Goal: Task Accomplishment & Management: Use online tool/utility

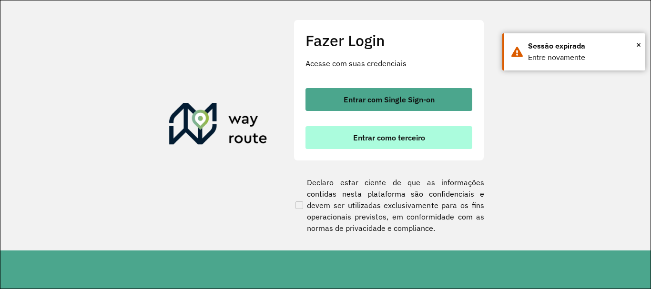
click at [344, 140] on button "Entrar como terceiro" at bounding box center [388, 137] width 167 height 23
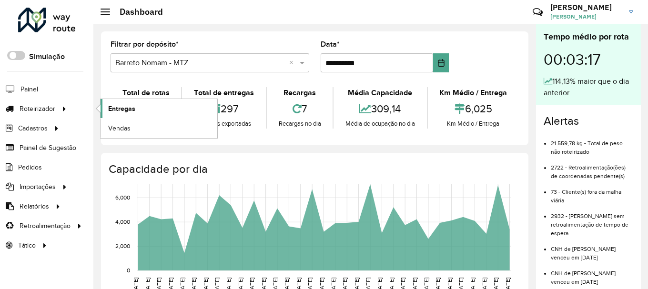
click at [149, 110] on link "Entregas" at bounding box center [158, 108] width 117 height 19
click at [151, 104] on link "Entregas" at bounding box center [158, 108] width 117 height 19
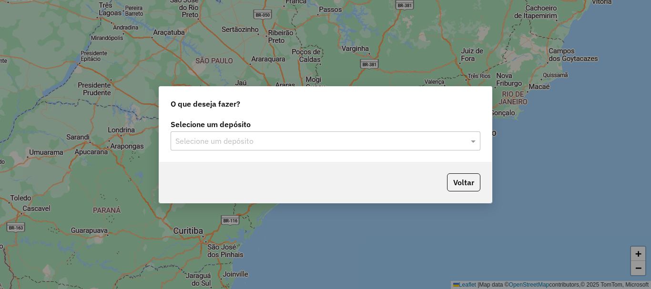
click at [303, 151] on div "Selecione um depósito Selecione um depósito" at bounding box center [325, 139] width 332 height 45
click at [300, 145] on input "text" at bounding box center [315, 141] width 281 height 11
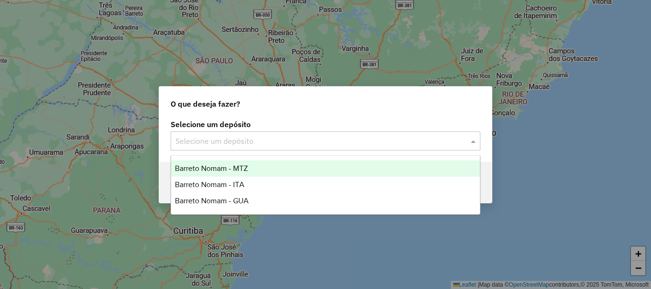
click at [253, 170] on div "Barreto Nomam - MTZ" at bounding box center [325, 168] width 309 height 16
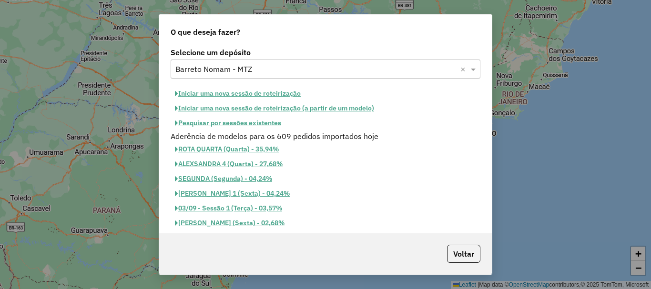
click at [265, 92] on button "Iniciar uma nova sessão de roteirização" at bounding box center [237, 93] width 134 height 15
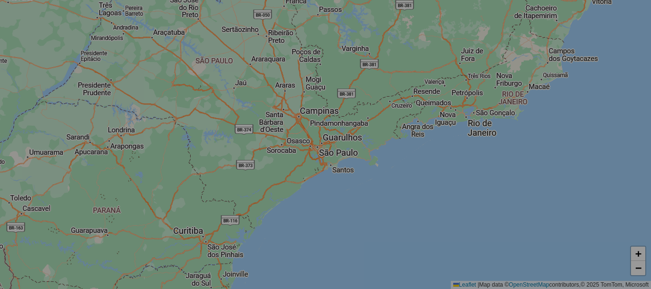
select select "*"
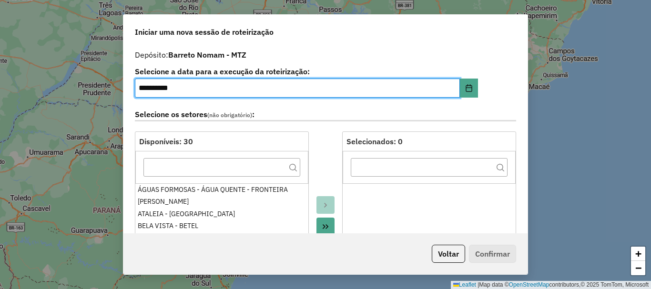
click at [327, 225] on icon "Move All to Target" at bounding box center [325, 227] width 8 height 8
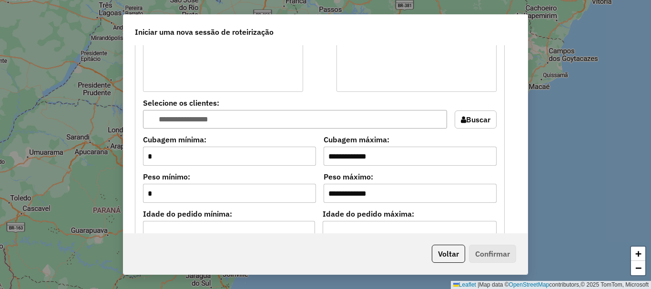
scroll to position [905, 0]
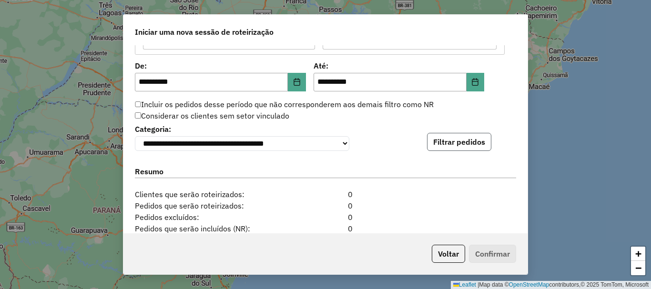
click at [487, 138] on button "Filtrar pedidos" at bounding box center [459, 142] width 64 height 18
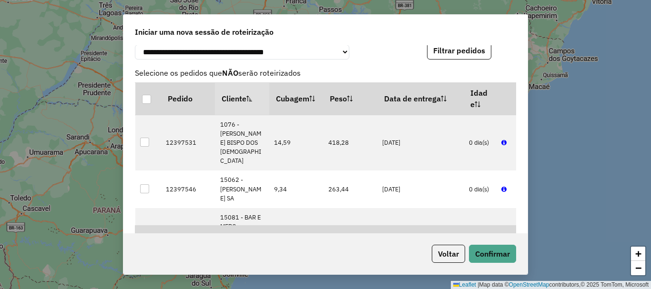
scroll to position [1216, 0]
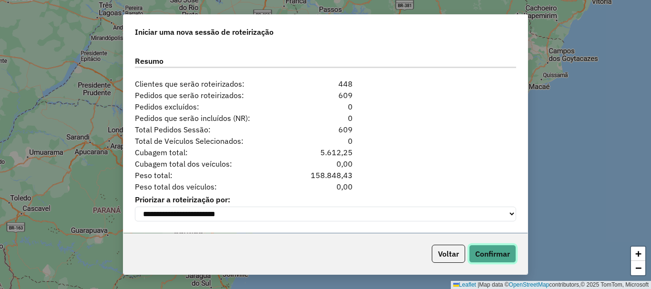
click at [491, 255] on button "Confirmar" at bounding box center [492, 254] width 47 height 18
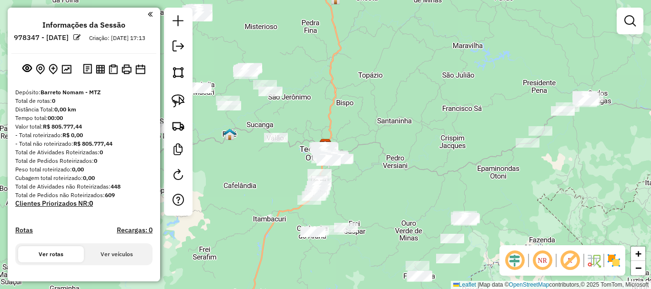
click at [421, 96] on div "Janela de atendimento Grade de atendimento Capacidade Transportadoras Veículos …" at bounding box center [325, 144] width 651 height 289
click at [451, 115] on div "Janela de atendimento Grade de atendimento Capacidade Transportadoras Veículos …" at bounding box center [325, 144] width 651 height 289
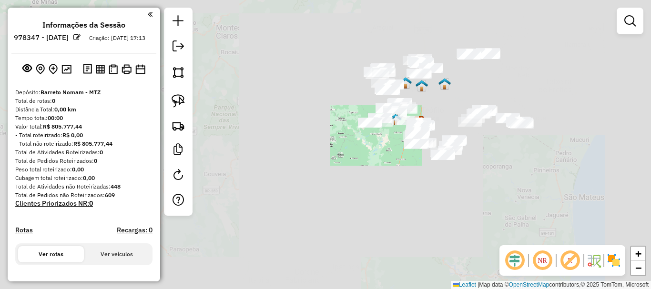
click at [460, 96] on div "Janela de atendimento Grade de atendimento Capacidade Transportadoras Veículos …" at bounding box center [325, 144] width 651 height 289
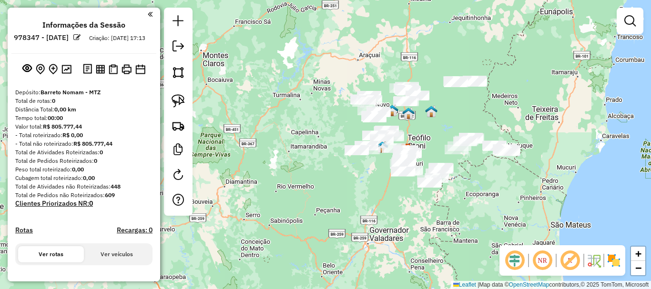
drag, startPoint x: 474, startPoint y: 73, endPoint x: 410, endPoint y: 164, distance: 111.0
click at [410, 164] on div "Janela de atendimento Grade de atendimento Capacidade Transportadoras Veículos …" at bounding box center [325, 144] width 651 height 289
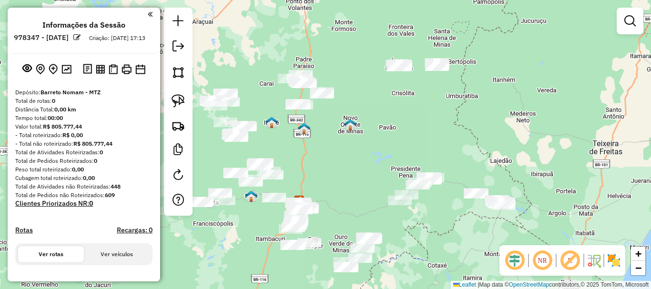
drag, startPoint x: 410, startPoint y: 174, endPoint x: 407, endPoint y: 101, distance: 72.9
click at [407, 101] on div "Janela de atendimento Grade de atendimento Capacidade Transportadoras Veículos …" at bounding box center [325, 144] width 651 height 289
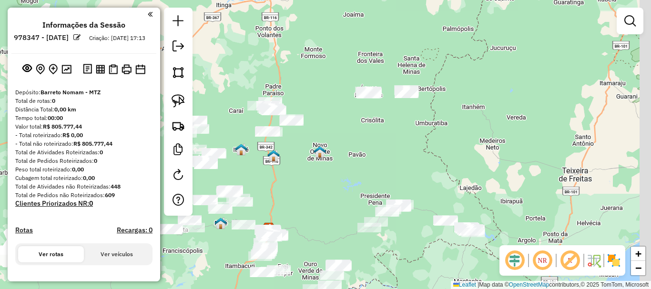
drag, startPoint x: 362, startPoint y: 100, endPoint x: 333, endPoint y: 140, distance: 49.5
click at [333, 140] on div "Janela de atendimento Grade de atendimento Capacidade Transportadoras Veículos …" at bounding box center [325, 144] width 651 height 289
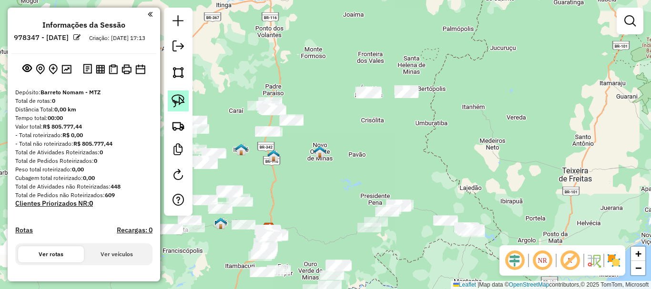
click at [175, 104] on img at bounding box center [177, 100] width 13 height 13
drag, startPoint x: 362, startPoint y: 105, endPoint x: 351, endPoint y: 105, distance: 11.0
click at [179, 94] on img at bounding box center [177, 100] width 13 height 13
drag, startPoint x: 372, startPoint y: 69, endPoint x: 381, endPoint y: 96, distance: 28.8
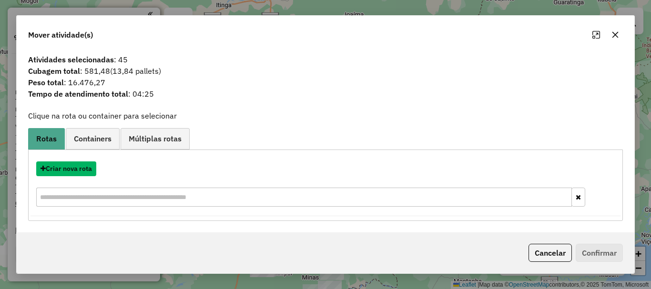
click at [75, 167] on button "Criar nova rota" at bounding box center [66, 168] width 60 height 15
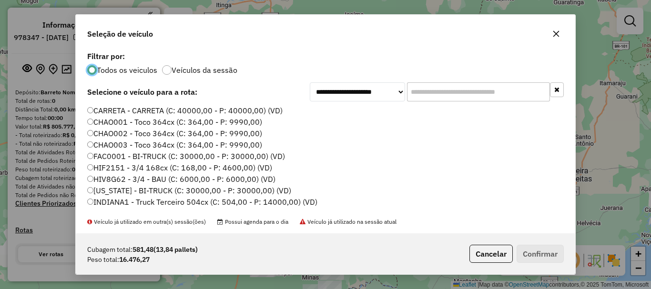
scroll to position [5, 3]
click at [436, 88] on input "text" at bounding box center [478, 91] width 143 height 19
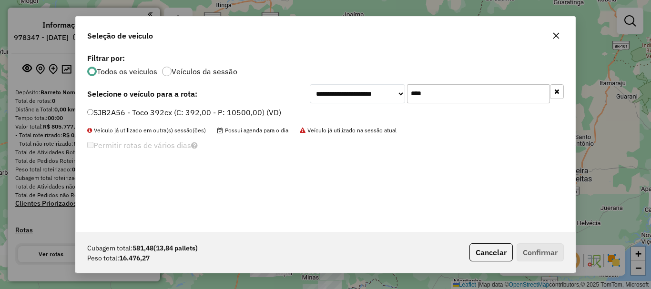
type input "****"
click at [192, 111] on label "SJB2A56 - Toco 392cx (C: 392,00 - P: 10500,00) (VD)" at bounding box center [184, 112] width 194 height 11
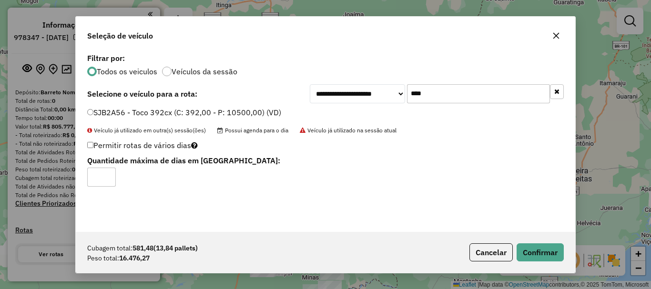
type input "*"
click at [105, 175] on input "*" at bounding box center [101, 177] width 29 height 19
click at [542, 251] on button "Confirmar" at bounding box center [539, 252] width 47 height 18
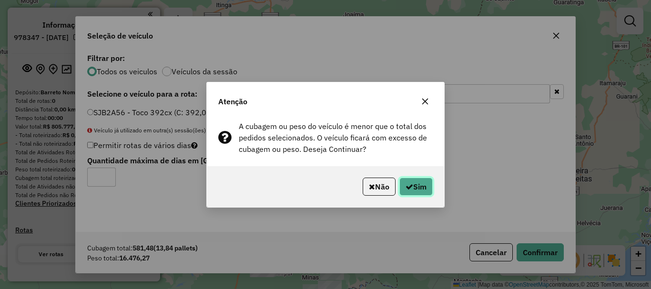
click at [412, 185] on button "Sim" at bounding box center [415, 187] width 33 height 18
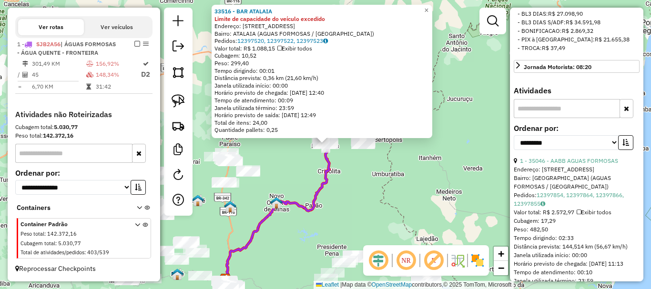
scroll to position [333, 0]
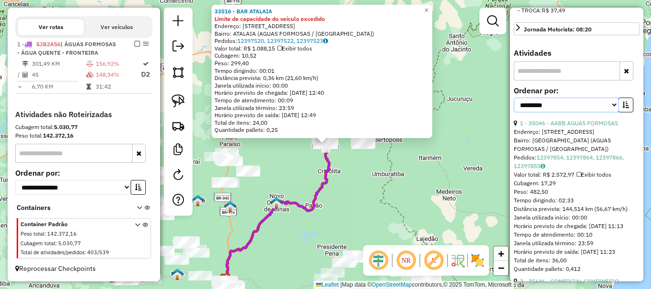
click at [568, 112] on select "**********" at bounding box center [565, 105] width 105 height 15
select select "*********"
click at [513, 112] on select "**********" at bounding box center [565, 105] width 105 height 15
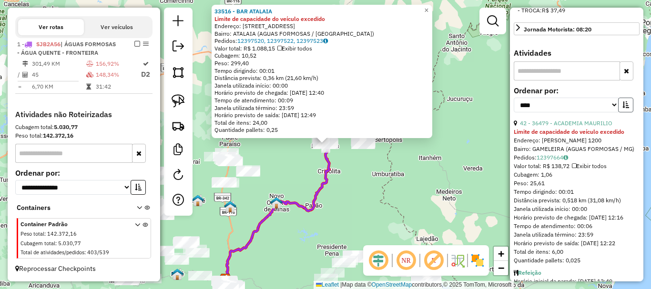
click at [618, 112] on button "button" at bounding box center [625, 105] width 15 height 15
click at [599, 127] on link "31 - 39380 - M E A DISTRIBUIDORA" at bounding box center [567, 123] width 95 height 7
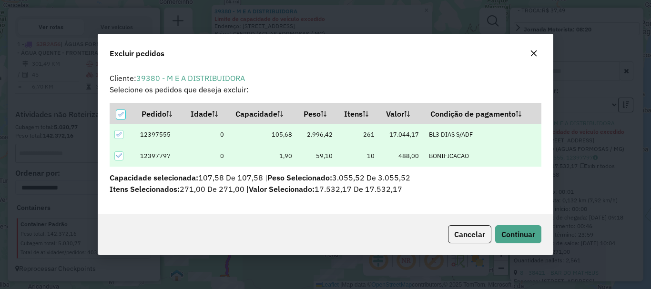
scroll to position [0, 0]
click at [511, 234] on span "Continuar" at bounding box center [518, 235] width 34 height 10
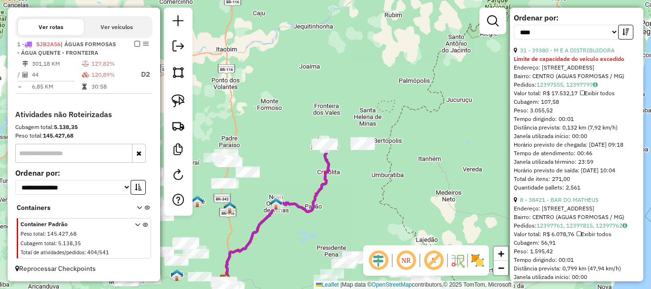
scroll to position [429, 0]
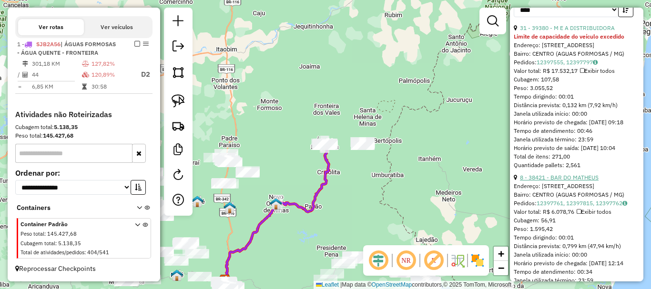
click at [567, 181] on link "8 - 38421 - BAR DO MATHEUS" at bounding box center [559, 177] width 79 height 7
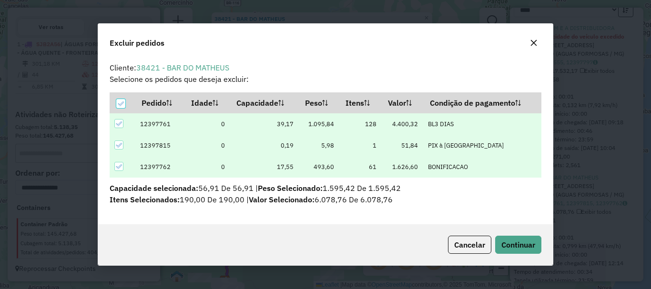
scroll to position [0, 0]
click at [515, 245] on span "Continuar" at bounding box center [518, 245] width 34 height 10
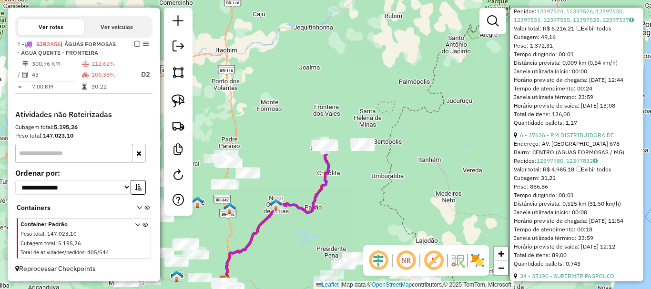
scroll to position [762, 0]
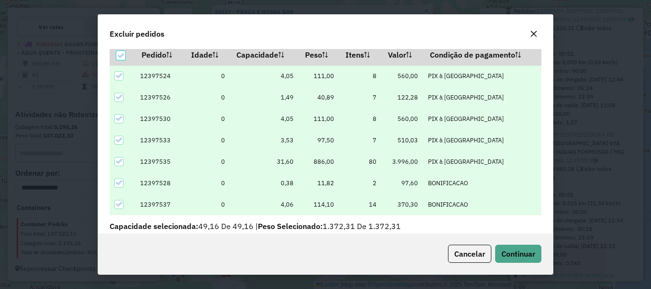
scroll to position [33, 0]
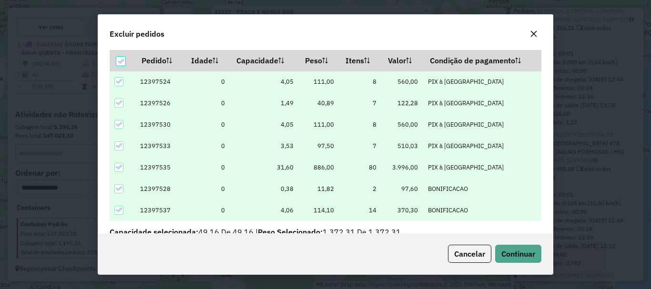
click at [524, 263] on div "Cancelar Continuar" at bounding box center [325, 253] width 454 height 41
click at [524, 255] on span "Continuar" at bounding box center [518, 254] width 34 height 10
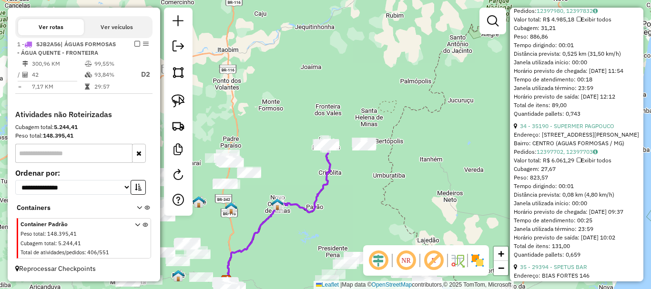
scroll to position [429, 0]
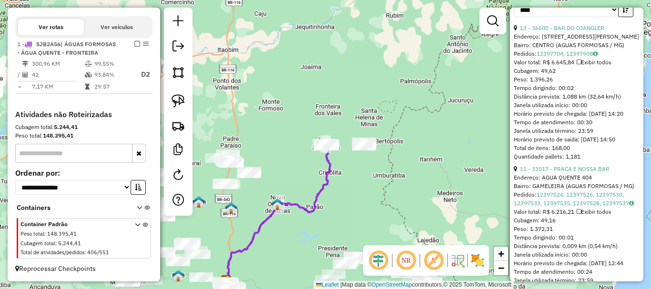
click at [285, 174] on div "Janela de atendimento Grade de atendimento Capacidade Transportadoras Veículos …" at bounding box center [325, 144] width 651 height 289
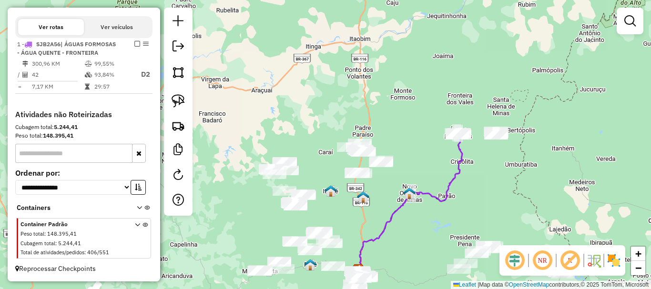
drag, startPoint x: 277, startPoint y: 173, endPoint x: 409, endPoint y: 162, distance: 132.4
click at [409, 162] on div "Janela de atendimento Grade de atendimento Capacidade Transportadoras Veículos …" at bounding box center [325, 144] width 651 height 289
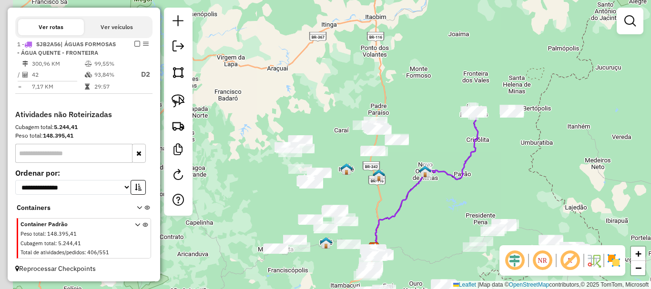
drag, startPoint x: 332, startPoint y: 204, endPoint x: 361, endPoint y: 158, distance: 55.0
click at [361, 158] on div "Janela de atendimento Grade de atendimento Capacidade Transportadoras Veículos …" at bounding box center [325, 144] width 651 height 289
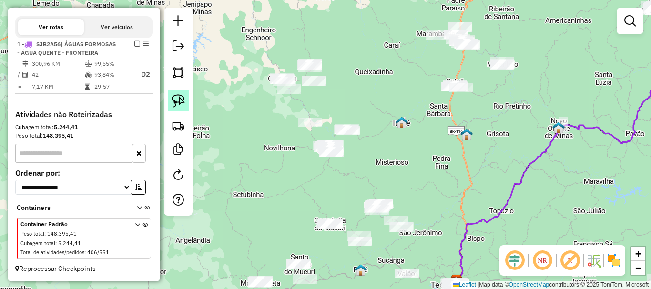
click at [178, 101] on img at bounding box center [177, 100] width 13 height 13
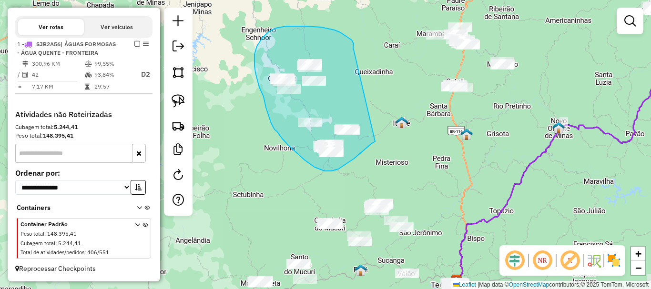
drag, startPoint x: 351, startPoint y: 40, endPoint x: 381, endPoint y: 136, distance: 100.8
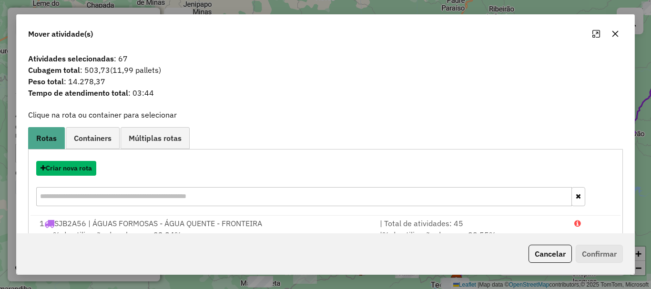
click at [69, 167] on button "Criar nova rota" at bounding box center [66, 168] width 60 height 15
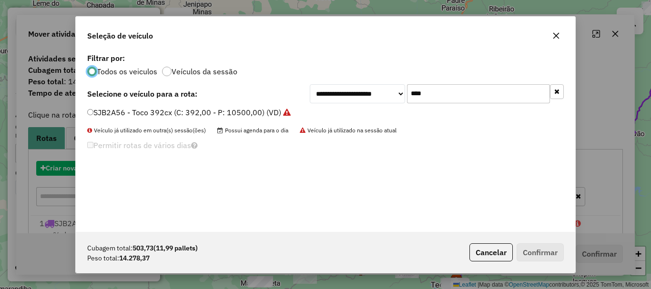
scroll to position [5, 3]
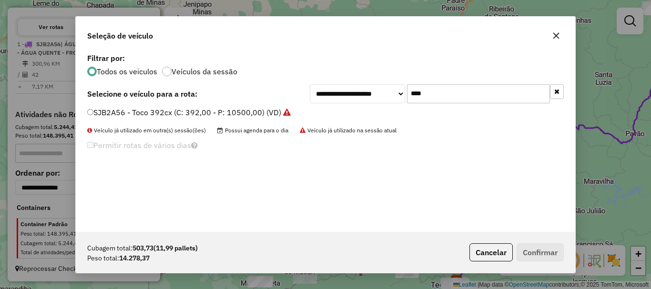
drag, startPoint x: 435, startPoint y: 96, endPoint x: 377, endPoint y: 96, distance: 58.1
click at [377, 96] on div "**********" at bounding box center [437, 93] width 254 height 19
type input "****"
click at [258, 118] on label "RNX5C17 - Toco 392cx (C: 392,00 - P: 10500,00) (VD)" at bounding box center [185, 112] width 196 height 11
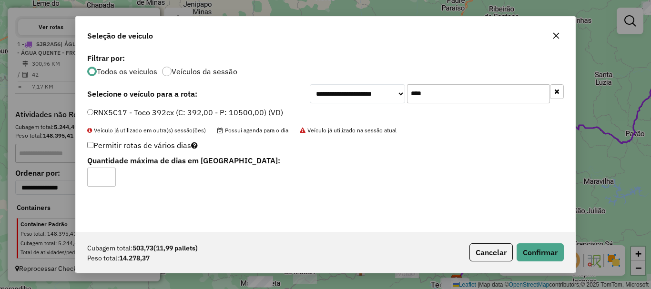
click at [107, 174] on input "*" at bounding box center [101, 177] width 29 height 19
type input "*"
click at [107, 174] on input "*" at bounding box center [101, 177] width 29 height 19
click at [540, 248] on button "Confirmar" at bounding box center [539, 252] width 47 height 18
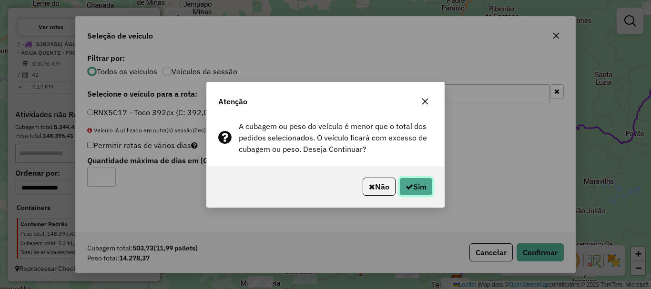
click at [406, 184] on icon "button" at bounding box center [409, 187] width 8 height 8
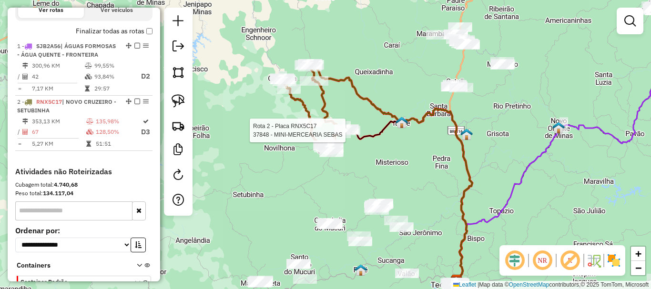
select select "*********"
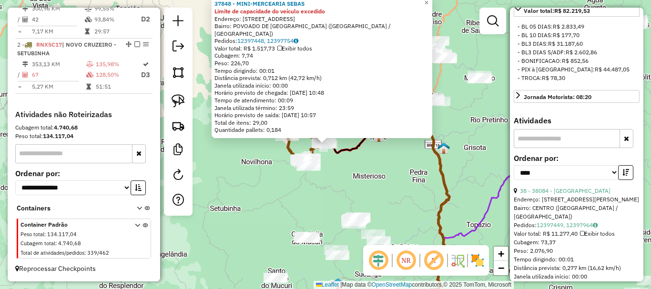
scroll to position [286, 0]
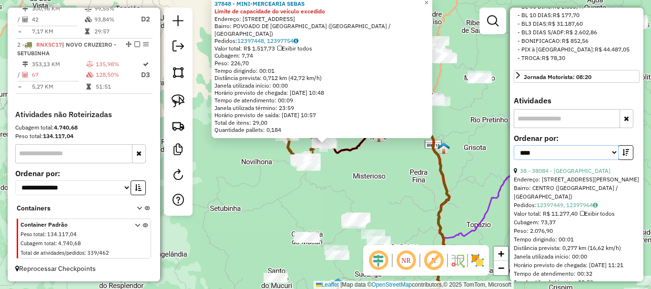
click at [585, 160] on select "**********" at bounding box center [565, 152] width 105 height 15
click at [632, 144] on label "Ordenar por:" at bounding box center [576, 137] width 126 height 11
click at [589, 174] on link "38 - 38084 - [GEOGRAPHIC_DATA]" at bounding box center [565, 170] width 90 height 7
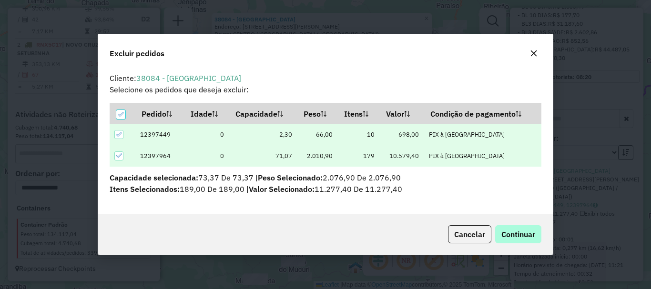
scroll to position [0, 0]
click at [512, 240] on button "Continuar" at bounding box center [518, 234] width 46 height 18
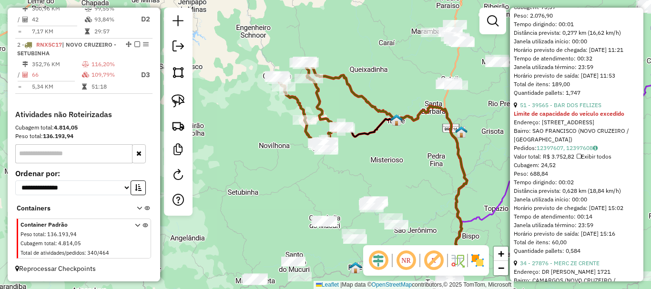
scroll to position [524, 0]
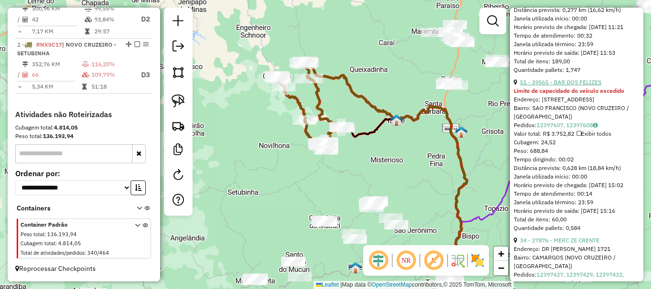
click at [579, 86] on link "51 - 39565 - BAR DOS FELIZES" at bounding box center [560, 82] width 81 height 7
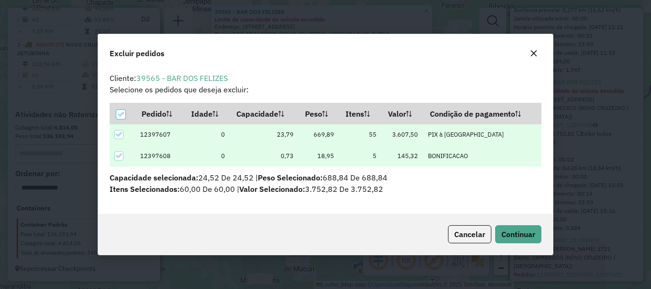
scroll to position [0, 0]
click at [506, 228] on button "Continuar" at bounding box center [518, 234] width 46 height 18
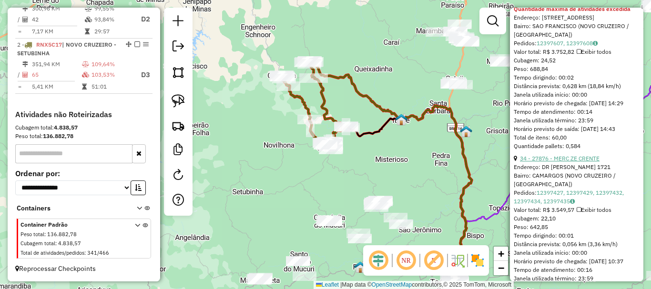
scroll to position [461, 0]
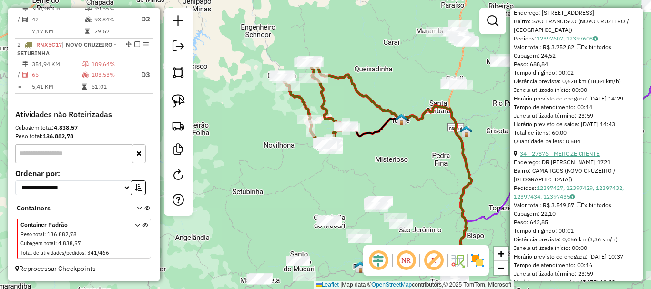
click at [568, 157] on link "34 - 27876 - MERC ZE CRENTE" at bounding box center [560, 153] width 80 height 7
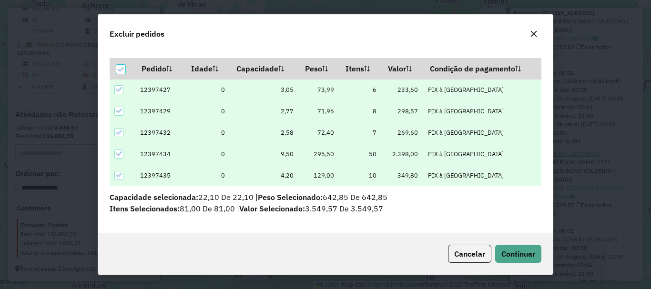
scroll to position [25, 0]
click at [510, 247] on button "Continuar" at bounding box center [518, 254] width 46 height 18
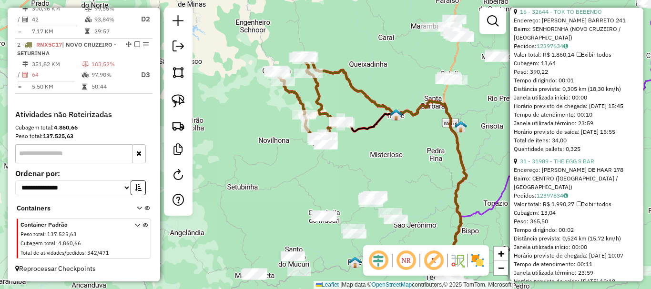
scroll to position [1072, 0]
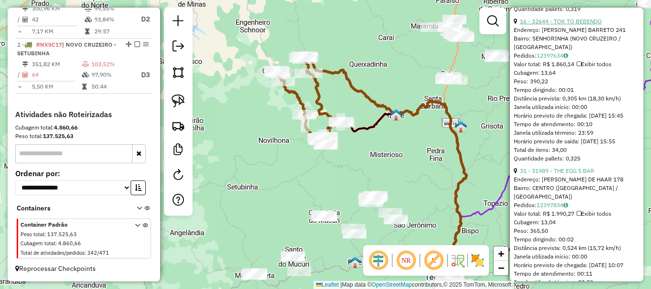
click at [574, 25] on link "16 - 32644 - TOK TO BEBENDO" at bounding box center [561, 21] width 82 height 7
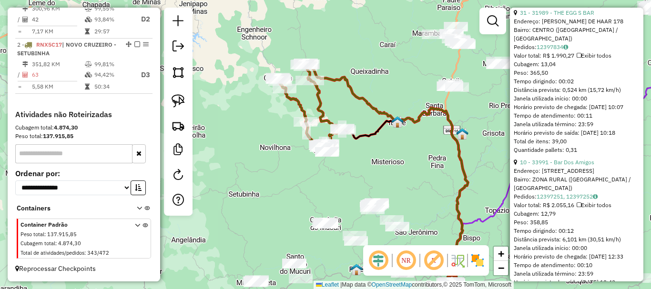
scroll to position [427, 0]
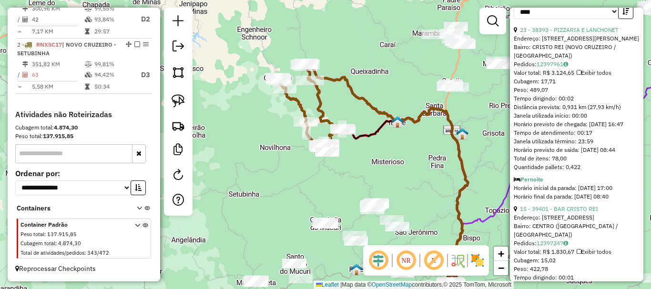
click at [398, 162] on div "Janela de atendimento Grade de atendimento Capacidade Transportadoras Veículos …" at bounding box center [325, 144] width 651 height 289
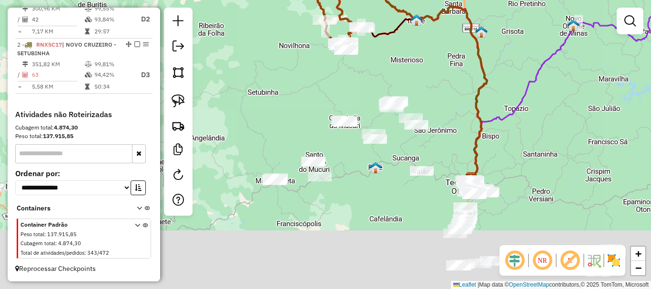
drag, startPoint x: 429, startPoint y: 176, endPoint x: 451, endPoint y: 66, distance: 112.1
click at [451, 66] on div "Janela de atendimento Grade de atendimento Capacidade Transportadoras Veículos …" at bounding box center [325, 144] width 651 height 289
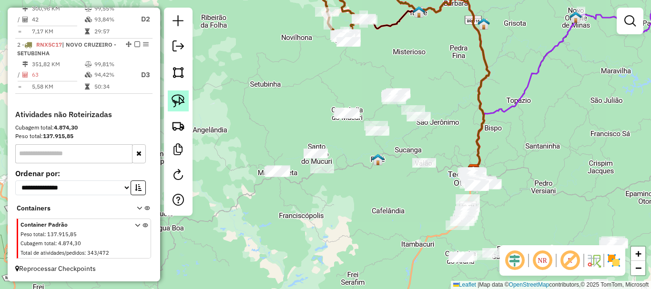
click at [178, 100] on img at bounding box center [177, 100] width 13 height 13
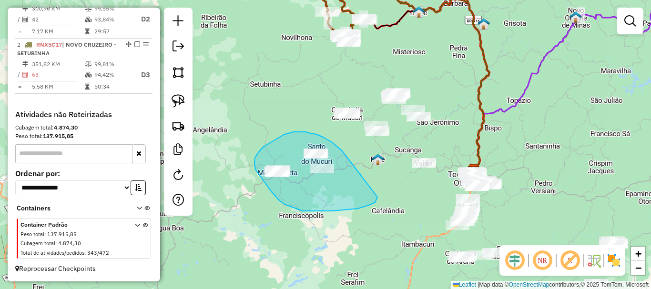
drag, startPoint x: 340, startPoint y: 150, endPoint x: 377, endPoint y: 197, distance: 60.4
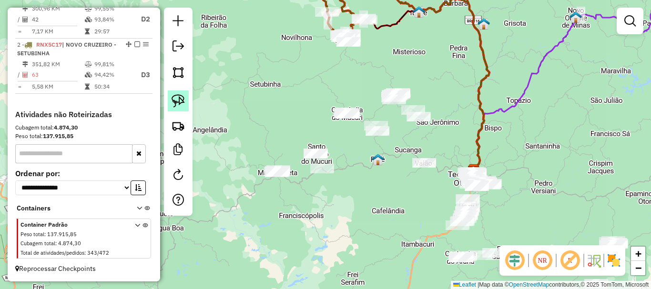
click at [184, 101] on img at bounding box center [177, 100] width 13 height 13
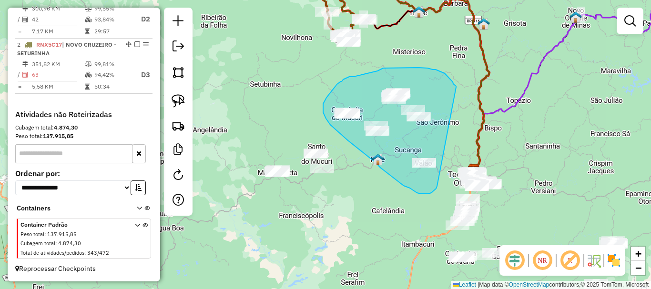
drag, startPoint x: 455, startPoint y: 85, endPoint x: 437, endPoint y: 186, distance: 102.6
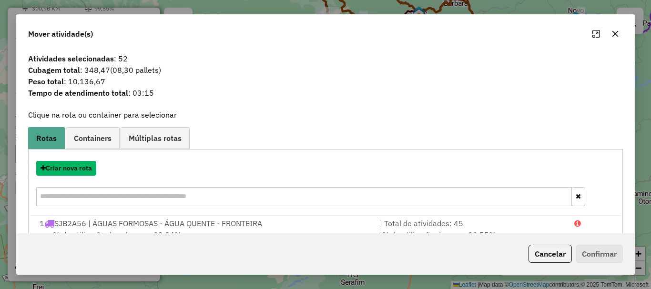
click at [84, 168] on button "Criar nova rota" at bounding box center [66, 168] width 60 height 15
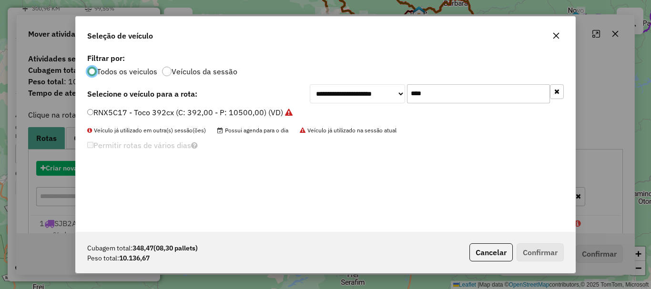
scroll to position [5, 3]
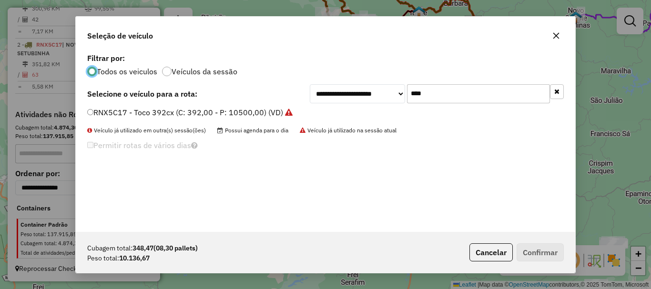
drag, startPoint x: 411, startPoint y: 95, endPoint x: 361, endPoint y: 95, distance: 50.5
click at [361, 95] on div "**********" at bounding box center [437, 93] width 254 height 19
type input "**"
click at [130, 110] on label "TDQ9J88 - Toco 392cx (C: 392,00 - P: 10500,00) (VD)" at bounding box center [184, 112] width 195 height 11
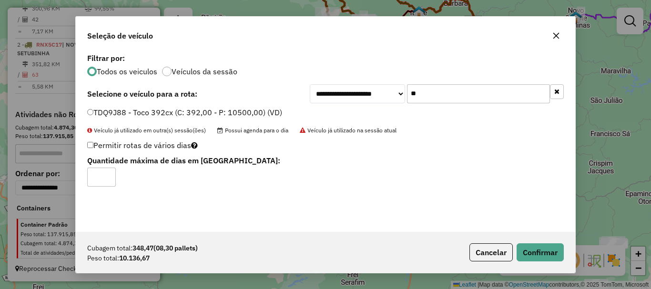
type input "*"
click at [107, 174] on input "*" at bounding box center [101, 177] width 29 height 19
click at [542, 250] on button "Confirmar" at bounding box center [539, 252] width 47 height 18
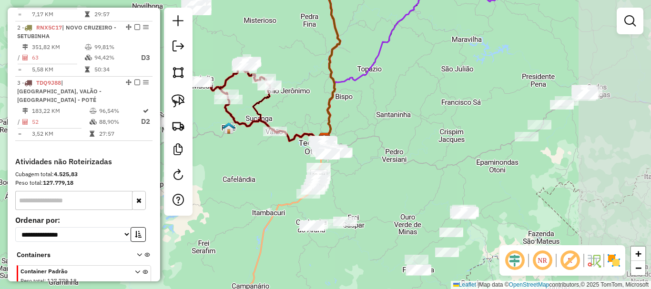
drag, startPoint x: 550, startPoint y: 160, endPoint x: 401, endPoint y: 129, distance: 152.3
click at [401, 129] on div "Janela de atendimento Grade de atendimento Capacidade Transportadoras Veículos …" at bounding box center [325, 144] width 651 height 289
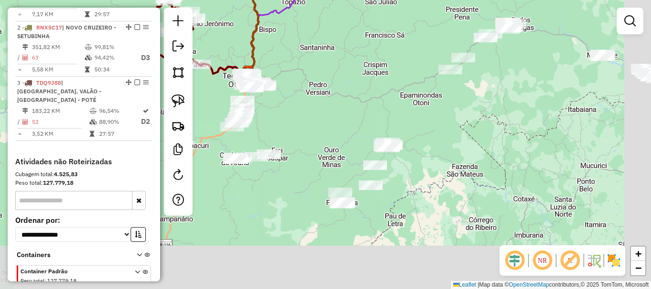
drag, startPoint x: 403, startPoint y: 160, endPoint x: 354, endPoint y: 111, distance: 69.4
click at [354, 111] on div "Janela de atendimento Grade de atendimento Capacidade Transportadoras Veículos …" at bounding box center [325, 144] width 651 height 289
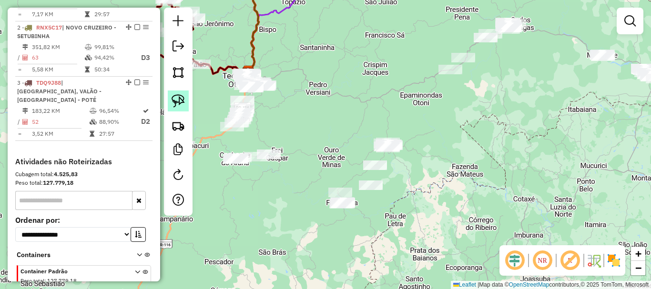
click at [181, 99] on img at bounding box center [177, 100] width 13 height 13
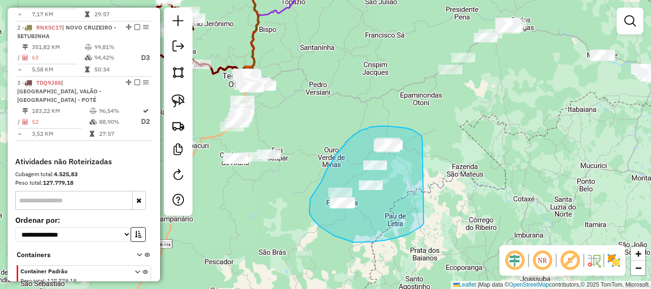
drag, startPoint x: 417, startPoint y: 133, endPoint x: 423, endPoint y: 224, distance: 90.7
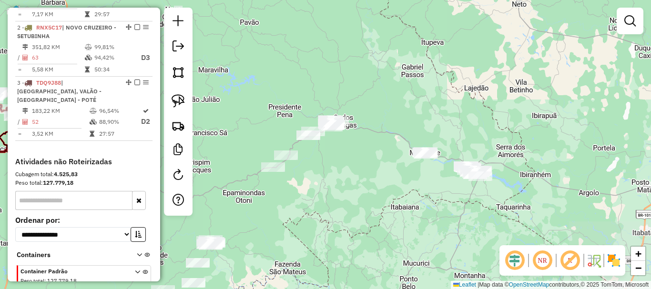
drag, startPoint x: 488, startPoint y: 83, endPoint x: 311, endPoint y: 181, distance: 202.3
click at [311, 181] on div "Janela de atendimento Grade de atendimento Capacidade Transportadoras Veículos …" at bounding box center [325, 144] width 651 height 289
click at [180, 102] on img at bounding box center [177, 100] width 13 height 13
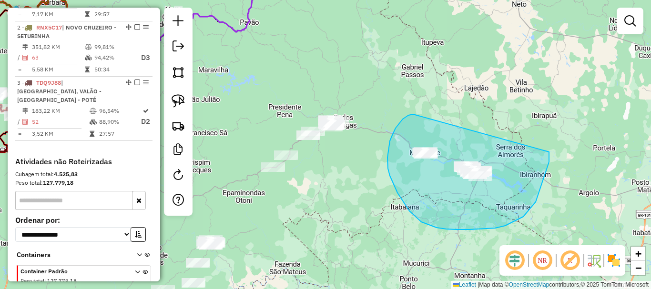
drag, startPoint x: 413, startPoint y: 114, endPoint x: 549, endPoint y: 152, distance: 140.8
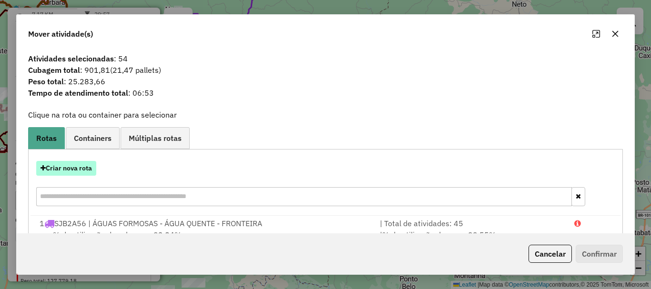
click at [74, 170] on button "Criar nova rota" at bounding box center [66, 168] width 60 height 15
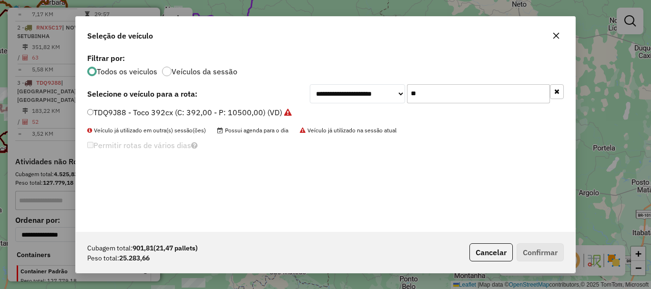
drag, startPoint x: 428, startPoint y: 92, endPoint x: 355, endPoint y: 94, distance: 72.4
click at [355, 94] on div "**********" at bounding box center [437, 93] width 254 height 19
type input "**"
click at [162, 110] on label "TDW5G16 - Toco 392cx (C: 392,00 - P: 10500,00) (VD)" at bounding box center [186, 112] width 198 height 11
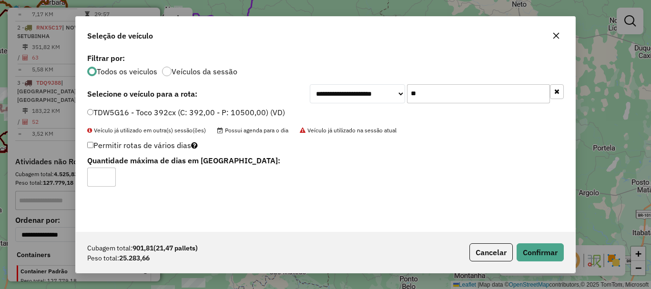
type input "*"
click at [107, 172] on input "*" at bounding box center [101, 177] width 29 height 19
click at [540, 250] on button "Confirmar" at bounding box center [539, 252] width 47 height 18
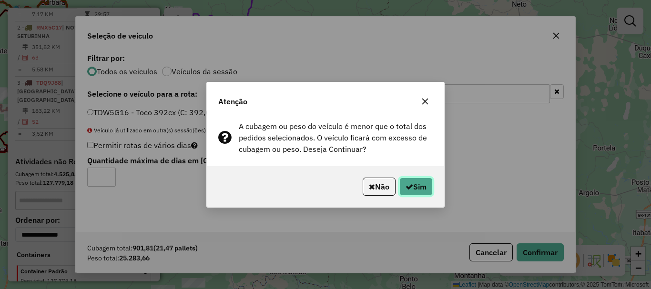
click at [421, 181] on button "Sim" at bounding box center [415, 187] width 33 height 18
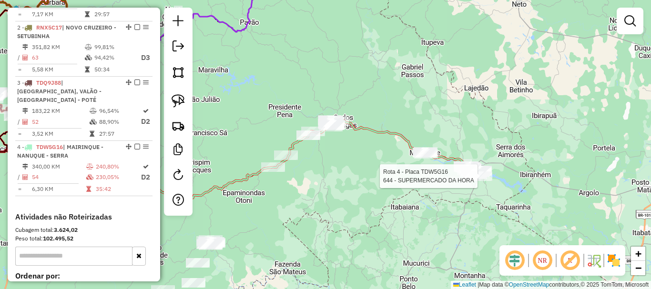
select select "*********"
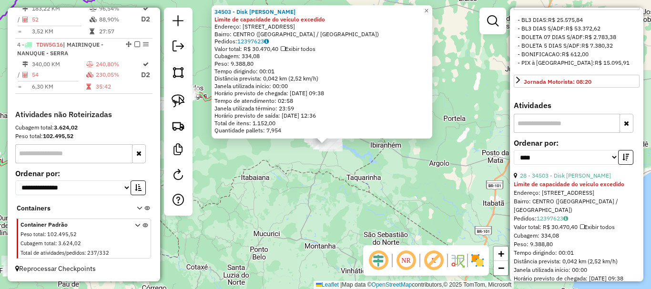
scroll to position [333, 0]
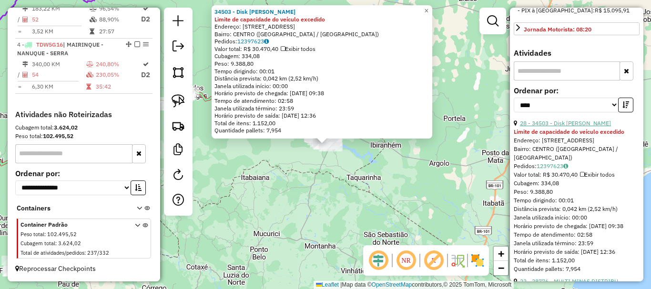
click at [575, 127] on link "28 - 34503 - Disk [PERSON_NAME]" at bounding box center [565, 123] width 91 height 7
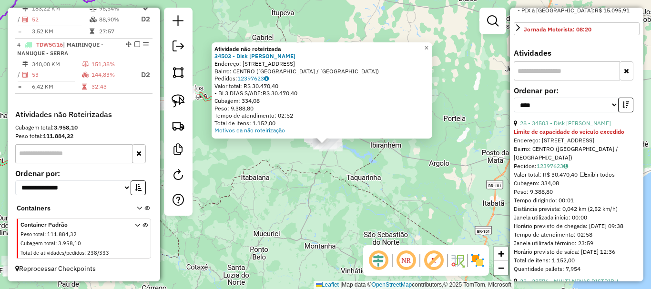
click at [305, 161] on div "Rota 4 - Placa TDW5G16 26695 - O MACEDAO SUPERMERC Atividade não roteirizada 34…" at bounding box center [325, 144] width 651 height 289
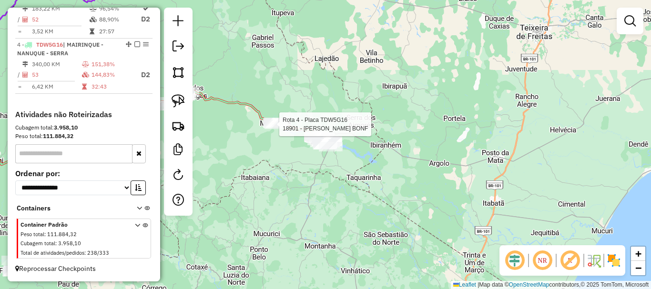
select select "*********"
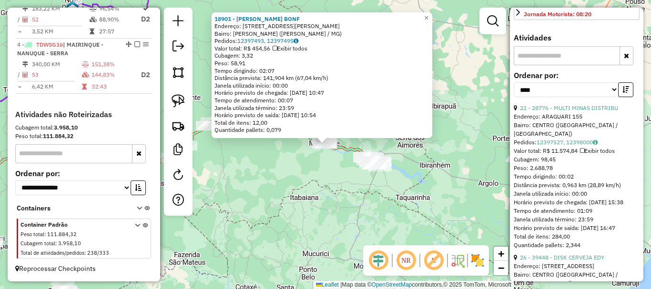
scroll to position [381, 0]
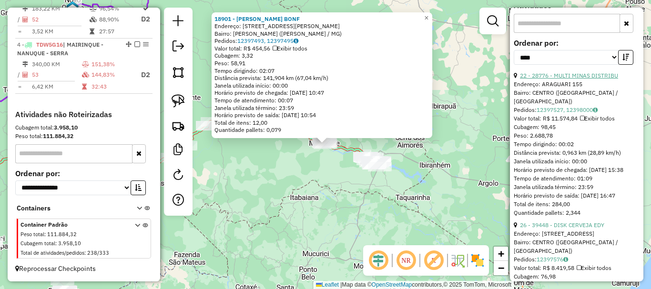
click at [572, 79] on link "22 - 28776 - MULTI MINAS DISTRIBU" at bounding box center [569, 75] width 98 height 7
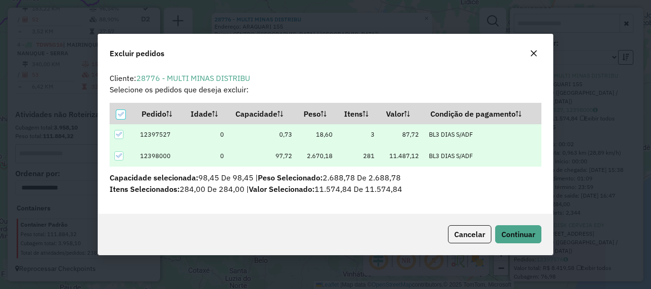
scroll to position [6, 3]
click at [525, 232] on span "Continuar" at bounding box center [518, 235] width 34 height 10
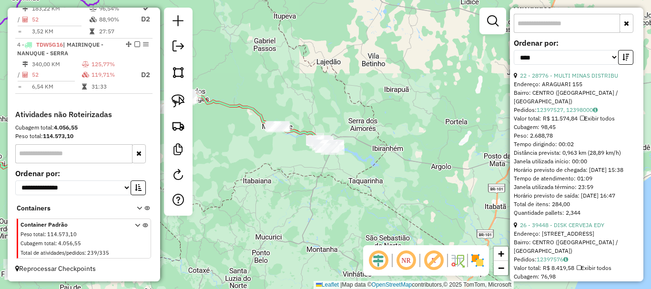
click at [578, 229] on link "26 - 39448 - DISK CERVEJA EDY" at bounding box center [562, 224] width 84 height 7
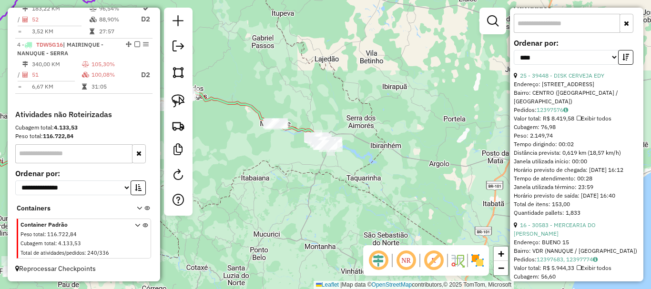
click at [338, 180] on div "Janela de atendimento Grade de atendimento Capacidade Transportadoras Veículos …" at bounding box center [325, 144] width 651 height 289
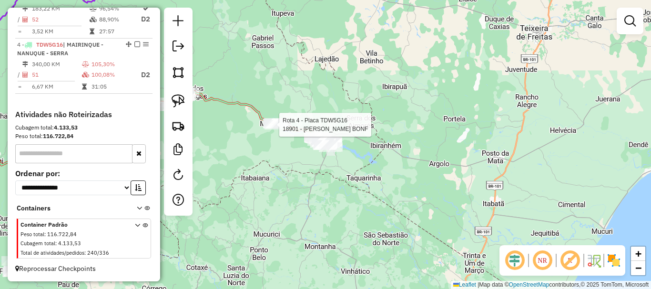
select select "*********"
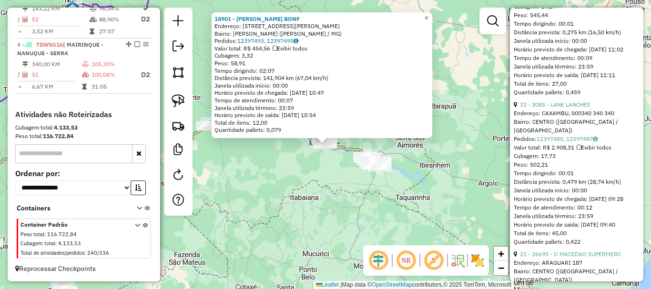
scroll to position [1000, 0]
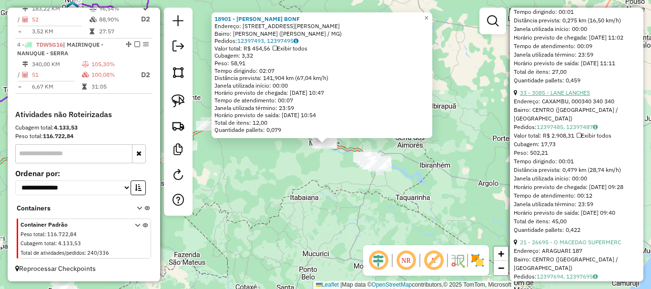
click at [572, 96] on link "33 - 3085 - LANE LANCHES" at bounding box center [555, 92] width 70 height 7
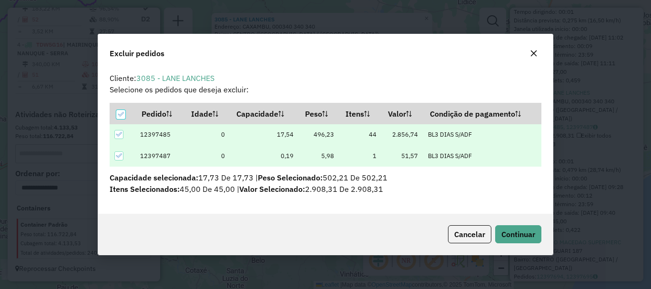
scroll to position [0, 0]
click at [511, 229] on button "Continuar" at bounding box center [518, 234] width 46 height 18
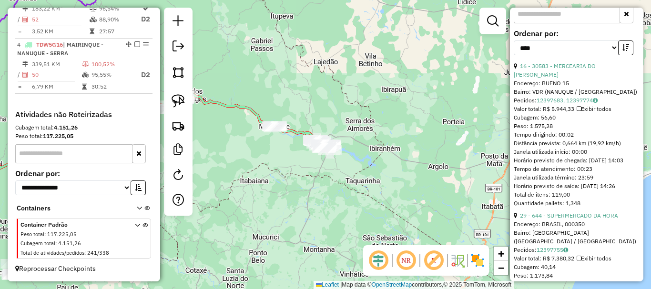
scroll to position [403, 0]
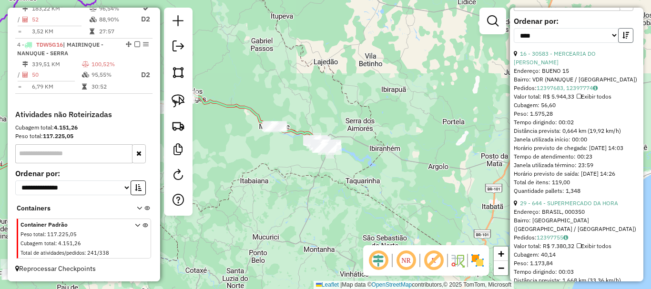
click at [623, 39] on icon "button" at bounding box center [625, 35] width 7 height 7
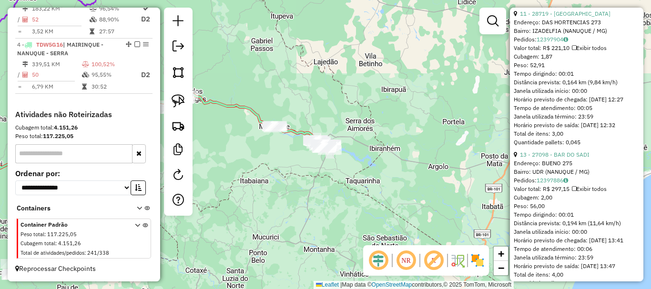
scroll to position [974, 0]
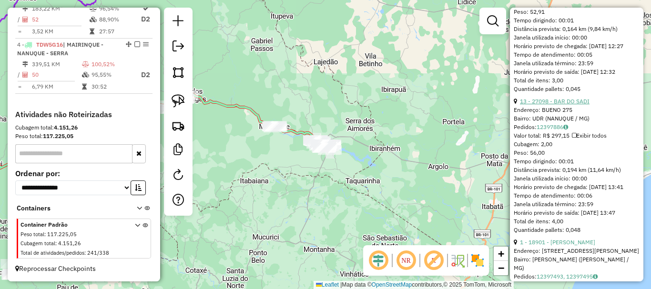
click at [570, 105] on link "13 - 27098 - BAR DO SADI" at bounding box center [555, 101] width 70 height 7
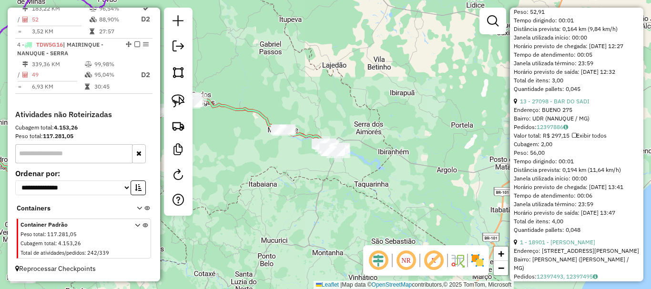
scroll to position [330, 0]
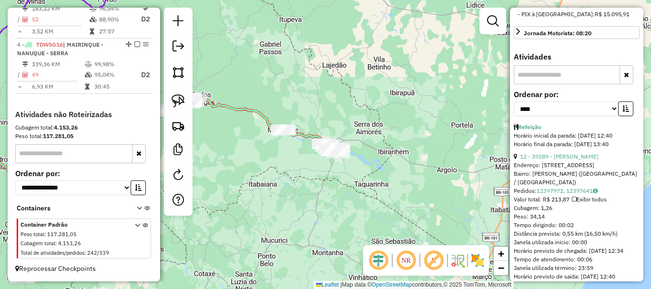
click at [281, 184] on div "Janela de atendimento Grade de atendimento Capacidade Transportadoras Veículos …" at bounding box center [325, 144] width 651 height 289
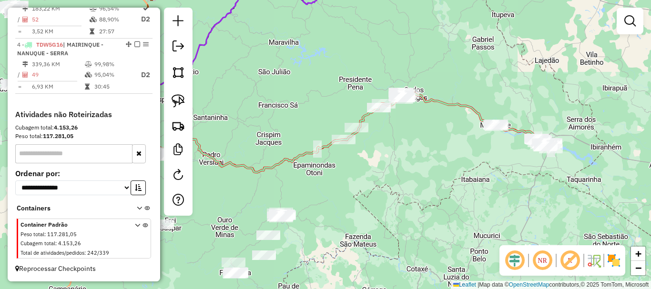
drag, startPoint x: 243, startPoint y: 189, endPoint x: 485, endPoint y: 180, distance: 242.6
click at [485, 180] on div "Janela de atendimento Grade de atendimento Capacidade Transportadoras Veículos …" at bounding box center [325, 144] width 651 height 289
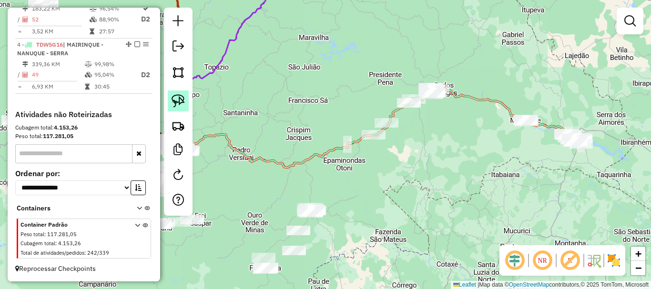
click at [182, 100] on img at bounding box center [177, 100] width 13 height 13
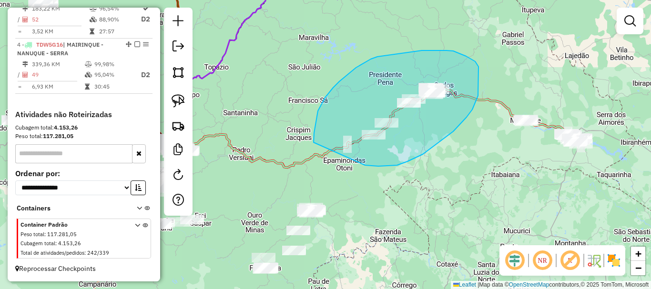
drag, startPoint x: 371, startPoint y: 166, endPoint x: 313, endPoint y: 142, distance: 62.6
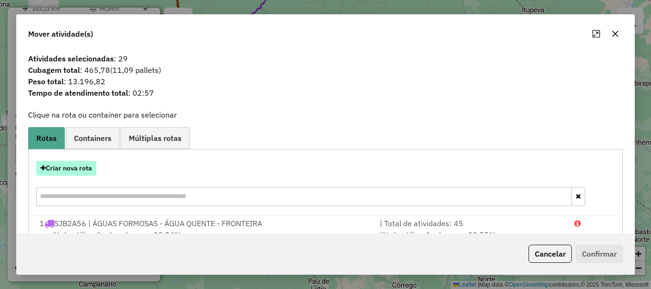
click at [84, 170] on button "Criar nova rota" at bounding box center [66, 168] width 60 height 15
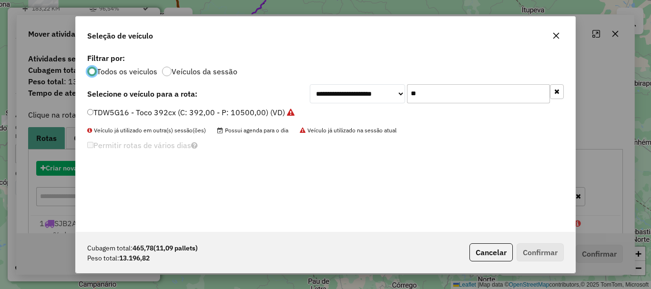
scroll to position [5, 3]
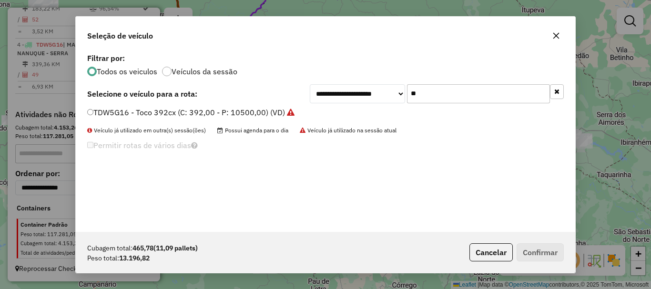
drag, startPoint x: 455, startPoint y: 90, endPoint x: 311, endPoint y: 91, distance: 143.3
click at [311, 91] on div "**********" at bounding box center [437, 93] width 254 height 19
type input "**"
click at [133, 120] on div "SYD7B83 - Toco 392cx (C: 392,00 - P: 10500,00) (VD)" at bounding box center [325, 116] width 488 height 19
click at [140, 111] on label "SYD7B83 - Toco 392cx (C: 392,00 - P: 10500,00) (VD)" at bounding box center [184, 112] width 195 height 11
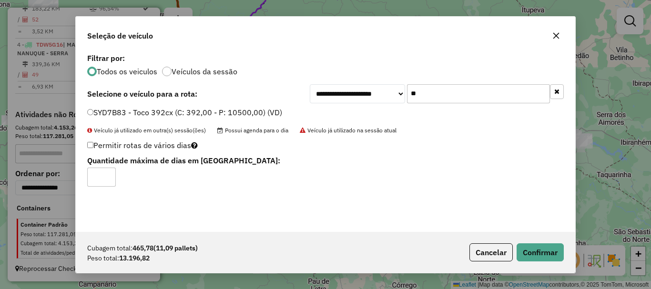
type input "*"
click at [106, 175] on input "*" at bounding box center [101, 177] width 29 height 19
click at [532, 246] on button "Confirmar" at bounding box center [539, 252] width 47 height 18
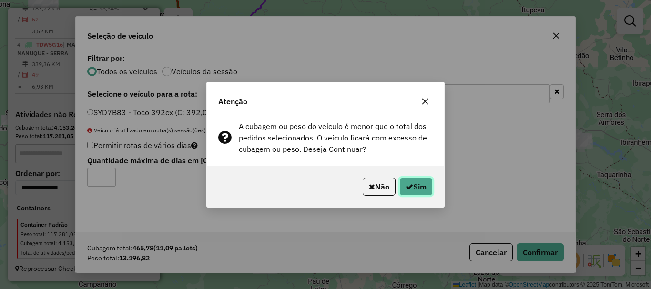
click at [424, 187] on button "Sim" at bounding box center [415, 187] width 33 height 18
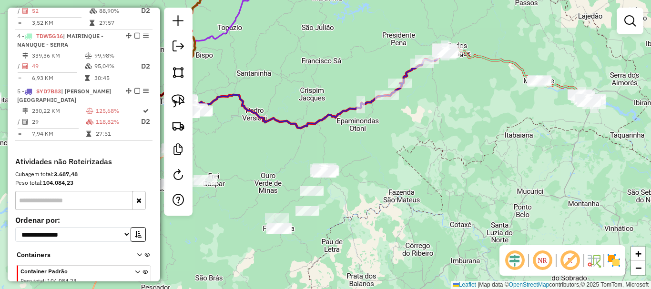
drag, startPoint x: 416, startPoint y: 201, endPoint x: 456, endPoint y: 107, distance: 102.2
click at [459, 106] on div "Janela de atendimento Grade de atendimento Capacidade Transportadoras Veículos …" at bounding box center [325, 144] width 651 height 289
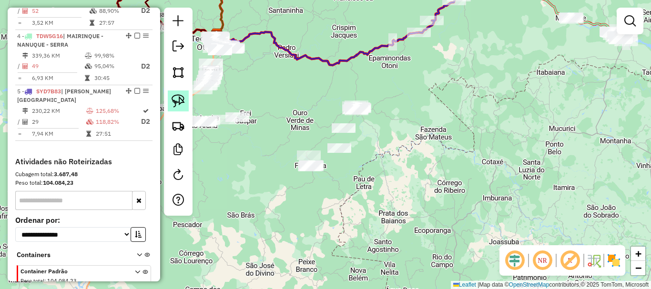
click at [175, 104] on img at bounding box center [177, 100] width 13 height 13
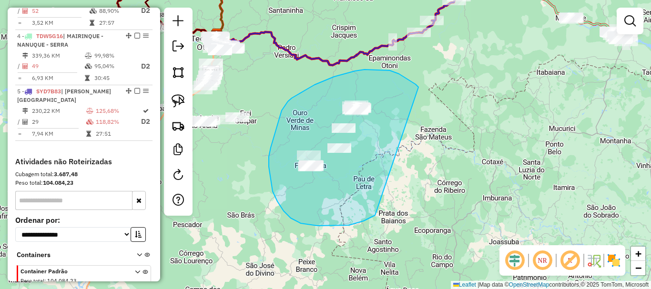
drag, startPoint x: 410, startPoint y: 80, endPoint x: 396, endPoint y: 199, distance: 118.9
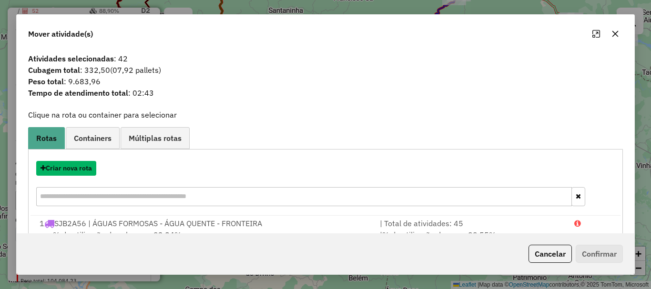
click at [71, 171] on button "Criar nova rota" at bounding box center [66, 168] width 60 height 15
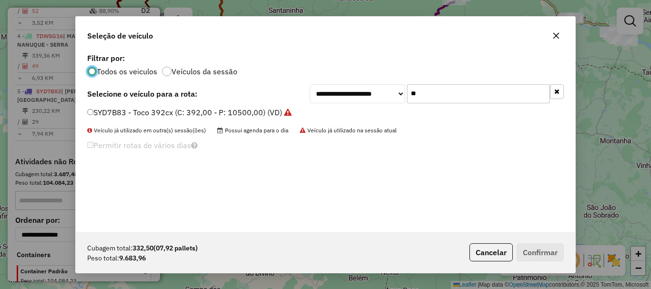
drag, startPoint x: 434, startPoint y: 99, endPoint x: 333, endPoint y: 92, distance: 100.7
click at [333, 92] on div "**********" at bounding box center [437, 93] width 254 height 19
type input "***"
click at [166, 111] on label "TEB2C58 - Toco 392cx (C: 392,00 - P: 10500,00) (VD)" at bounding box center [184, 112] width 194 height 11
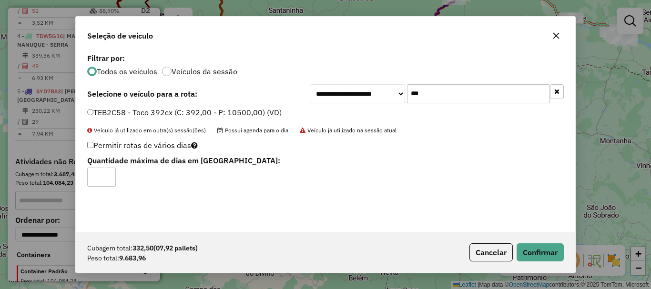
type input "*"
click at [110, 174] on input "*" at bounding box center [101, 177] width 29 height 19
click at [533, 249] on button "Confirmar" at bounding box center [539, 252] width 47 height 18
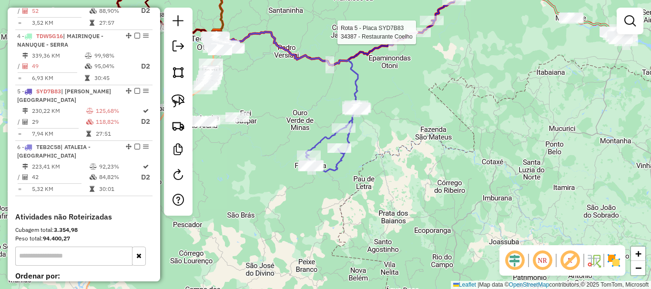
select select "*********"
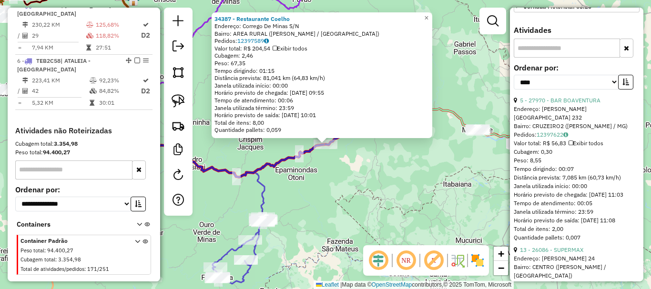
scroll to position [381, 0]
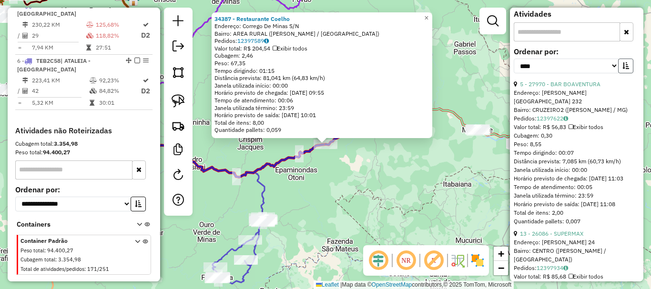
click at [625, 69] on icon "button" at bounding box center [625, 65] width 7 height 7
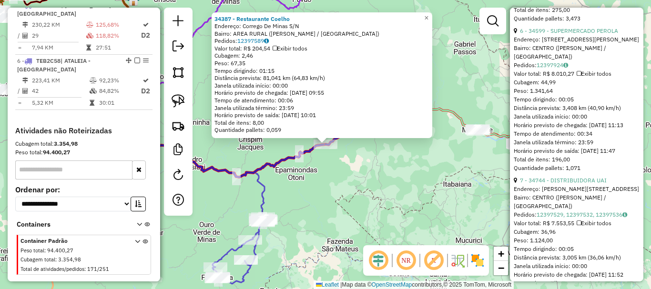
scroll to position [619, 0]
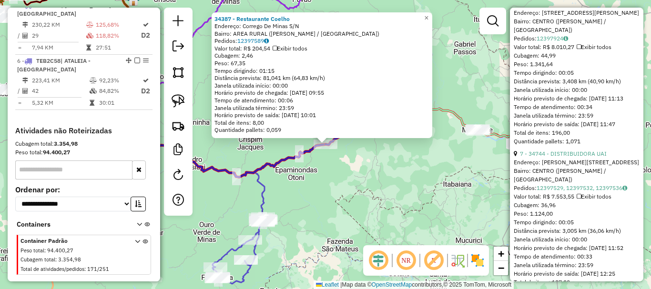
click at [576, 8] on link "6 - 34599 - SUPERMERCADO PEROLA" at bounding box center [569, 3] width 98 height 7
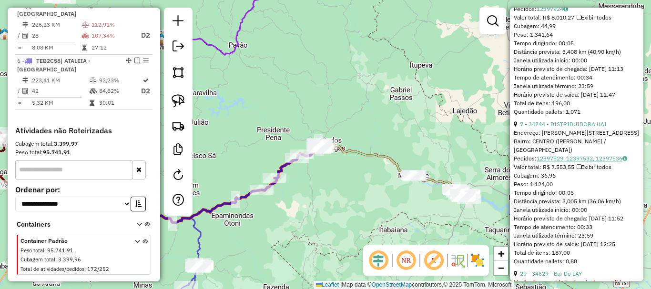
scroll to position [651, 0]
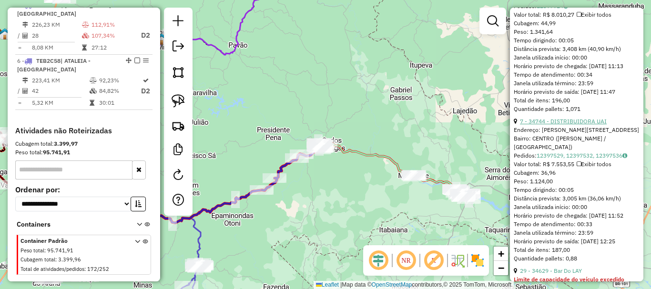
click at [571, 125] on link "7 - 34744 - DISTRIBUIDORA UAI" at bounding box center [563, 121] width 87 height 7
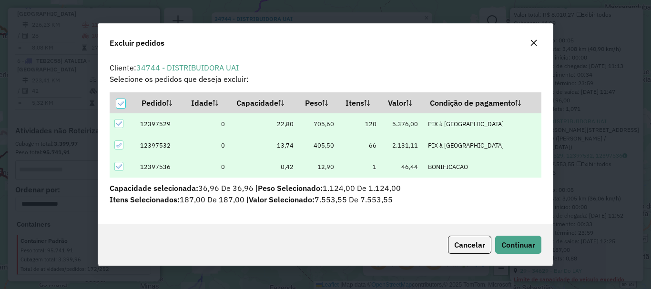
scroll to position [6, 3]
click at [498, 250] on button "Continuar" at bounding box center [518, 245] width 46 height 18
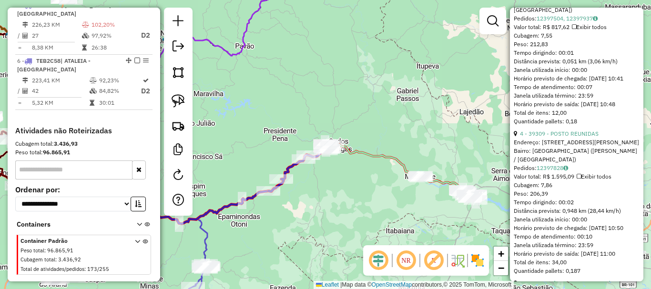
scroll to position [2517, 0]
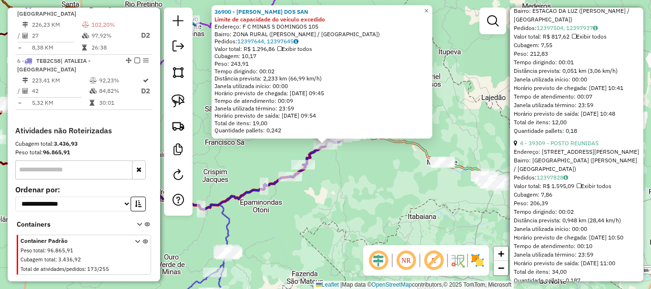
scroll to position [2613, 0]
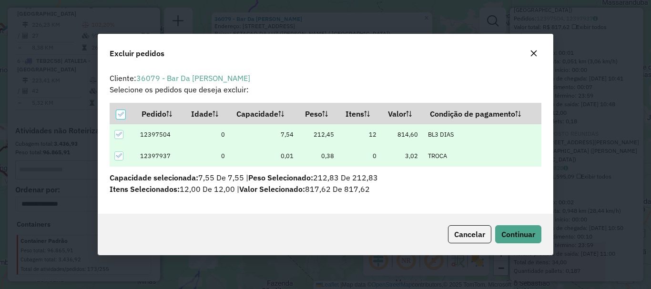
scroll to position [0, 0]
click at [518, 235] on span "Continuar" at bounding box center [518, 235] width 34 height 10
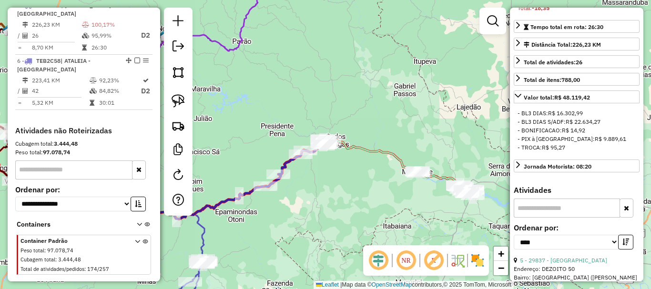
scroll to position [339, 0]
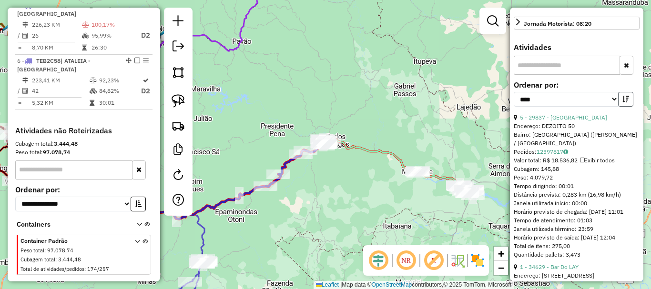
click at [624, 102] on icon "button" at bounding box center [625, 99] width 7 height 7
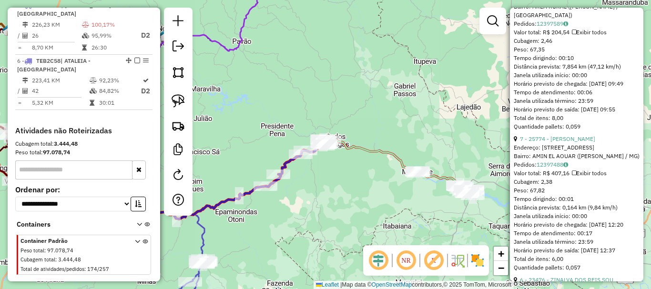
scroll to position [815, 0]
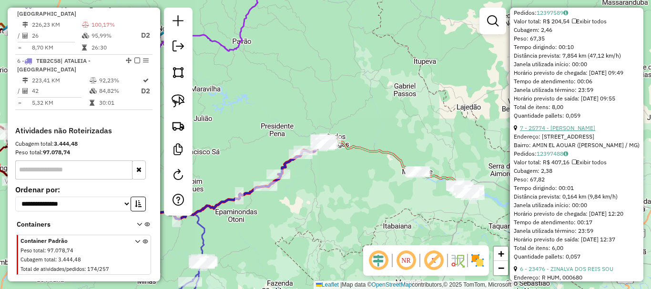
click at [563, 131] on link "7 - 25774 - [PERSON_NAME]" at bounding box center [557, 127] width 75 height 7
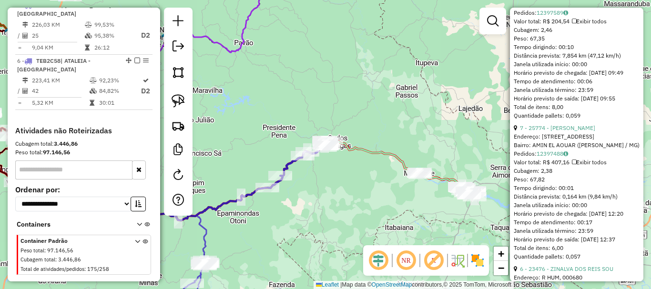
scroll to position [320, 0]
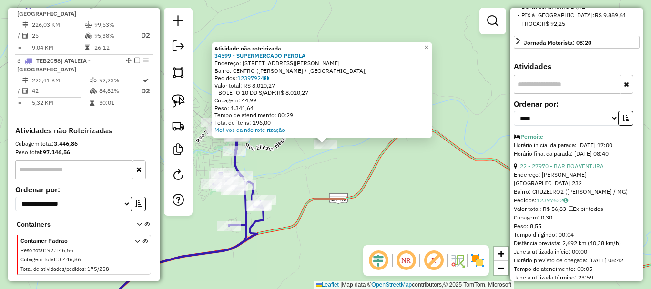
click at [312, 170] on div "Atividade não roteirizada 34599 - SUPERMERCADO [PERSON_NAME]: [STREET_ADDRESS][…" at bounding box center [325, 144] width 651 height 289
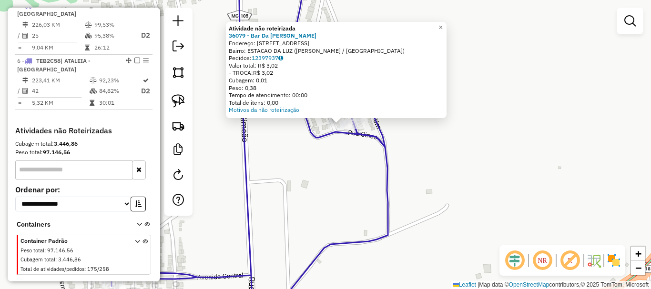
click at [329, 145] on div "Atividade não roteirizada 36079 - Bar Da [PERSON_NAME]: [STREET_ADDRESS][PERSON…" at bounding box center [325, 144] width 651 height 289
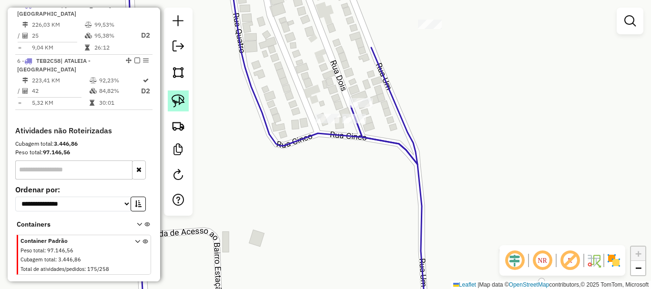
click at [183, 98] on img at bounding box center [177, 100] width 13 height 13
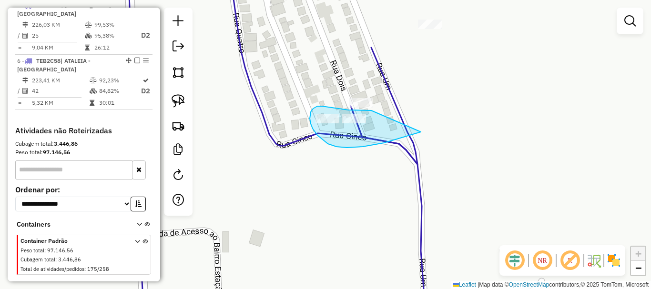
drag, startPoint x: 371, startPoint y: 110, endPoint x: 421, endPoint y: 132, distance: 54.8
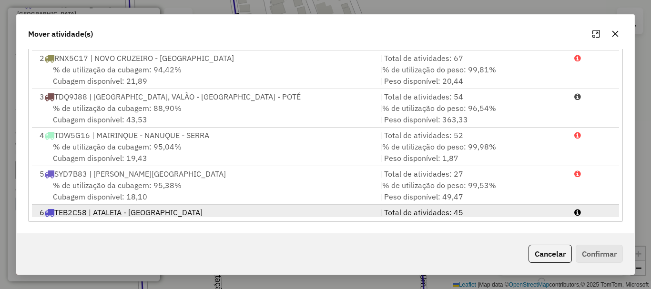
scroll to position [41, 0]
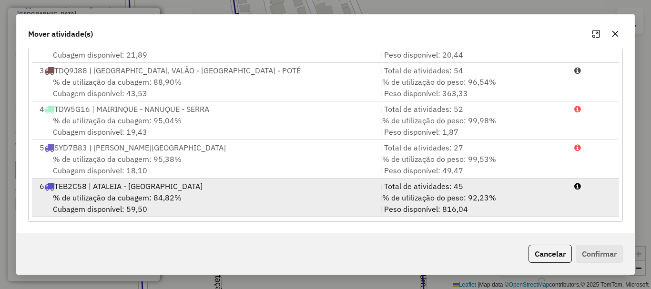
click at [188, 204] on div "% de utilização da cubagem: 84,82% Cubagem disponível: 59,50" at bounding box center [204, 203] width 340 height 23
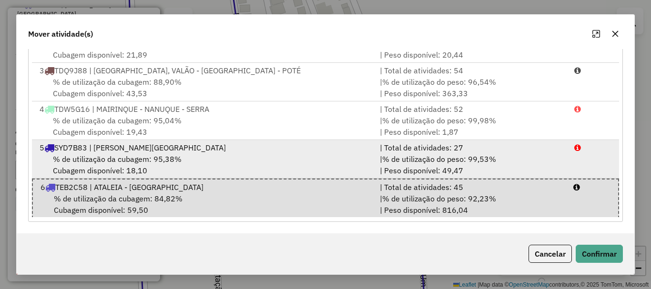
click at [454, 162] on span "% de utilização do peso: 99,53%" at bounding box center [439, 159] width 114 height 10
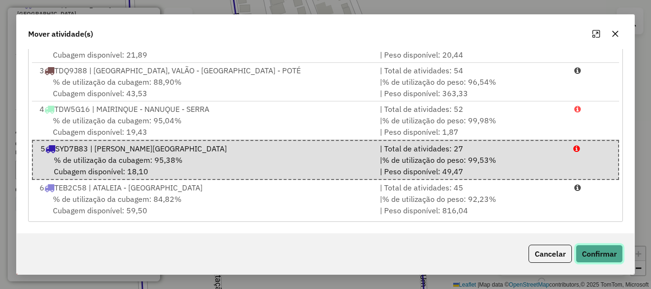
click at [600, 245] on button "Confirmar" at bounding box center [598, 254] width 47 height 18
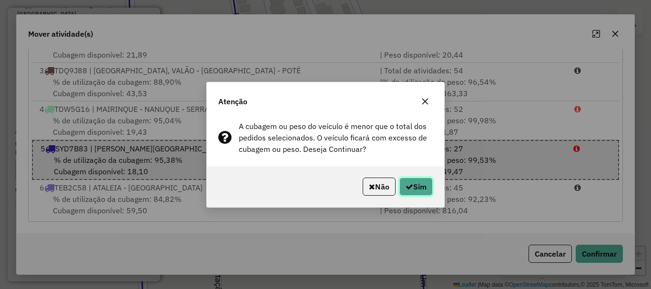
click at [408, 186] on icon "button" at bounding box center [409, 187] width 8 height 8
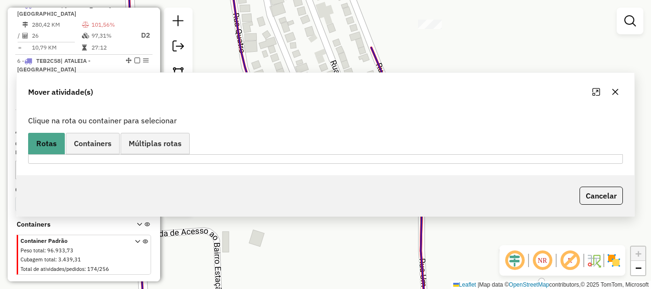
scroll to position [0, 0]
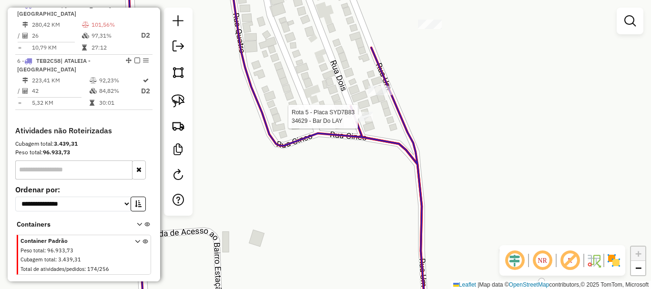
select select "*********"
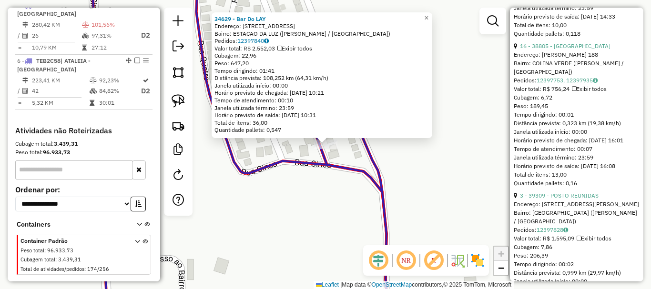
scroll to position [1953, 0]
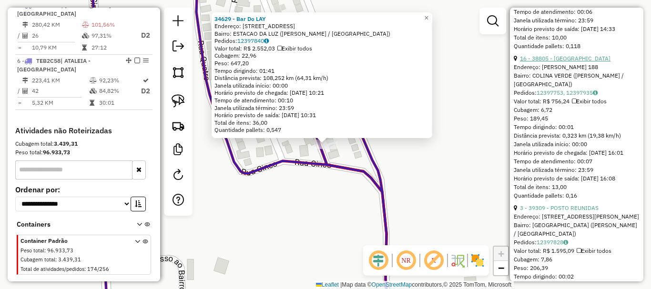
click at [573, 62] on link "16 - 38805 - [GEOGRAPHIC_DATA]" at bounding box center [565, 58] width 90 height 7
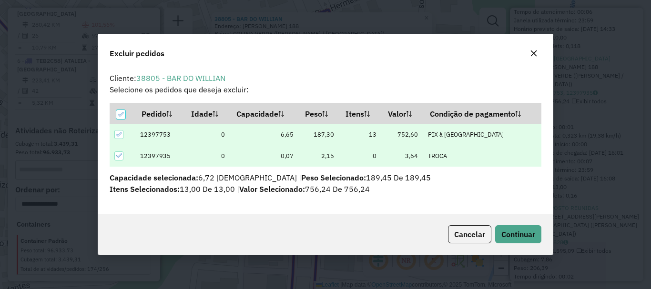
scroll to position [6, 3]
click at [493, 214] on div "Cancelar Continuar" at bounding box center [325, 234] width 454 height 41
click at [510, 223] on div "Cancelar Continuar" at bounding box center [325, 234] width 454 height 41
click at [510, 226] on button "Continuar" at bounding box center [518, 234] width 46 height 18
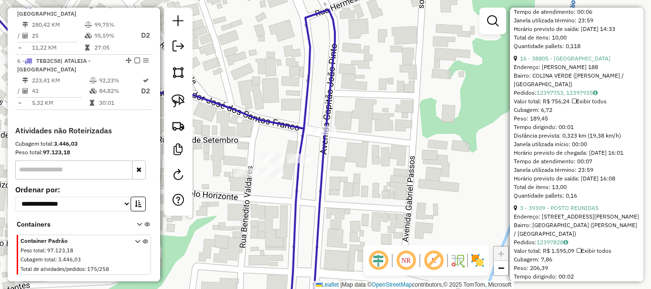
scroll to position [364, 0]
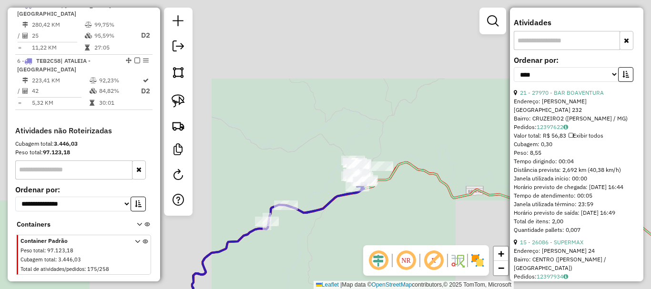
click at [304, 174] on div "Rota 5 - Placa SYD7B83 32955 - BAR DO [PERSON_NAME] Rota 5 - Placa SYD7B83 3607…" at bounding box center [325, 144] width 651 height 289
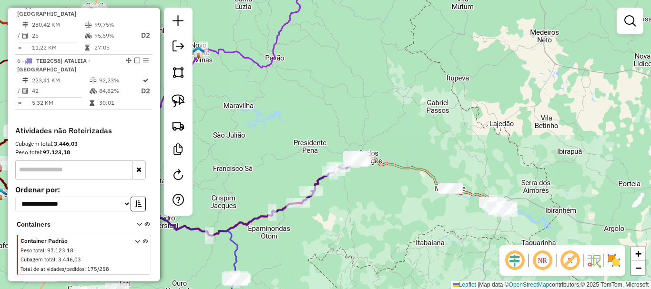
drag, startPoint x: 328, startPoint y: 218, endPoint x: 481, endPoint y: 124, distance: 180.4
click at [481, 124] on div "Janela de atendimento Grade de atendimento Capacidade Transportadoras Veículos …" at bounding box center [325, 144] width 651 height 289
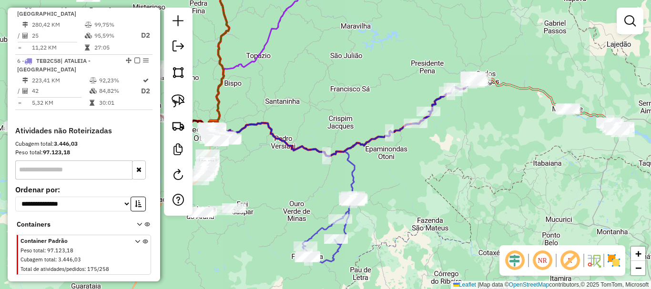
drag, startPoint x: 294, startPoint y: 186, endPoint x: 431, endPoint y: 191, distance: 137.2
click at [431, 191] on div "Janela de atendimento Grade de atendimento Capacidade Transportadoras Veículos …" at bounding box center [325, 144] width 651 height 289
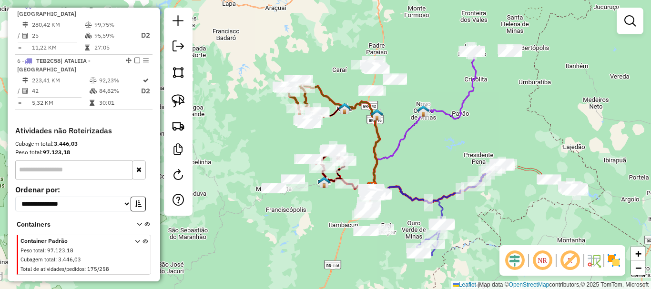
drag, startPoint x: 458, startPoint y: 93, endPoint x: 447, endPoint y: 191, distance: 98.3
click at [447, 191] on div "Janela de atendimento Grade de atendimento Capacidade Transportadoras Veículos …" at bounding box center [325, 144] width 651 height 289
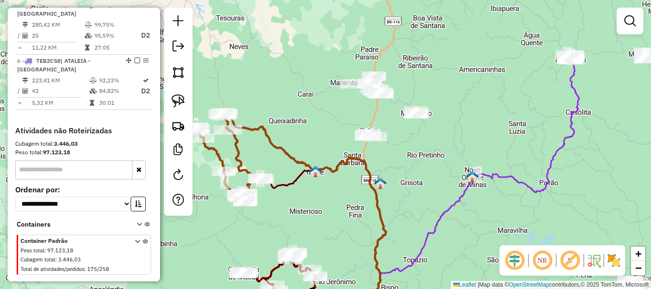
drag, startPoint x: 433, startPoint y: 137, endPoint x: 397, endPoint y: 172, distance: 50.9
click at [397, 172] on div "Janela de atendimento Grade de atendimento Capacidade Transportadoras Veículos …" at bounding box center [325, 144] width 651 height 289
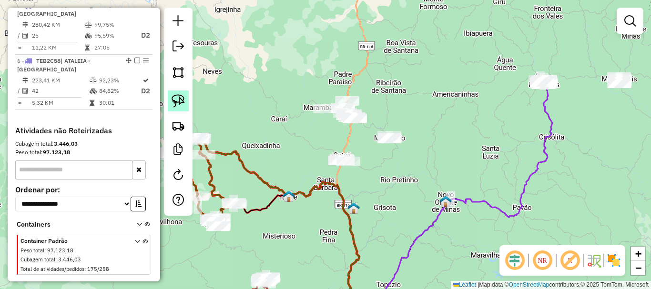
click at [179, 103] on img at bounding box center [177, 100] width 13 height 13
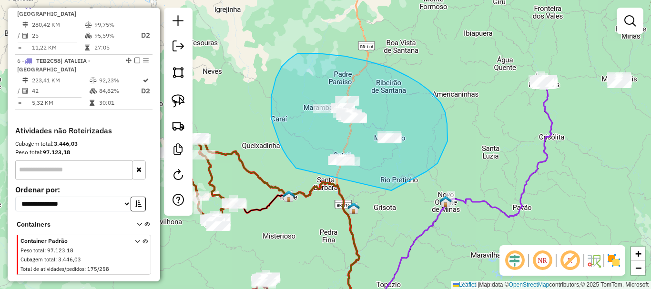
drag, startPoint x: 394, startPoint y: 189, endPoint x: 299, endPoint y: 170, distance: 97.0
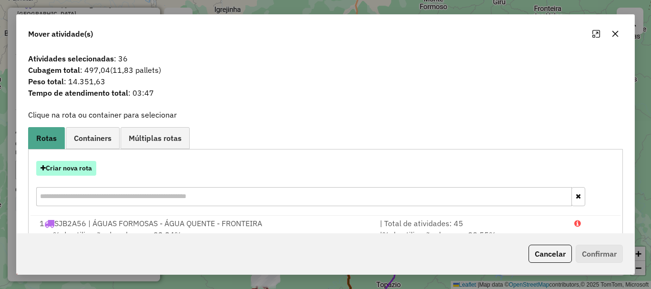
click at [79, 170] on button "Criar nova rota" at bounding box center [66, 168] width 60 height 15
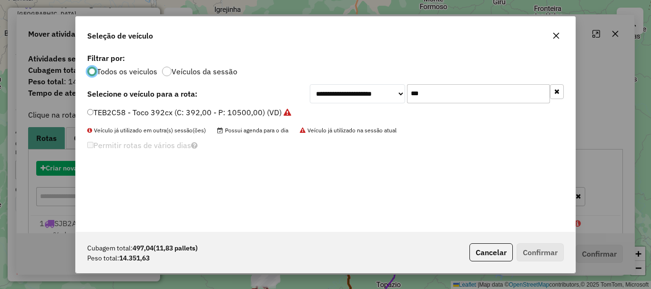
scroll to position [5, 3]
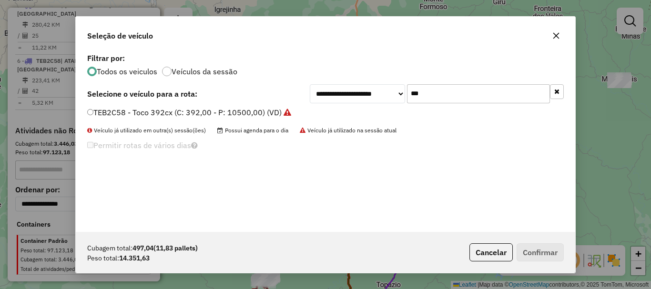
drag, startPoint x: 428, startPoint y: 92, endPoint x: 312, endPoint y: 90, distance: 115.3
click at [323, 91] on div "**********" at bounding box center [437, 93] width 254 height 19
type input "**"
click at [103, 109] on label "SYI9I75 - Toco 392cx (C: 392,00 - P: 10500,00) (VD)" at bounding box center [182, 112] width 190 height 11
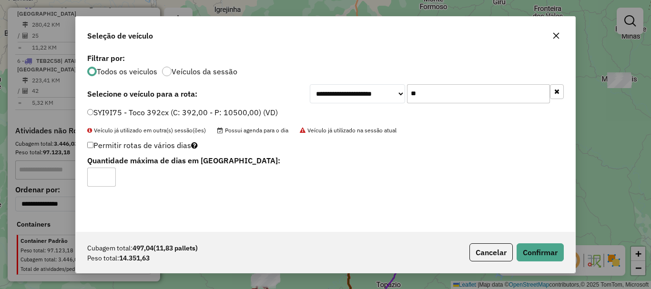
type input "*"
click at [108, 173] on input "*" at bounding box center [101, 177] width 29 height 19
click at [535, 254] on button "Confirmar" at bounding box center [539, 252] width 47 height 18
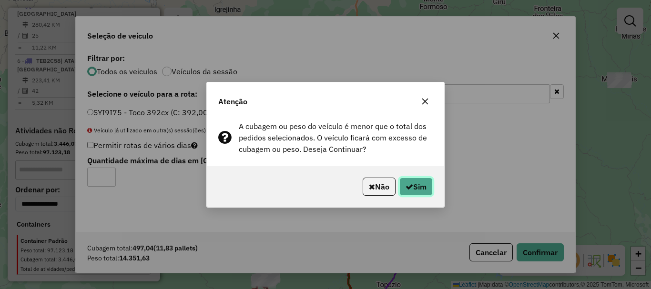
click at [420, 187] on button "Sim" at bounding box center [415, 187] width 33 height 18
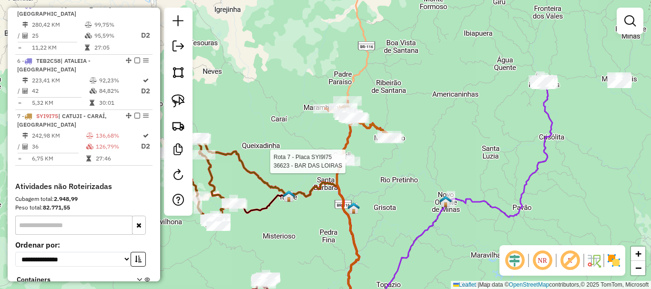
select select "*********"
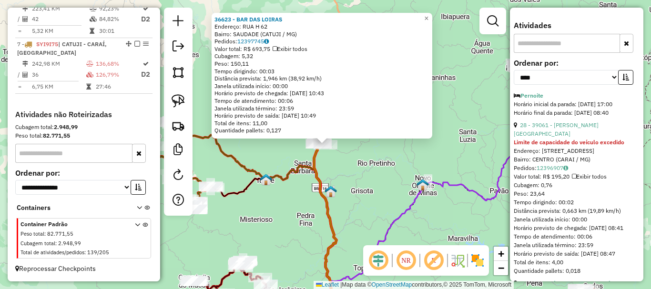
scroll to position [381, 0]
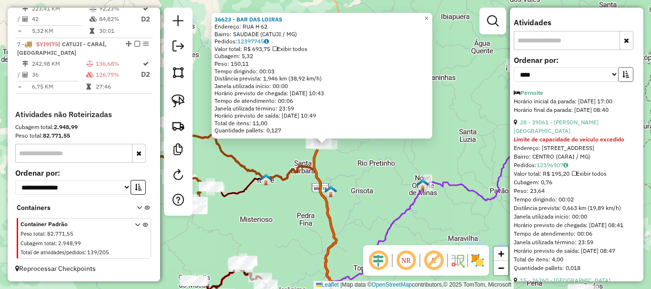
click at [626, 82] on button "button" at bounding box center [625, 74] width 15 height 15
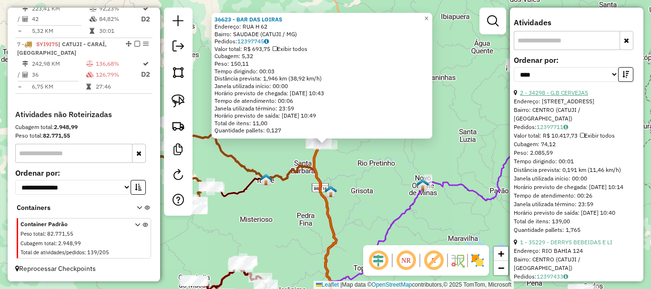
click at [563, 96] on link "2 - 34298 - G.B CERVEJAS" at bounding box center [554, 92] width 68 height 7
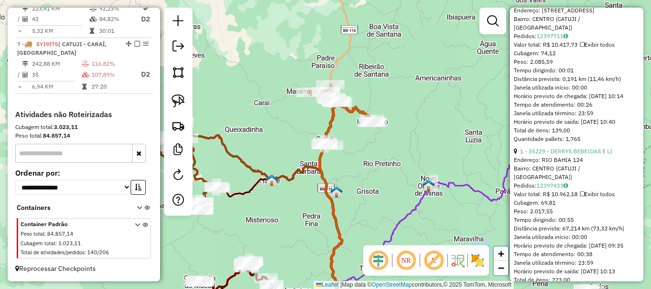
scroll to position [476, 0]
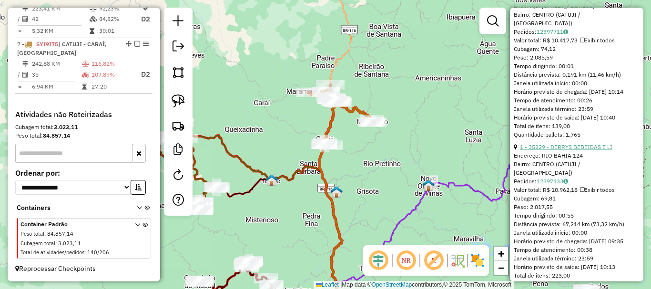
click at [550, 150] on link "1 - 35229 - DERRYS BEBEIDAS E LI" at bounding box center [566, 146] width 92 height 7
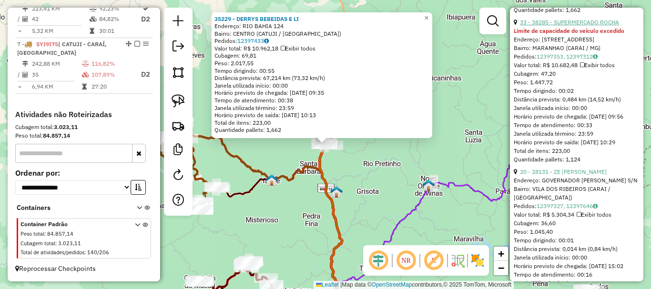
scroll to position [762, 0]
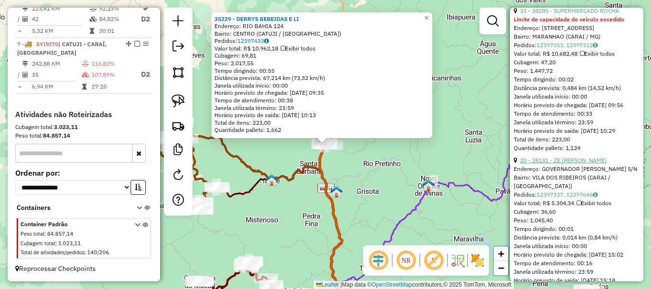
click at [559, 164] on link "20 - 28131 - ZE [PERSON_NAME]" at bounding box center [563, 160] width 87 height 7
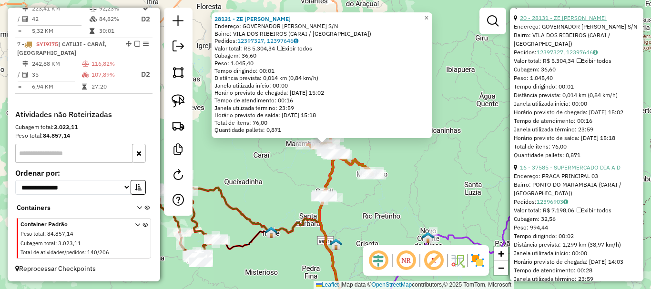
scroll to position [905, 0]
click at [555, 170] on link "16 - 37585 - SUPERMERCADO DIA A D" at bounding box center [570, 166] width 100 height 7
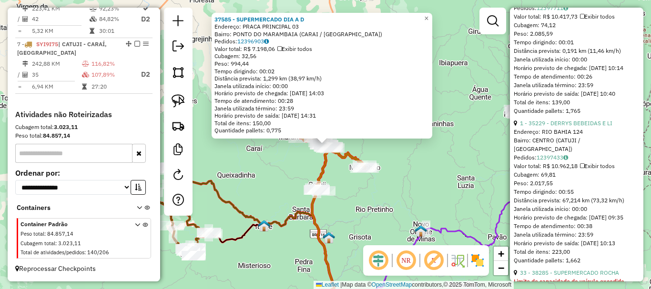
scroll to position [476, 0]
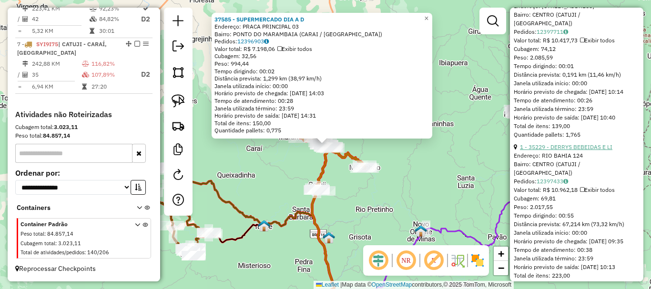
click at [560, 150] on link "1 - 35229 - DERRYS BEBEIDAS E LI" at bounding box center [566, 146] width 92 height 7
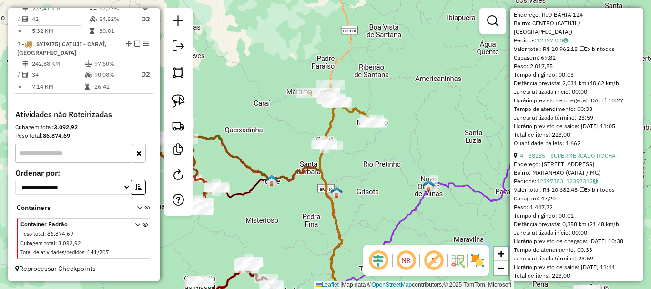
scroll to position [459, 0]
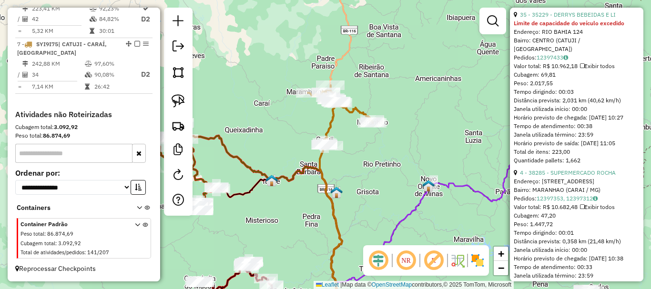
click at [390, 178] on div "Janela de atendimento Grade de atendimento Capacidade Transportadoras Veículos …" at bounding box center [325, 144] width 651 height 289
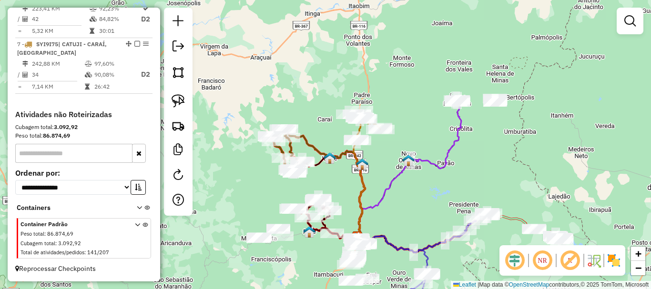
drag, startPoint x: 519, startPoint y: 161, endPoint x: 523, endPoint y: 112, distance: 49.2
click at [523, 112] on div "Janela de atendimento Grade de atendimento Capacidade Transportadoras Veículos …" at bounding box center [325, 144] width 651 height 289
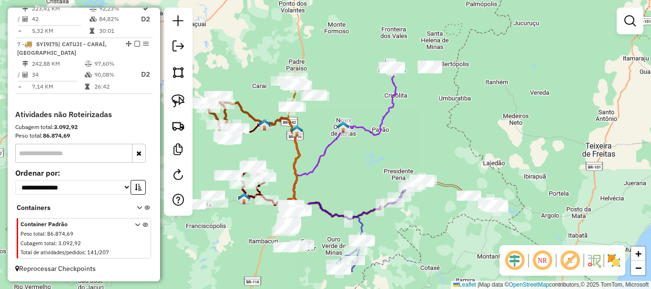
drag, startPoint x: 537, startPoint y: 210, endPoint x: 486, endPoint y: 247, distance: 63.3
click at [486, 247] on div "Janela de atendimento Grade de atendimento Capacidade Transportadoras Veículos …" at bounding box center [325, 144] width 651 height 289
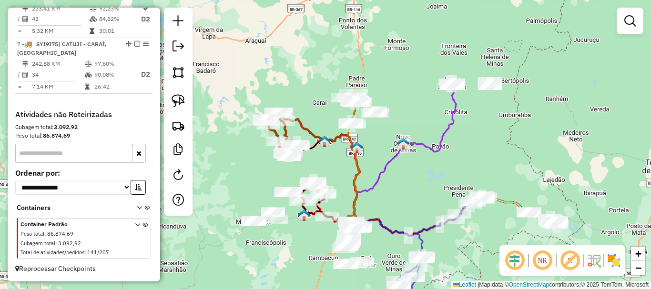
drag, startPoint x: 452, startPoint y: 158, endPoint x: 494, endPoint y: 153, distance: 42.2
click at [494, 153] on div "Janela de atendimento Grade de atendimento Capacidade Transportadoras Veículos …" at bounding box center [325, 144] width 651 height 289
click at [495, 123] on div "Janela de atendimento Grade de atendimento Capacidade Transportadoras Veículos …" at bounding box center [325, 144] width 651 height 289
click at [179, 76] on img at bounding box center [177, 72] width 13 height 13
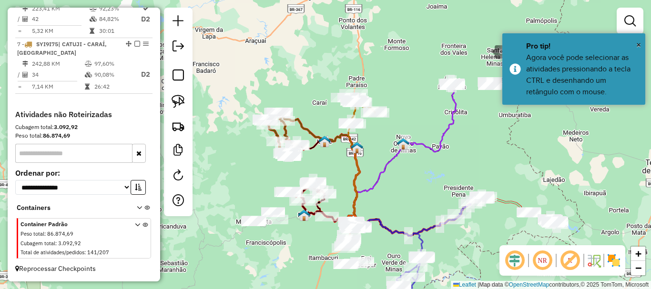
click at [485, 50] on div at bounding box center [484, 50] width 19 height 19
click at [410, 42] on div at bounding box center [409, 42] width 19 height 19
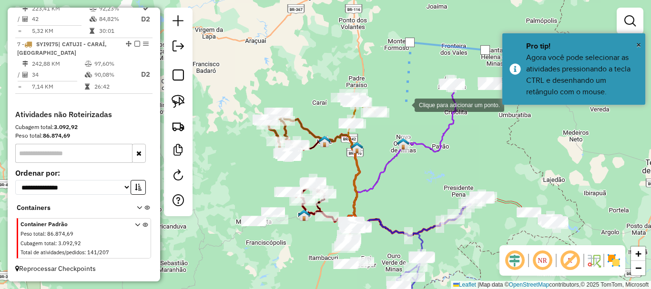
drag, startPoint x: 405, startPoint y: 110, endPoint x: 506, endPoint y: 139, distance: 105.1
click at [407, 111] on div at bounding box center [404, 104] width 19 height 19
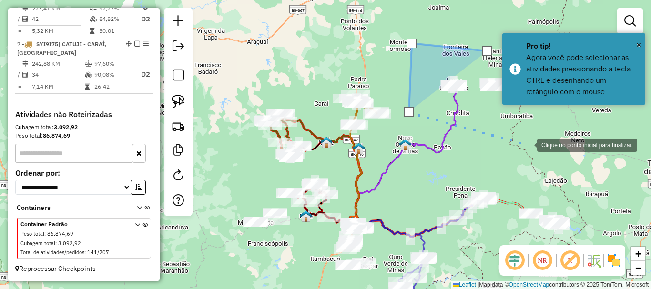
click at [527, 144] on div at bounding box center [527, 144] width 19 height 19
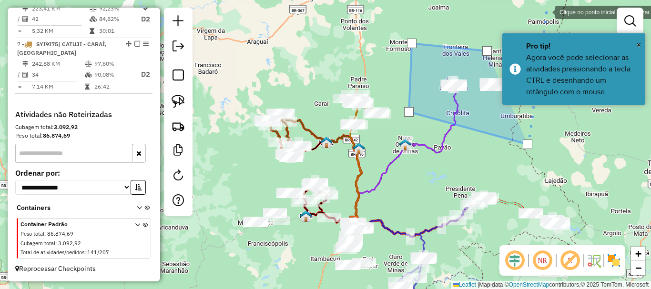
click at [546, 13] on div at bounding box center [545, 11] width 19 height 19
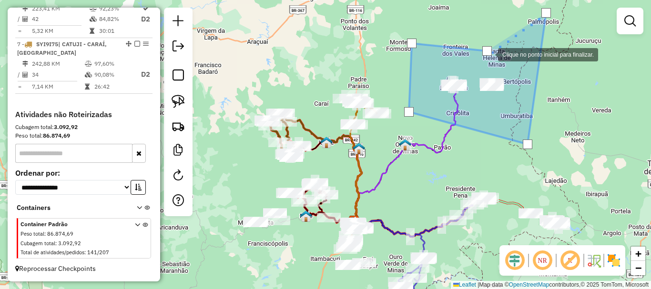
click at [488, 52] on div at bounding box center [487, 51] width 10 height 10
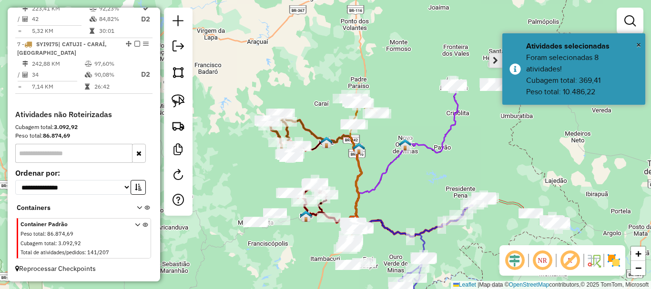
click at [498, 59] on span "Mover atividade(s)" at bounding box center [494, 61] width 5 height 8
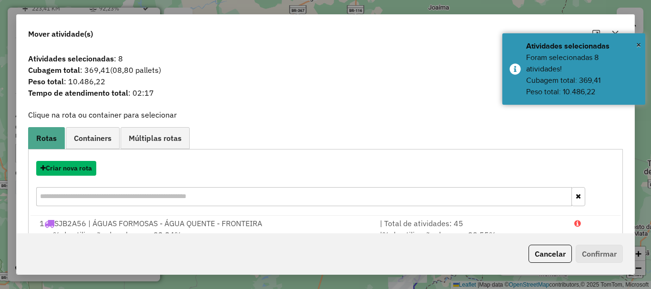
click at [72, 168] on button "Criar nova rota" at bounding box center [66, 168] width 60 height 15
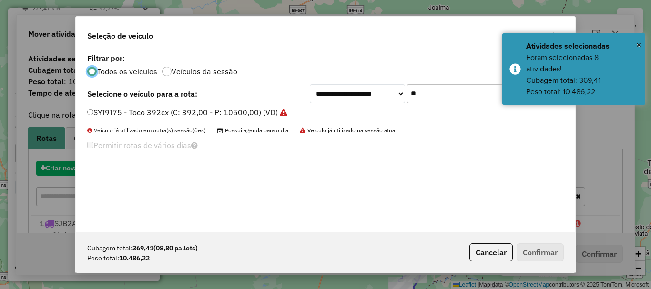
scroll to position [5, 3]
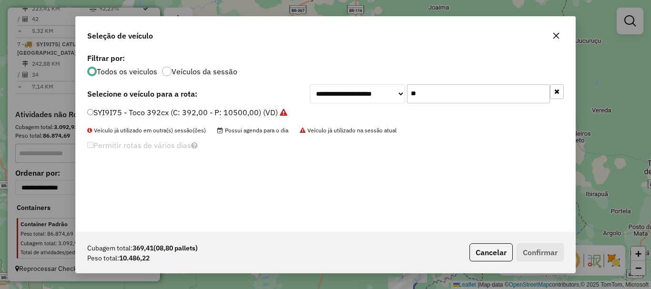
drag, startPoint x: 433, startPoint y: 94, endPoint x: 331, endPoint y: 93, distance: 102.4
click at [331, 93] on div "**********" at bounding box center [437, 93] width 254 height 19
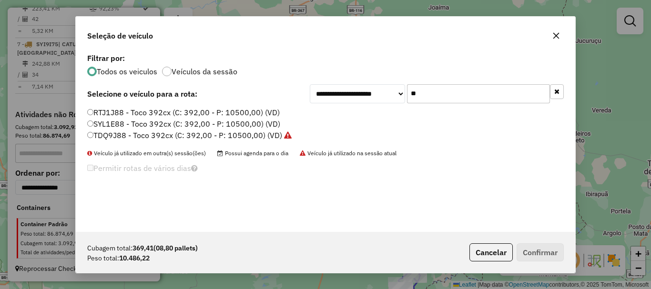
type input "**"
click at [119, 127] on label "SYL1E88 - Toco 392cx (C: 392,00 - P: 10500,00) (VD)" at bounding box center [183, 123] width 193 height 11
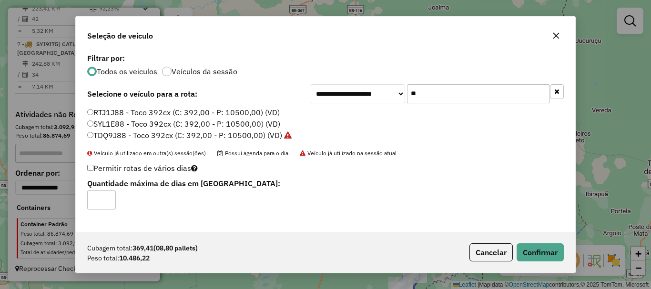
type input "*"
click at [110, 197] on input "*" at bounding box center [101, 199] width 29 height 19
click at [539, 253] on button "Confirmar" at bounding box center [539, 252] width 47 height 18
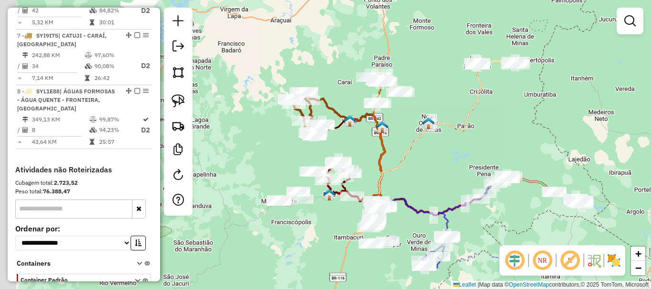
drag, startPoint x: 428, startPoint y: 153, endPoint x: 453, endPoint y: 130, distance: 34.1
click at [453, 130] on icon at bounding box center [429, 132] width 104 height 136
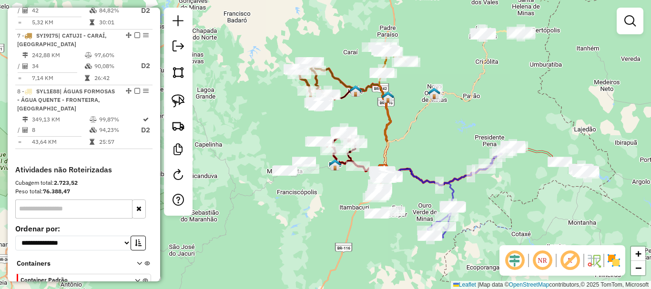
drag, startPoint x: 438, startPoint y: 166, endPoint x: 443, endPoint y: 133, distance: 33.3
click at [443, 133] on div "Janela de atendimento Grade de atendimento Capacidade Transportadoras Veículos …" at bounding box center [325, 144] width 651 height 289
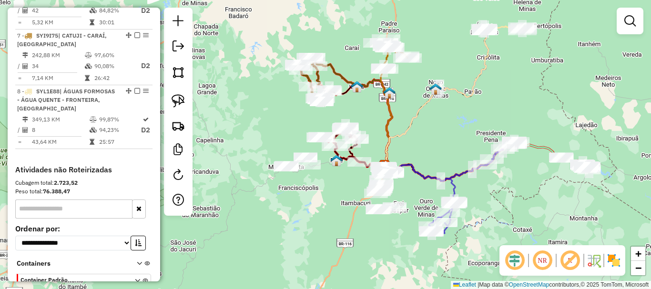
click at [416, 102] on div "Janela de atendimento Grade de atendimento Capacidade Transportadoras Veículos …" at bounding box center [325, 144] width 651 height 289
click at [181, 70] on img at bounding box center [177, 72] width 13 height 13
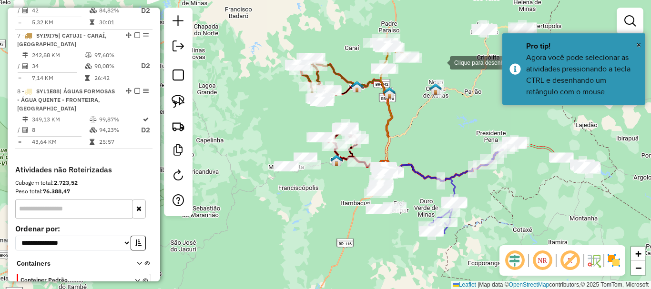
drag, startPoint x: 440, startPoint y: 62, endPoint x: 436, endPoint y: 49, distance: 13.6
click at [440, 62] on div at bounding box center [440, 61] width 19 height 19
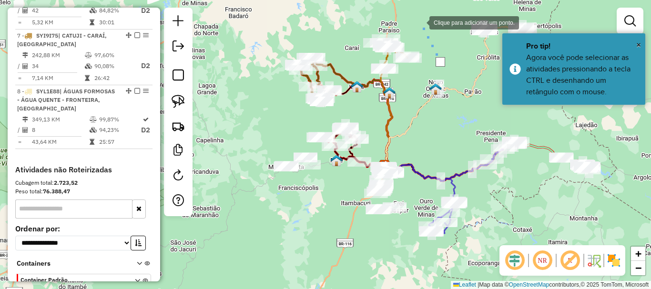
click at [420, 22] on div at bounding box center [419, 21] width 19 height 19
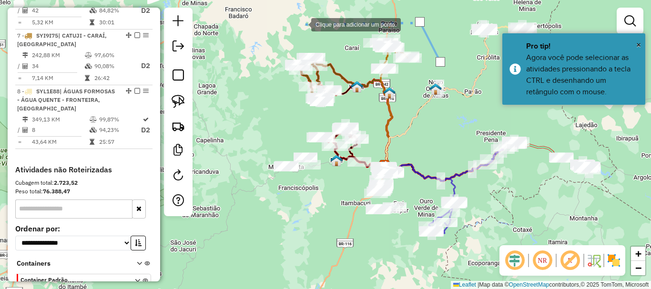
click at [301, 24] on div at bounding box center [301, 23] width 19 height 19
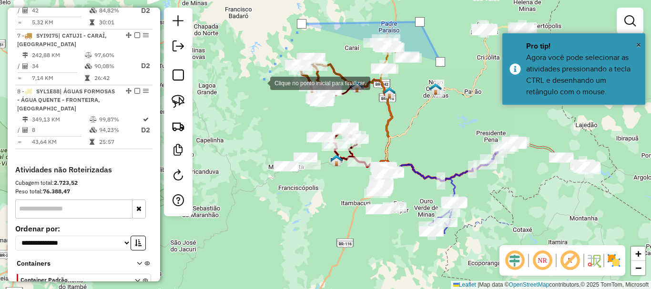
click at [260, 89] on div at bounding box center [260, 82] width 19 height 19
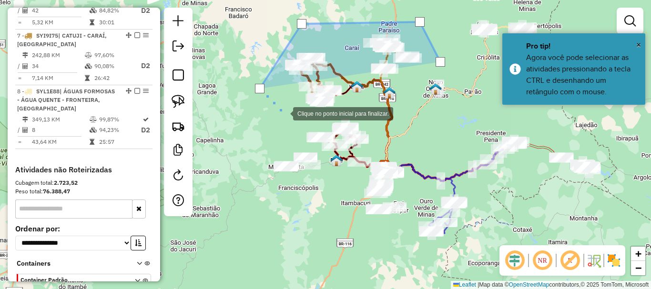
click at [293, 122] on div at bounding box center [283, 112] width 19 height 19
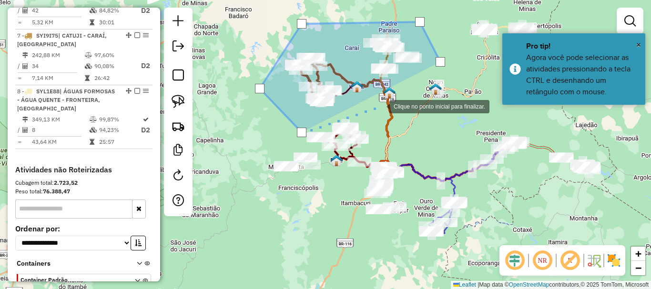
click at [389, 102] on div at bounding box center [379, 105] width 19 height 19
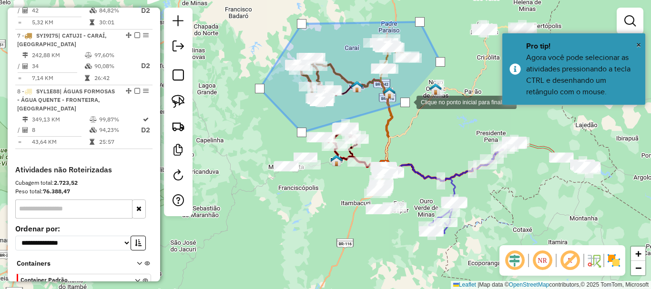
click at [416, 92] on div at bounding box center [406, 101] width 19 height 19
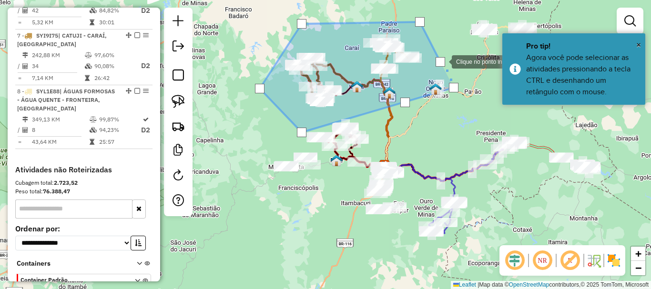
click at [442, 61] on div at bounding box center [440, 62] width 10 height 10
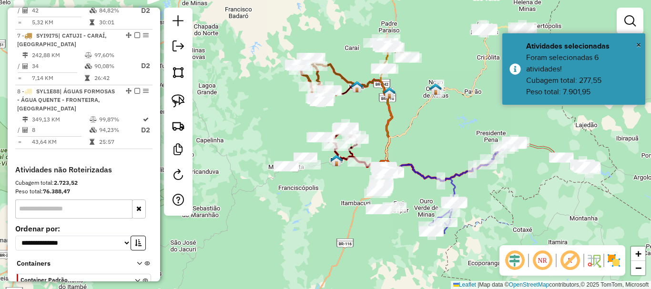
click at [329, 184] on div "Janela de atendimento Grade de atendimento Capacidade Transportadoras Veículos …" at bounding box center [325, 144] width 651 height 289
click at [430, 126] on div "Janela de atendimento Grade de atendimento Capacidade Transportadoras Veículos …" at bounding box center [325, 144] width 651 height 289
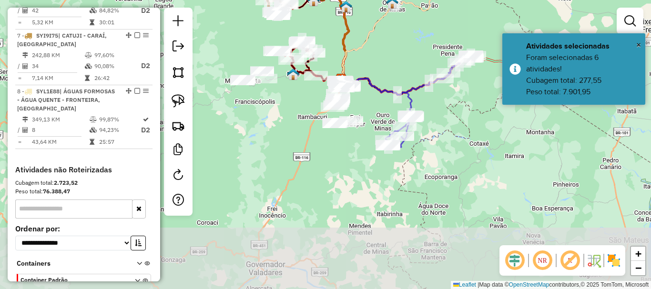
drag, startPoint x: 430, startPoint y: 116, endPoint x: 357, endPoint y: 87, distance: 78.0
click at [357, 87] on div "Janela de atendimento Grade de atendimento Capacidade Transportadoras Veículos …" at bounding box center [325, 144] width 651 height 289
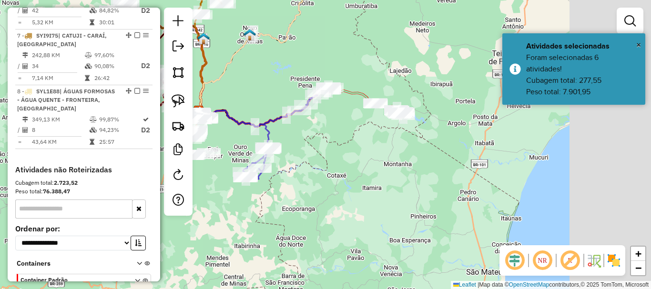
drag, startPoint x: 503, startPoint y: 148, endPoint x: 371, endPoint y: 165, distance: 132.6
click at [371, 165] on div "Janela de atendimento Grade de atendimento Capacidade Transportadoras Veículos …" at bounding box center [325, 144] width 651 height 289
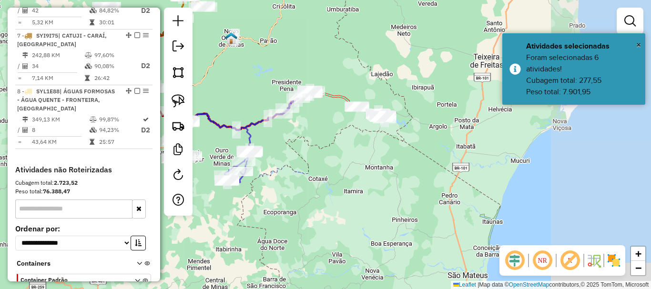
click at [328, 170] on div "Janela de atendimento Grade de atendimento Capacidade Transportadoras Veículos …" at bounding box center [325, 144] width 651 height 289
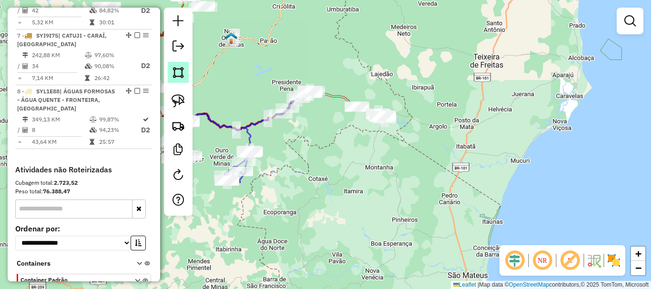
click at [178, 72] on img at bounding box center [177, 72] width 13 height 13
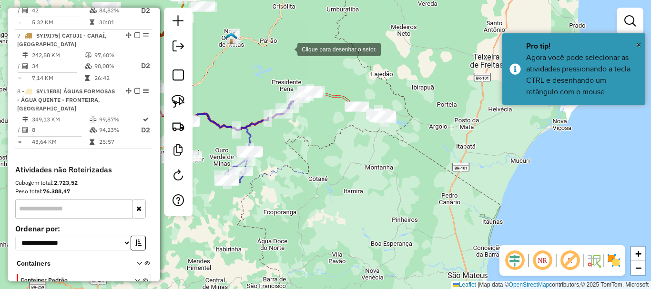
click at [288, 49] on div at bounding box center [287, 48] width 19 height 19
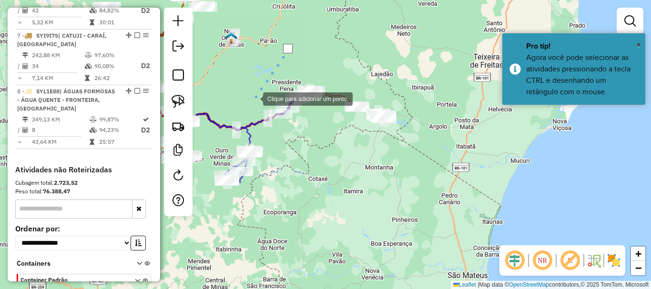
click at [253, 98] on div at bounding box center [253, 98] width 19 height 19
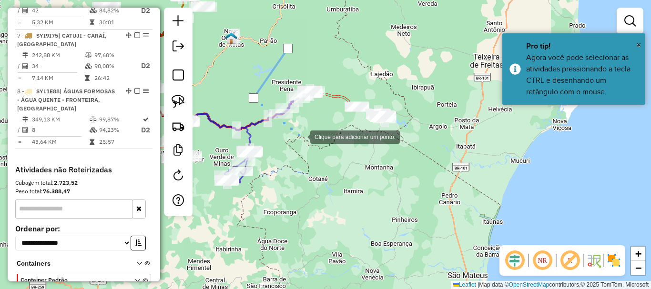
click at [310, 146] on div at bounding box center [300, 136] width 19 height 19
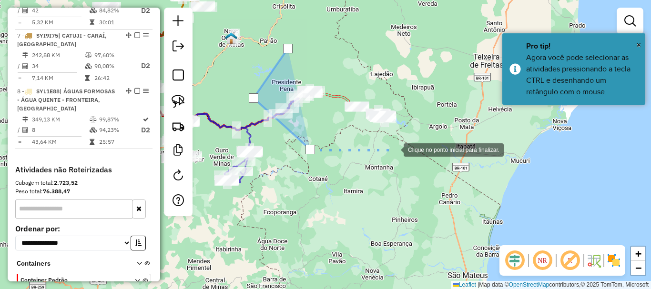
drag, startPoint x: 394, startPoint y: 149, endPoint x: 412, endPoint y: 114, distance: 39.8
click at [394, 149] on div at bounding box center [393, 149] width 19 height 19
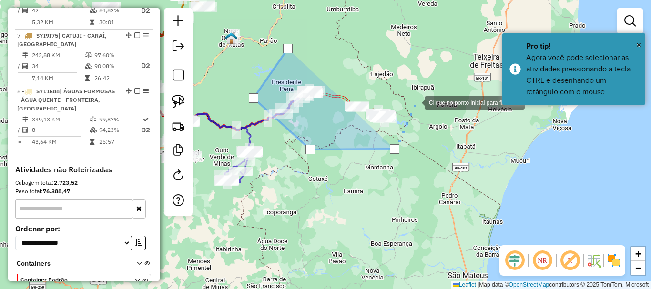
click at [415, 102] on div at bounding box center [414, 101] width 19 height 19
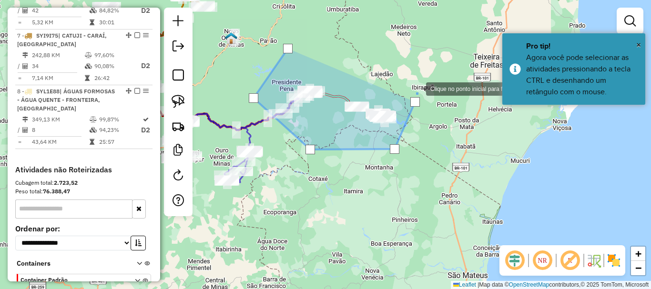
click at [415, 85] on div at bounding box center [416, 88] width 19 height 19
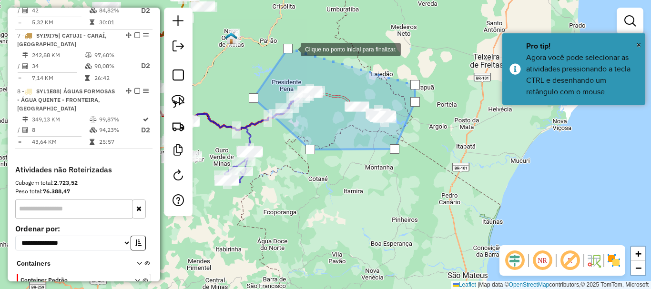
click at [291, 49] on div at bounding box center [288, 49] width 10 height 10
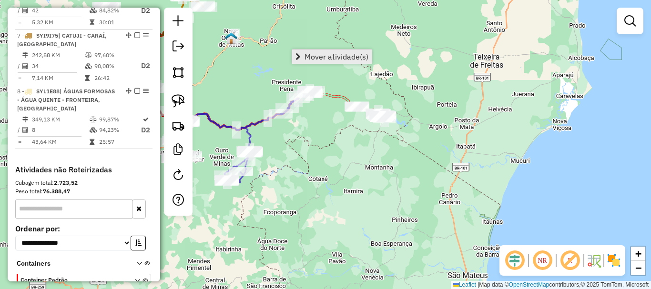
click at [342, 59] on span "Mover atividade(s)" at bounding box center [336, 57] width 64 height 8
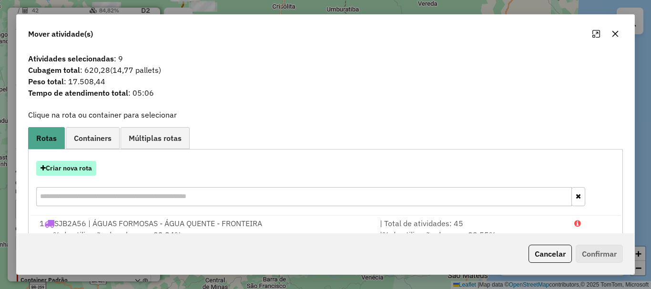
click at [74, 170] on button "Criar nova rota" at bounding box center [66, 168] width 60 height 15
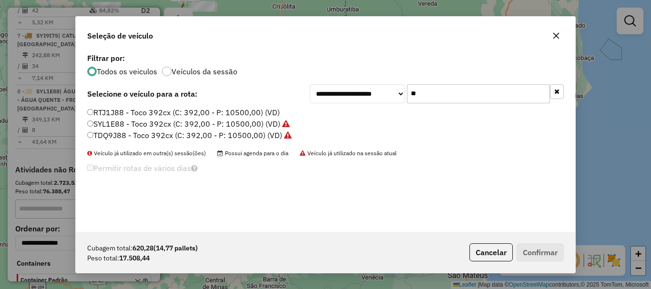
drag, startPoint x: 446, startPoint y: 94, endPoint x: 351, endPoint y: 94, distance: 95.2
click at [351, 94] on div "**********" at bounding box center [437, 93] width 254 height 19
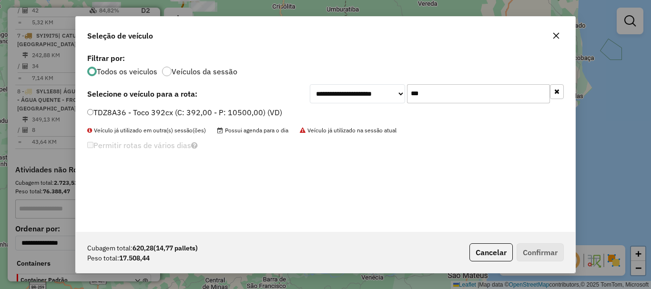
type input "***"
click at [209, 118] on li "TDZ8A36 - Toco 392cx (C: 392,00 - P: 10500,00) (VD)" at bounding box center [325, 112] width 476 height 11
click at [201, 112] on label "TDZ8A36 - Toco 392cx (C: 392,00 - P: 10500,00) (VD)" at bounding box center [184, 112] width 195 height 11
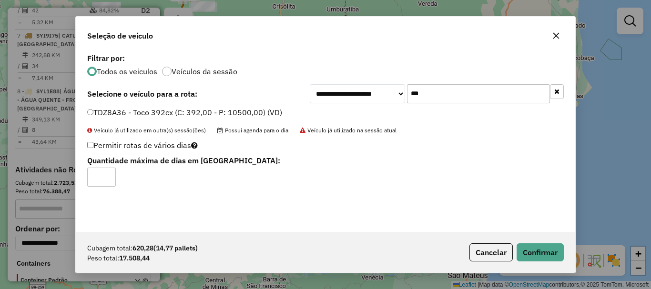
type input "*"
click at [108, 172] on input "*" at bounding box center [101, 177] width 29 height 19
click at [547, 255] on button "Confirmar" at bounding box center [539, 252] width 47 height 18
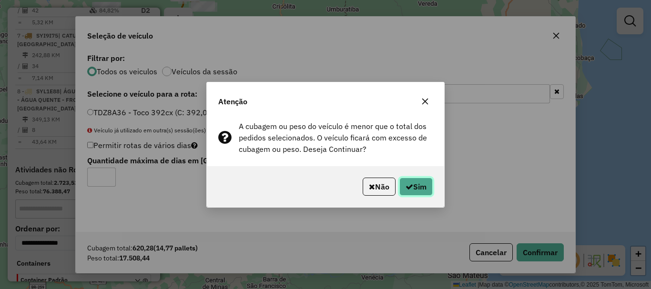
click at [415, 186] on button "Sim" at bounding box center [415, 187] width 33 height 18
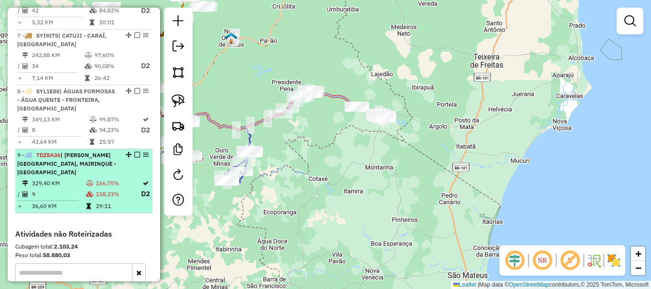
click at [58, 198] on table "329,40 KM 166,75% / 9 158,23% D2 = 36,60 KM 29:11" at bounding box center [83, 195] width 133 height 32
select select "*********"
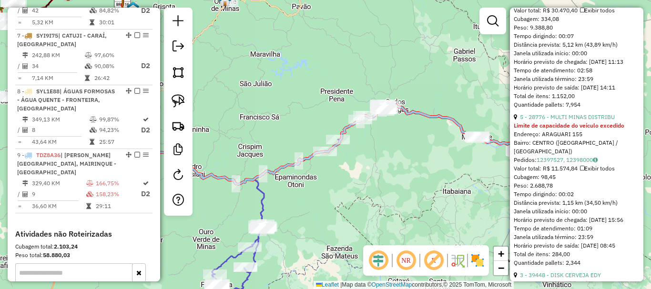
scroll to position [524, 0]
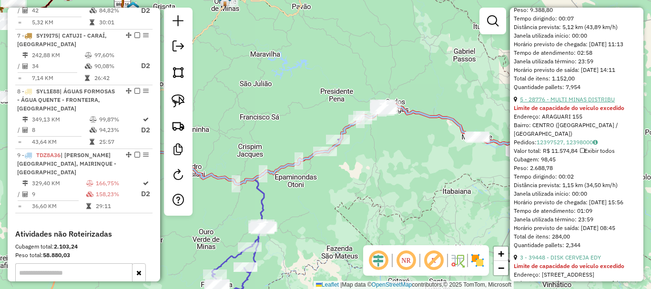
click at [573, 103] on link "5 - 28776 - MULTI MINAS DISTRIBU" at bounding box center [567, 99] width 95 height 7
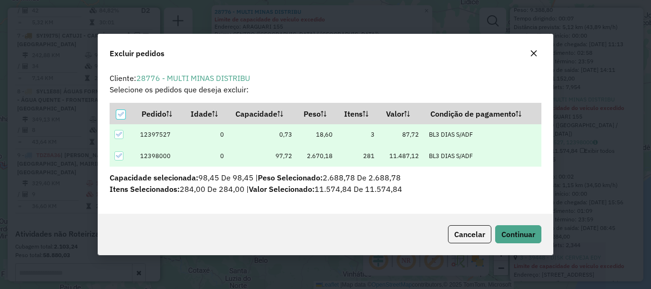
scroll to position [0, 0]
click at [537, 244] on div "Cancelar Continuar" at bounding box center [325, 234] width 454 height 41
click at [522, 231] on span "Continuar" at bounding box center [518, 235] width 34 height 10
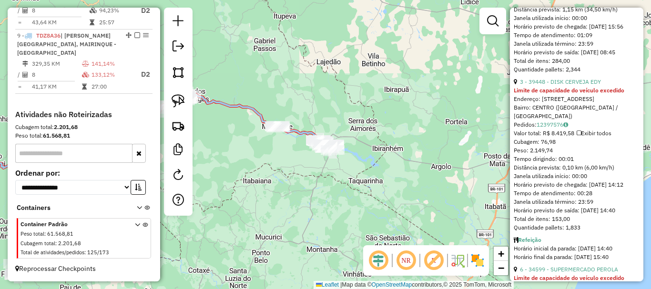
scroll to position [708, 0]
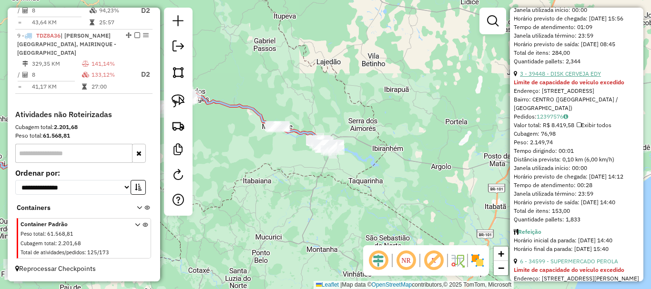
click at [572, 77] on link "3 - 39448 - DISK CERVEJA EDY" at bounding box center [560, 73] width 81 height 7
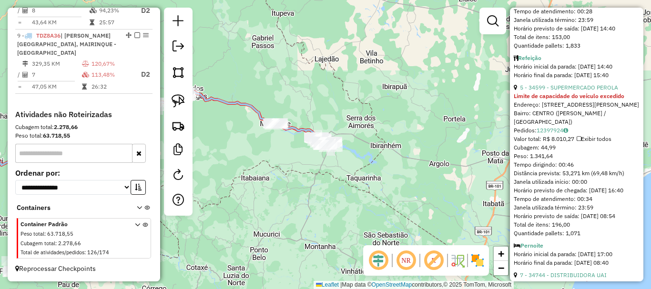
scroll to position [733, 0]
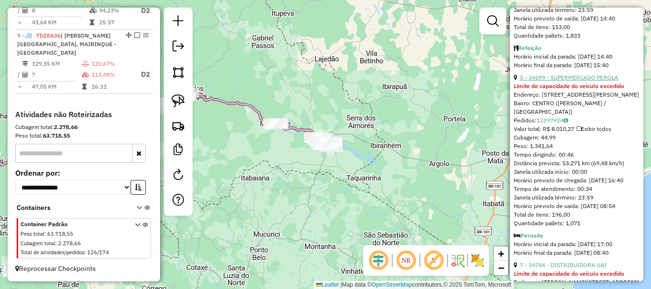
click at [574, 81] on link "5 - 34599 - SUPERMERCADO PEROLA" at bounding box center [569, 77] width 98 height 7
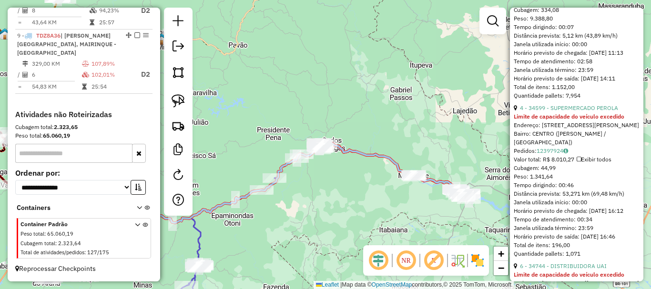
scroll to position [667, 0]
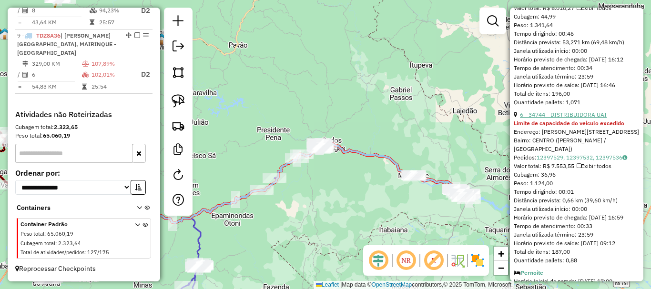
click at [573, 118] on link "6 - 34744 - DISTRIBUIDORA UAI" at bounding box center [563, 114] width 87 height 7
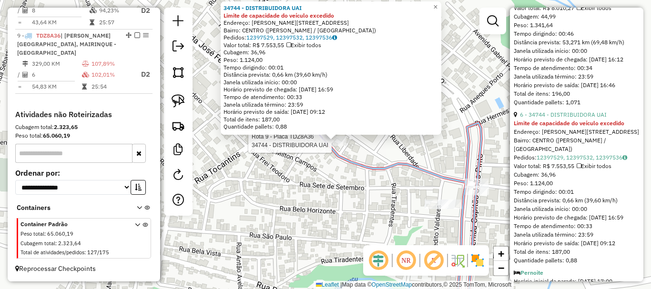
scroll to position [658, 0]
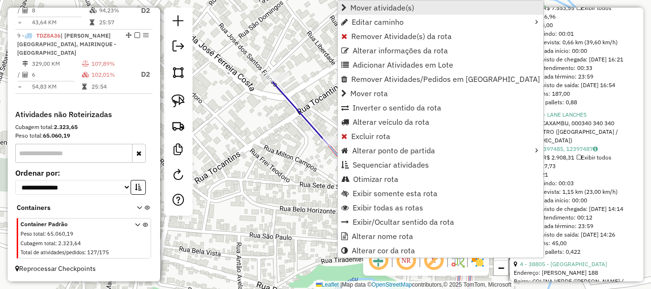
click at [380, 9] on span "Mover atividade(s)" at bounding box center [382, 8] width 64 height 8
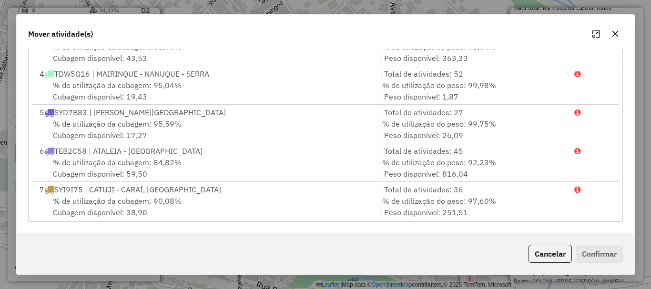
scroll to position [118, 0]
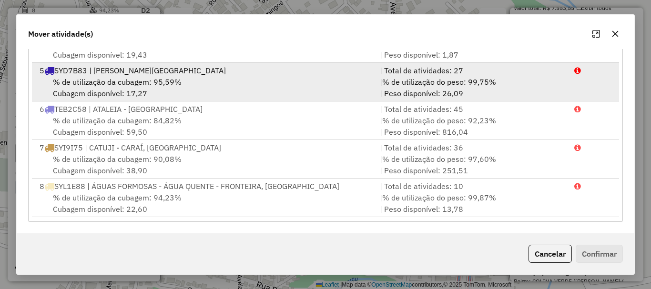
click at [155, 79] on span "% de utilização da cubagem: 95,59%" at bounding box center [117, 82] width 129 height 10
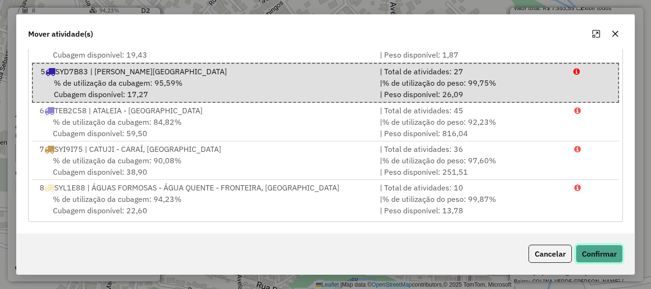
click at [612, 253] on button "Confirmar" at bounding box center [598, 254] width 47 height 18
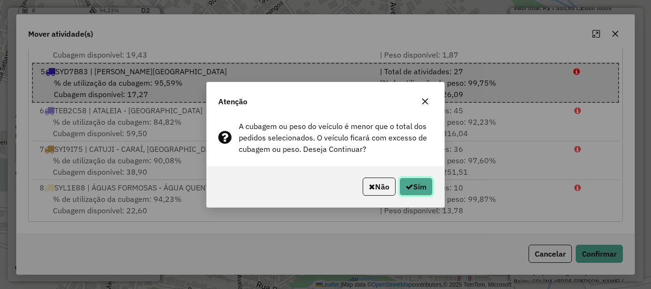
click at [419, 182] on button "Sim" at bounding box center [415, 187] width 33 height 18
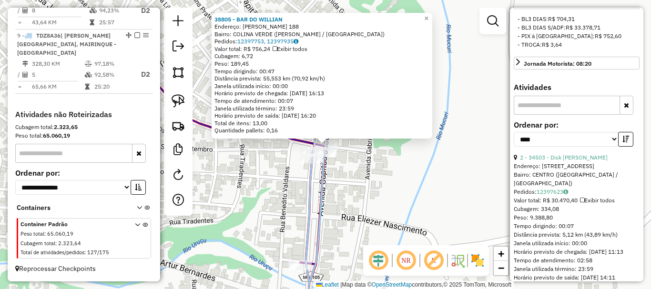
scroll to position [0, 0]
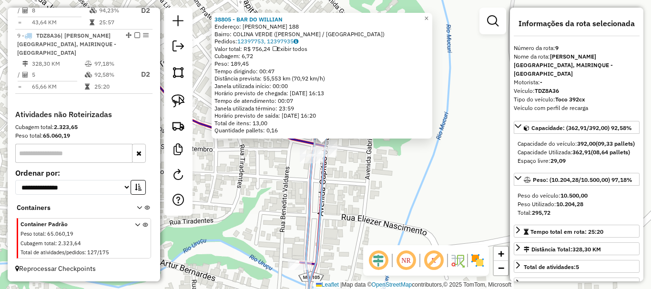
click at [336, 203] on div "38805 - BAR DO [PERSON_NAME]: [PERSON_NAME] 188 Bairro: [GEOGRAPHIC_DATA] ([PER…" at bounding box center [325, 144] width 651 height 289
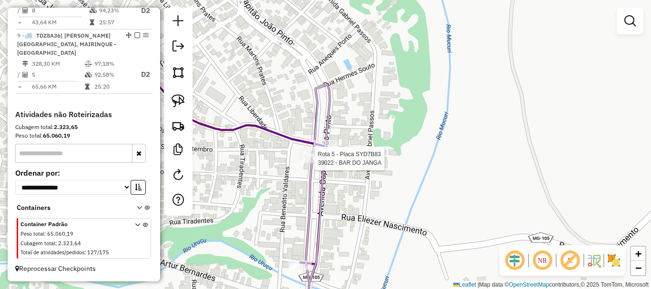
select select "*********"
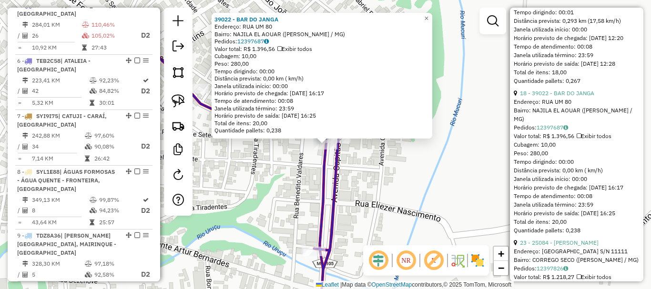
scroll to position [2000, 0]
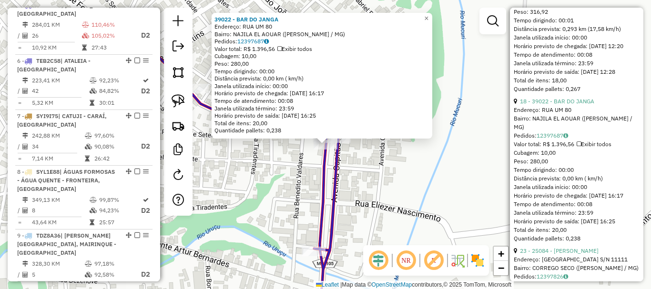
click at [566, 106] on div "18 - 39022 - BAR DO JANGA" at bounding box center [576, 101] width 126 height 9
click at [566, 105] on link "18 - 39022 - BAR DO JANGA" at bounding box center [557, 101] width 74 height 7
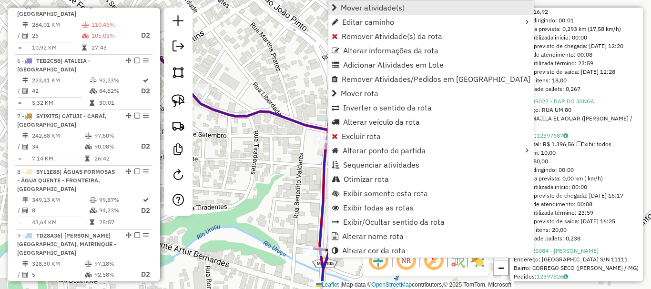
click at [379, 8] on span "Mover atividade(s)" at bounding box center [373, 8] width 64 height 8
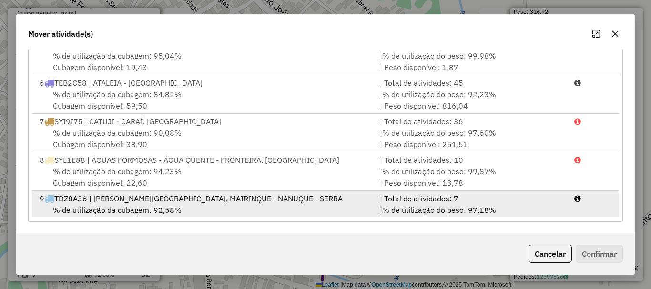
scroll to position [130, 0]
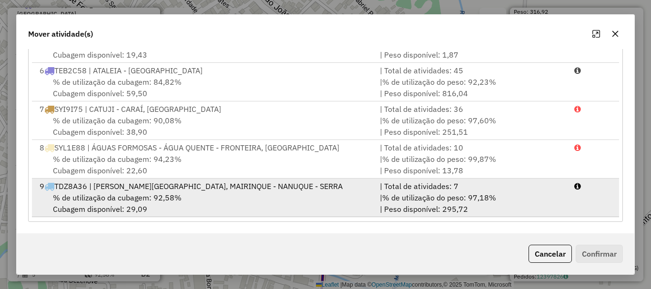
click at [163, 194] on span "% de utilização da cubagem: 92,58%" at bounding box center [117, 198] width 129 height 10
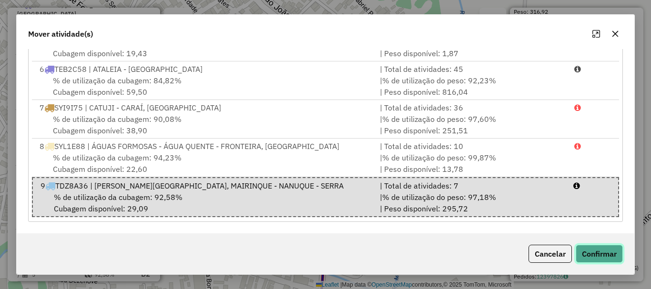
click at [600, 254] on button "Confirmar" at bounding box center [598, 254] width 47 height 18
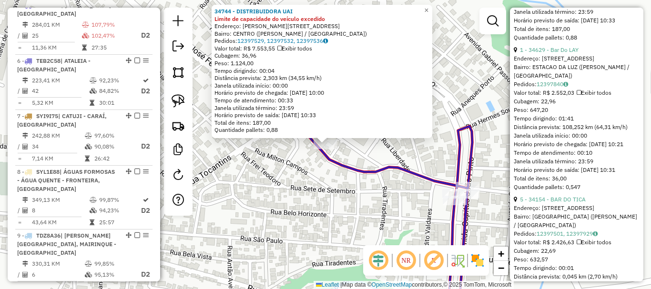
scroll to position [619, 0]
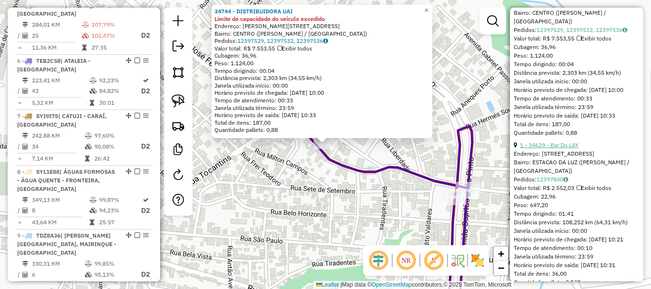
click at [556, 149] on link "1 - 34629 - Bar Do LAY" at bounding box center [549, 144] width 59 height 7
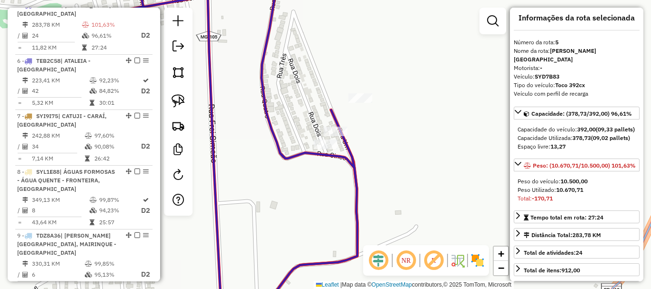
scroll to position [0, 0]
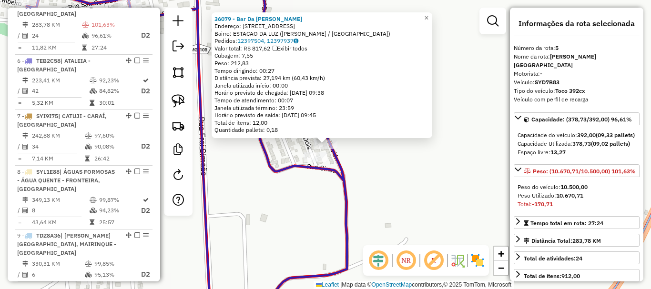
click at [364, 154] on div "36079 - Bar Da [PERSON_NAME]: [STREET_ADDRESS] Bairro: ESTACAO DA LUZ ([PERSON_…" at bounding box center [325, 144] width 651 height 289
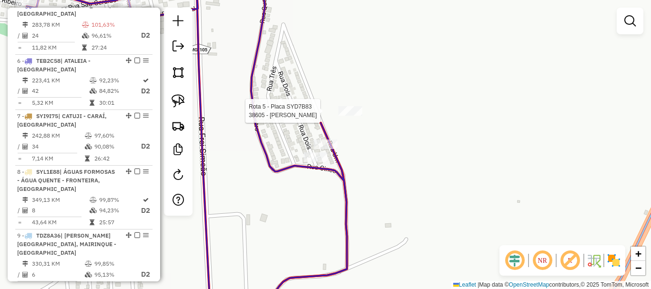
select select "*********"
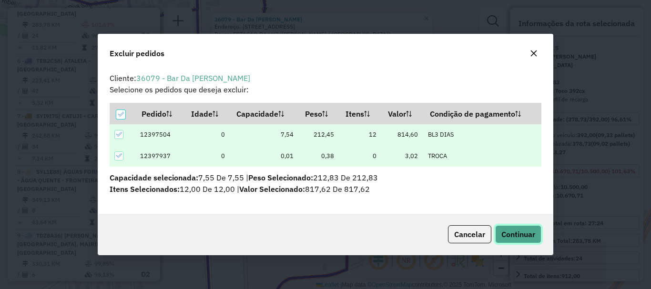
click at [532, 233] on span "Continuar" at bounding box center [518, 235] width 34 height 10
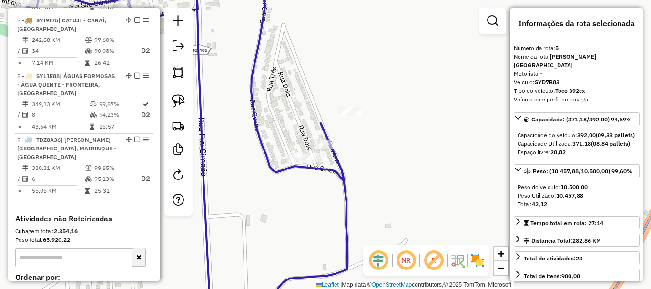
scroll to position [808, 0]
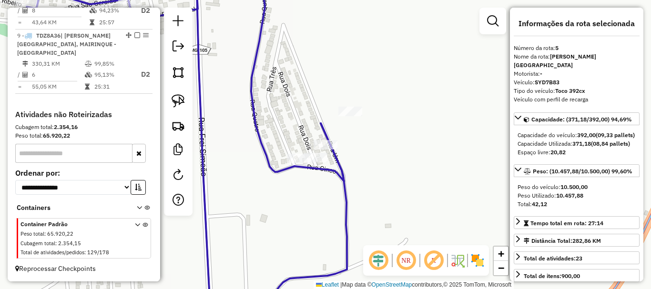
click at [254, 180] on div "Janela de atendimento Grade de atendimento Capacidade Transportadoras Veículos …" at bounding box center [325, 144] width 651 height 289
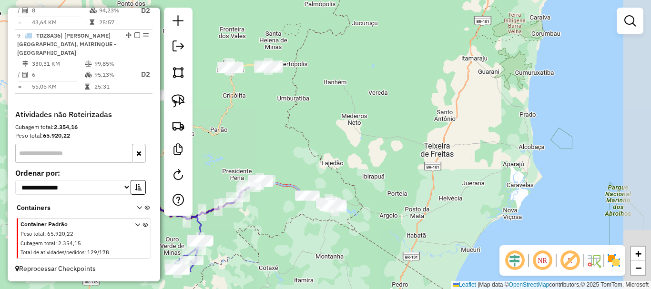
drag, startPoint x: 291, startPoint y: 233, endPoint x: 359, endPoint y: 162, distance: 98.7
click at [359, 162] on div "Janela de atendimento Grade de atendimento Capacidade Transportadoras Veículos …" at bounding box center [325, 144] width 651 height 289
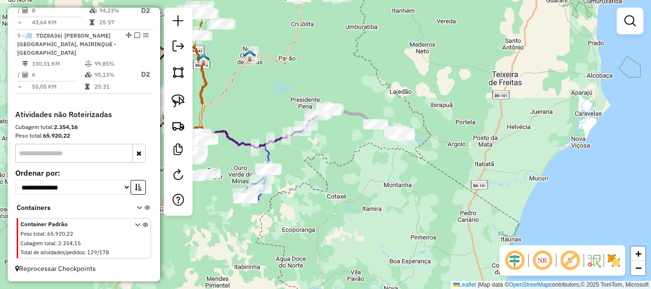
click at [355, 169] on div "Janela de atendimento Grade de atendimento Capacidade Transportadoras Veículos …" at bounding box center [325, 144] width 651 height 289
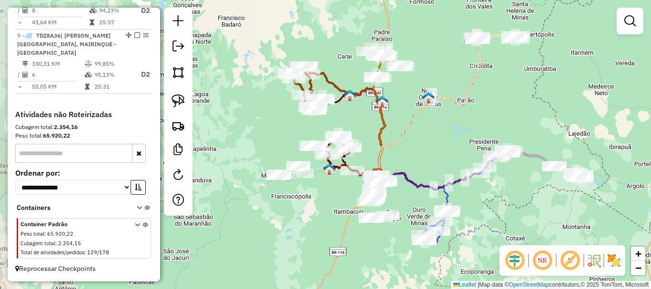
drag, startPoint x: 302, startPoint y: 193, endPoint x: 481, endPoint y: 235, distance: 183.4
click at [481, 235] on div "Janela de atendimento Grade de atendimento Capacidade Transportadoras Veículos …" at bounding box center [325, 144] width 651 height 289
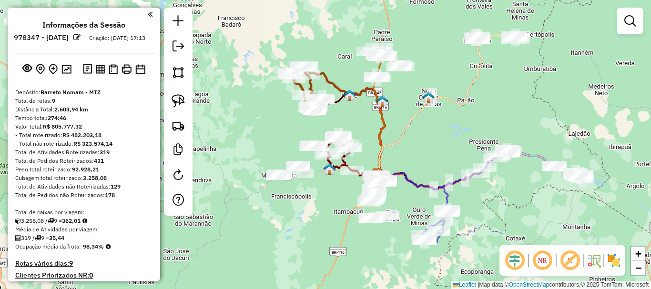
scroll to position [808, 0]
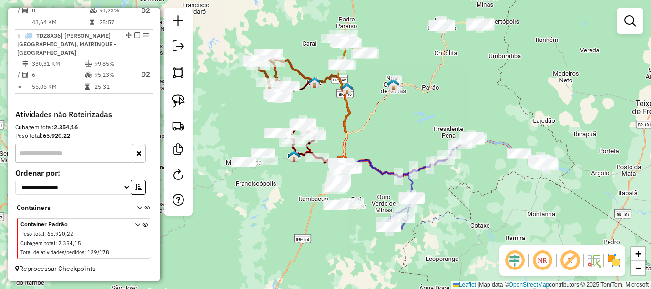
drag, startPoint x: 520, startPoint y: 120, endPoint x: 470, endPoint y: 95, distance: 55.8
click at [470, 95] on div "Janela de atendimento Grade de atendimento Capacidade Transportadoras Veículos …" at bounding box center [325, 144] width 651 height 289
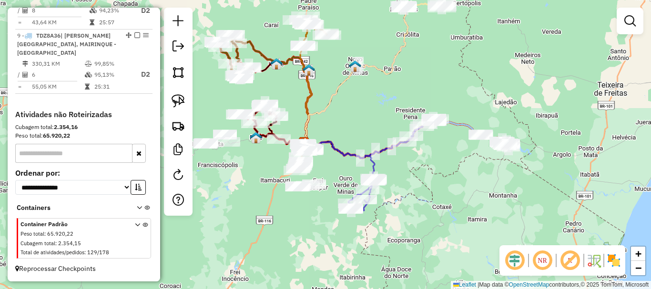
click at [478, 78] on div "Janela de atendimento Grade de atendimento Capacidade Transportadoras Veículos …" at bounding box center [325, 144] width 651 height 289
click at [184, 73] on img at bounding box center [177, 72] width 13 height 13
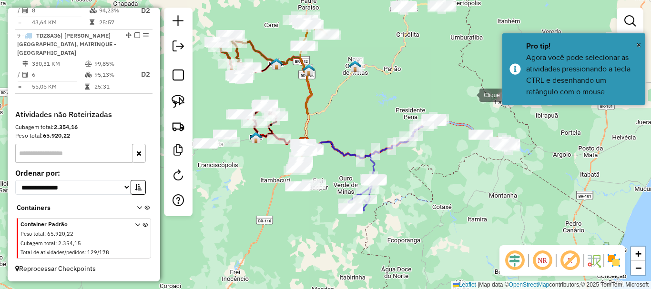
click at [470, 93] on div at bounding box center [469, 94] width 19 height 19
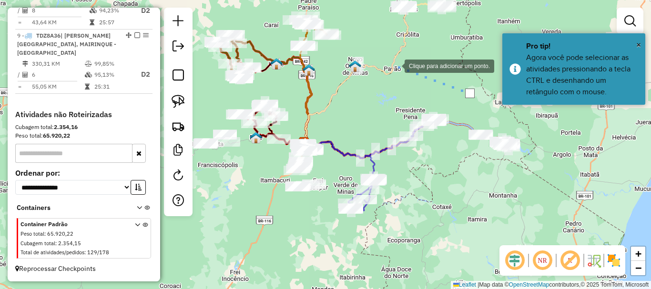
click at [395, 65] on div at bounding box center [394, 65] width 19 height 19
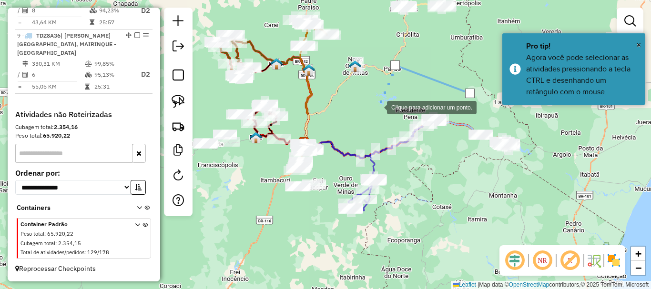
click at [371, 111] on div at bounding box center [377, 106] width 19 height 19
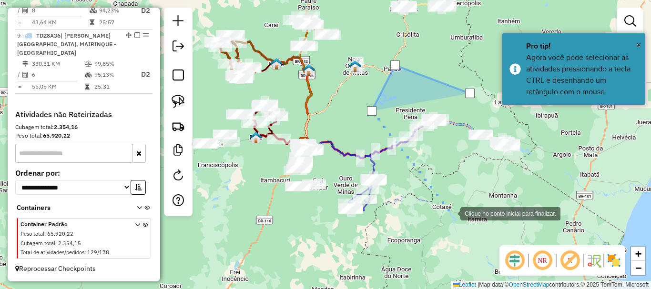
click at [451, 213] on div at bounding box center [450, 212] width 19 height 19
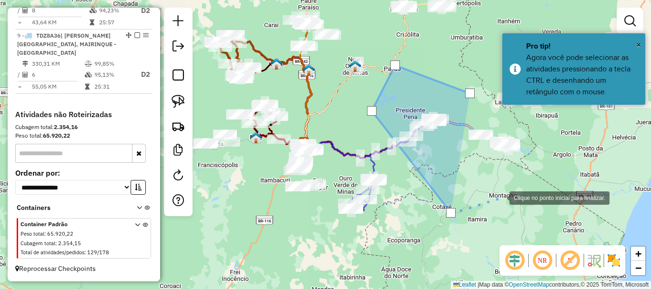
click at [509, 188] on div at bounding box center [499, 197] width 19 height 19
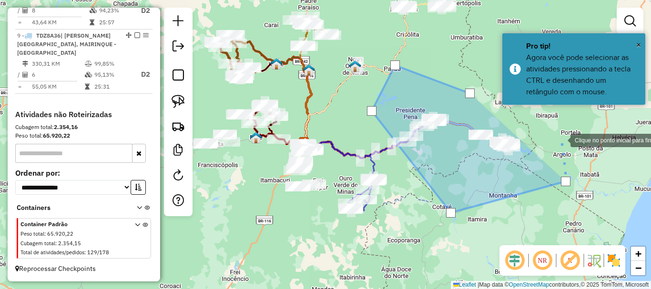
click at [561, 140] on div at bounding box center [560, 139] width 19 height 19
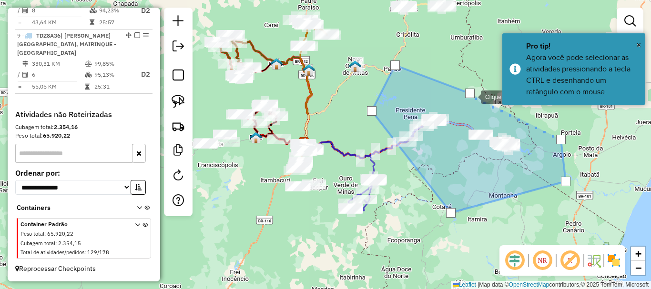
click at [471, 96] on div at bounding box center [470, 94] width 10 height 10
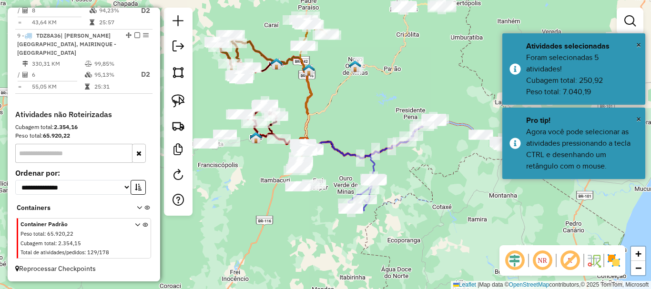
click at [348, 112] on div "Janela de atendimento Grade de atendimento Capacidade Transportadoras Veículos …" at bounding box center [325, 144] width 651 height 289
click at [340, 128] on div "Janela de atendimento Grade de atendimento Capacidade Transportadoras Veículos …" at bounding box center [325, 144] width 651 height 289
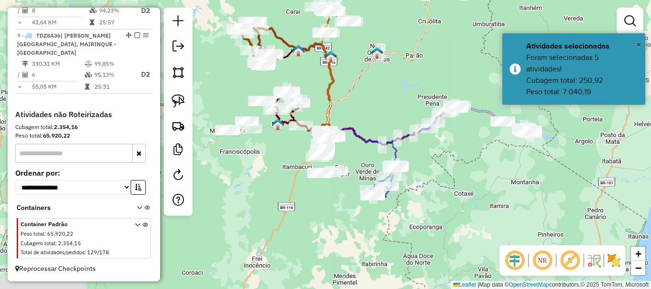
drag, startPoint x: 330, startPoint y: 174, endPoint x: 358, endPoint y: 159, distance: 32.6
click at [358, 159] on div "Janela de atendimento Grade de atendimento Capacidade Transportadoras Veículos …" at bounding box center [325, 144] width 651 height 289
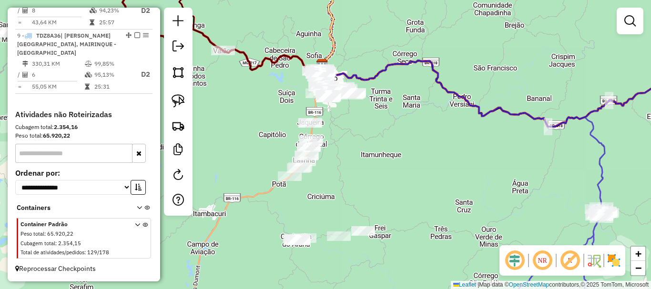
drag, startPoint x: 354, startPoint y: 150, endPoint x: 354, endPoint y: 140, distance: 9.5
click at [354, 140] on div "Janela de atendimento Grade de atendimento Capacidade Transportadoras Veículos …" at bounding box center [325, 144] width 651 height 289
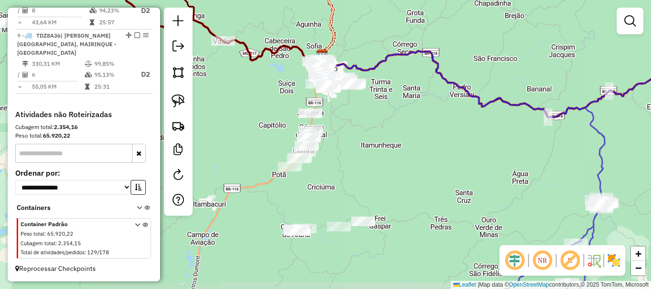
click at [366, 116] on div "Janela de atendimento Grade de atendimento Capacidade Transportadoras Veículos …" at bounding box center [325, 144] width 651 height 289
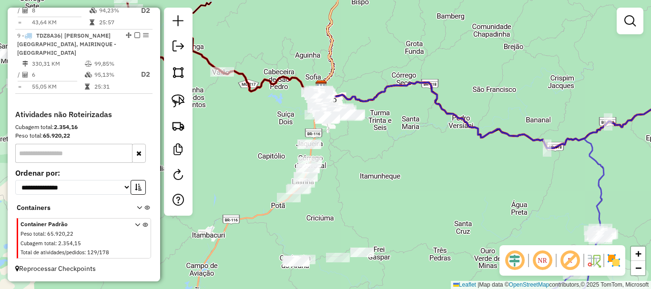
drag, startPoint x: 334, startPoint y: 103, endPoint x: 333, endPoint y: 156, distance: 52.4
click at [333, 156] on div "Janela de atendimento Grade de atendimento Capacidade Transportadoras Veículos …" at bounding box center [325, 144] width 651 height 289
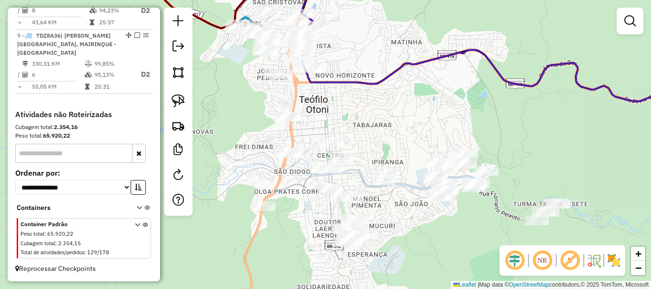
drag, startPoint x: 352, startPoint y: 120, endPoint x: 369, endPoint y: 101, distance: 25.3
click at [369, 101] on div "Janela de atendimento Grade de atendimento Capacidade Transportadoras Veículos …" at bounding box center [325, 144] width 651 height 289
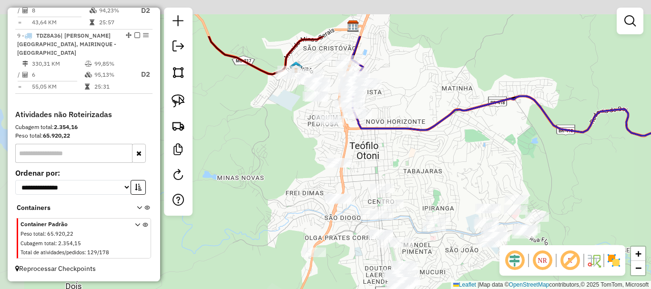
drag, startPoint x: 381, startPoint y: 113, endPoint x: 404, endPoint y: 155, distance: 47.7
click at [404, 155] on div "Janela de atendimento Grade de atendimento Capacidade Transportadoras Veículos …" at bounding box center [325, 144] width 651 height 289
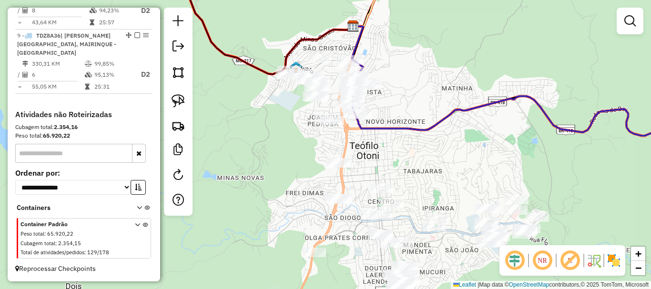
drag, startPoint x: 411, startPoint y: 160, endPoint x: 410, endPoint y: 131, distance: 29.1
click at [410, 131] on div "Janela de atendimento Grade de atendimento Capacidade Transportadoras Veículos …" at bounding box center [325, 144] width 651 height 289
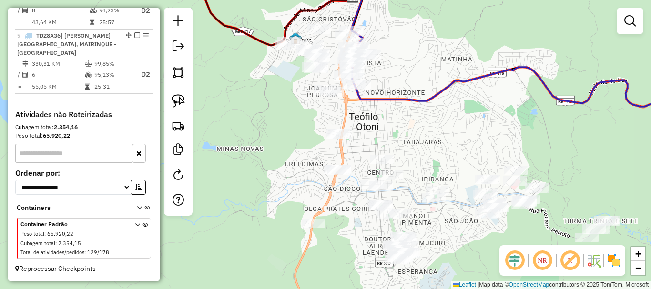
click at [387, 119] on div "Janela de atendimento Grade de atendimento Capacidade Transportadoras Veículos …" at bounding box center [325, 144] width 651 height 289
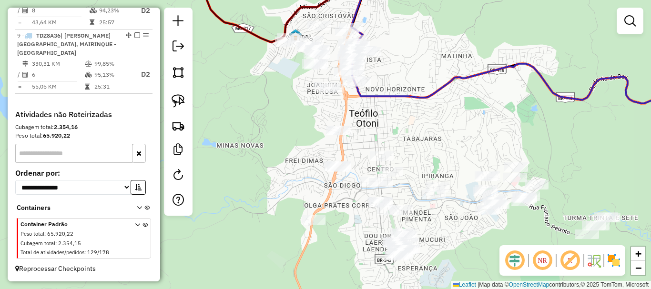
drag, startPoint x: 426, startPoint y: 139, endPoint x: 405, endPoint y: 86, distance: 56.9
click at [405, 86] on div "Janela de atendimento Grade de atendimento Capacidade Transportadoras Veículos …" at bounding box center [325, 144] width 651 height 289
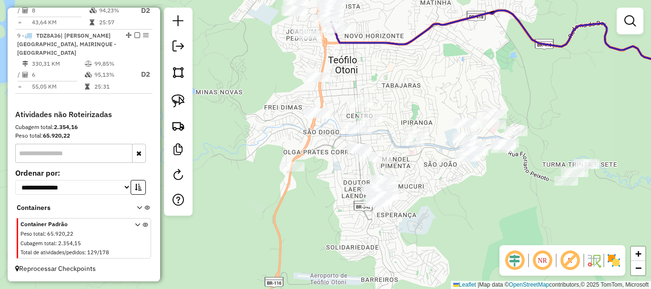
click at [166, 102] on div at bounding box center [178, 112] width 29 height 208
click at [172, 100] on img at bounding box center [177, 100] width 13 height 13
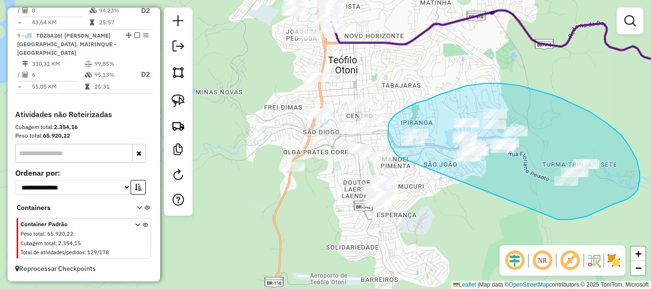
drag, startPoint x: 556, startPoint y: 219, endPoint x: 399, endPoint y: 157, distance: 168.9
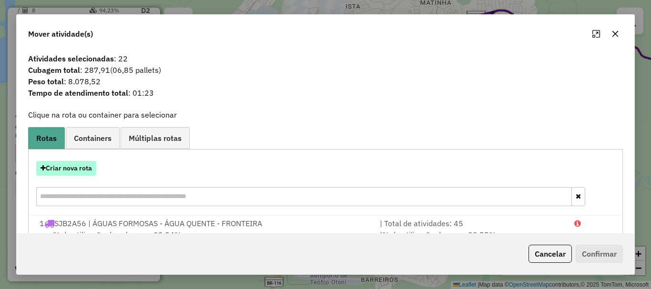
click at [85, 168] on button "Criar nova rota" at bounding box center [66, 168] width 60 height 15
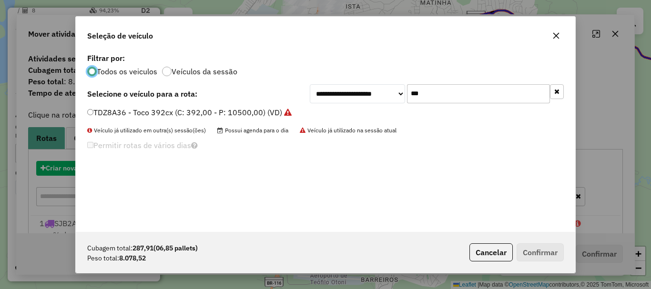
scroll to position [5, 3]
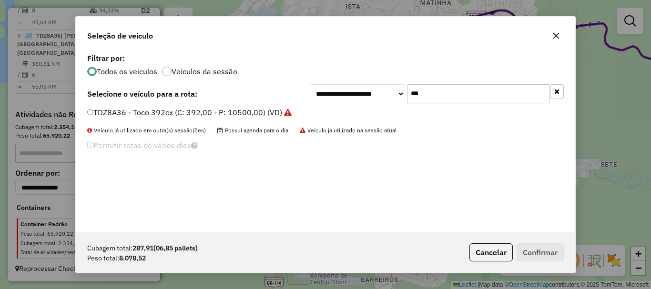
drag, startPoint x: 436, startPoint y: 94, endPoint x: 357, endPoint y: 100, distance: 79.3
click at [357, 100] on div "**********" at bounding box center [437, 93] width 254 height 19
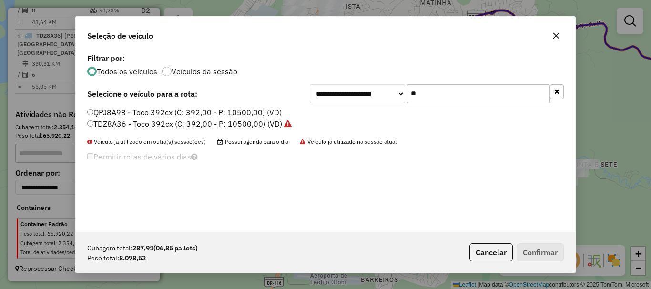
type input "**"
click at [107, 111] on label "QPJ8A98 - Toco 392cx (C: 392,00 - P: 10500,00) (VD)" at bounding box center [184, 112] width 194 height 11
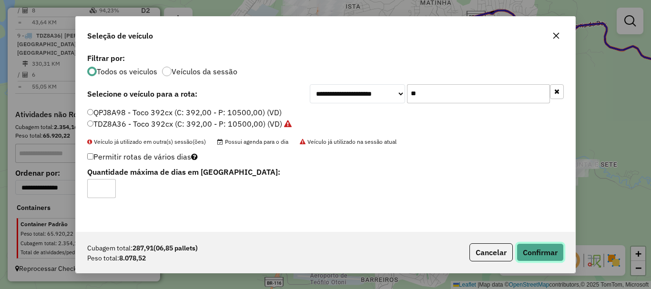
click at [549, 251] on button "Confirmar" at bounding box center [539, 252] width 47 height 18
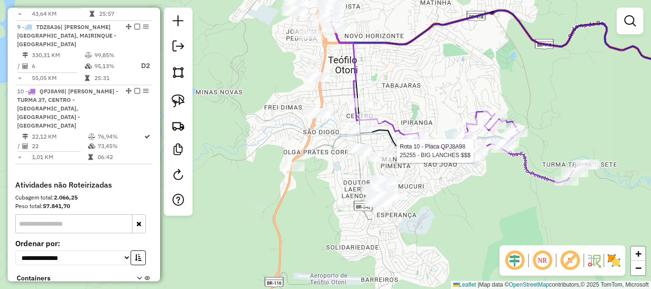
select select "*********"
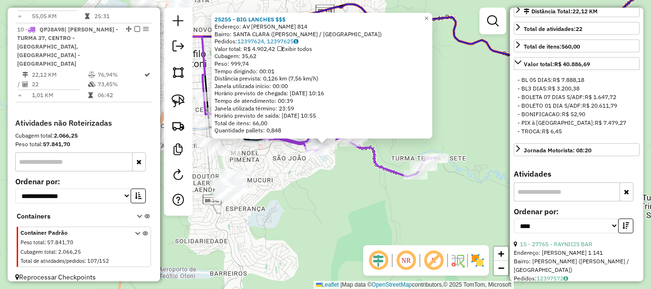
scroll to position [238, 0]
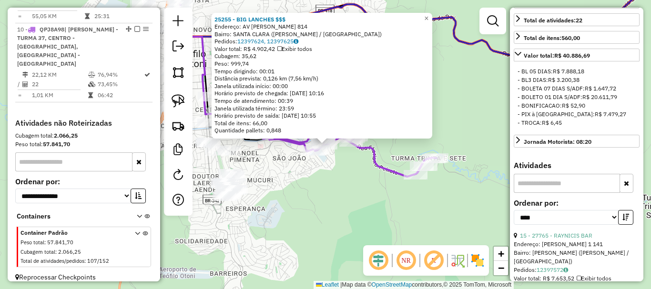
click at [281, 224] on div "25255 - BIG LANCHES $$$ Endereço: AV FLORIANO PEIXOTO 814 Bairro: SANTA CLARA (…" at bounding box center [325, 144] width 651 height 289
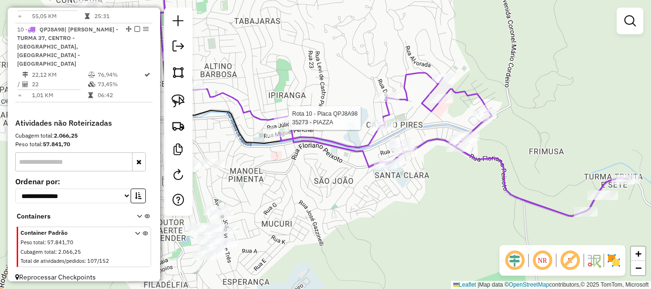
select select "*********"
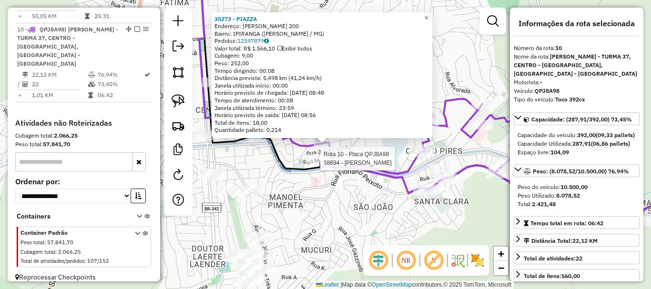
click at [318, 163] on div at bounding box center [317, 159] width 24 height 10
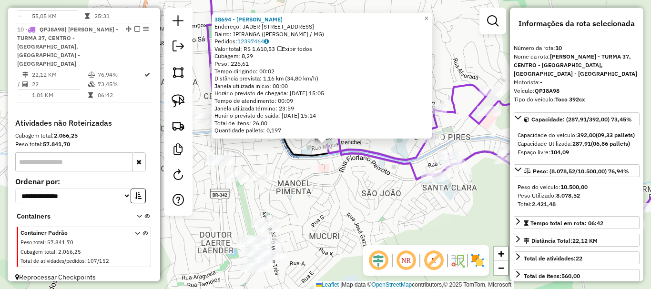
click at [355, 205] on div "38694 - JOSE RENATO Endereço: JADER FERREIRA BARRANCO 81 Bairro: IPIRANGA (TEOF…" at bounding box center [325, 144] width 651 height 289
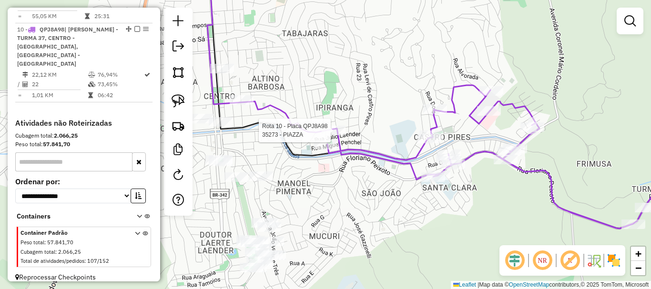
select select "*********"
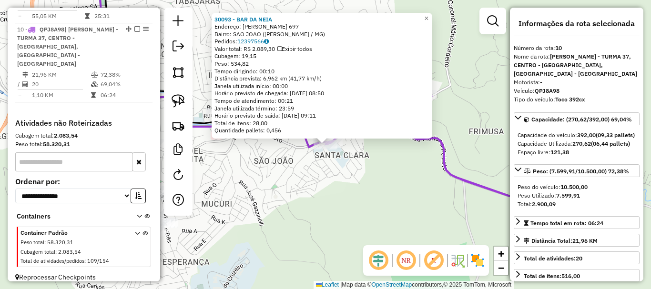
click at [319, 208] on div "30093 - BAR DA NEIA Endereço: JOSE AUGUSTO FARIA 697 Bairro: SAO JOAO (TEOFILO …" at bounding box center [325, 144] width 651 height 289
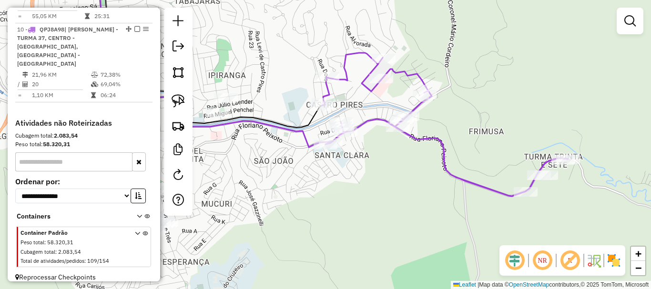
drag, startPoint x: 270, startPoint y: 209, endPoint x: 355, endPoint y: 184, distance: 88.9
click at [351, 188] on div "Janela de atendimento Grade de atendimento Capacidade Transportadoras Veículos …" at bounding box center [325, 144] width 651 height 289
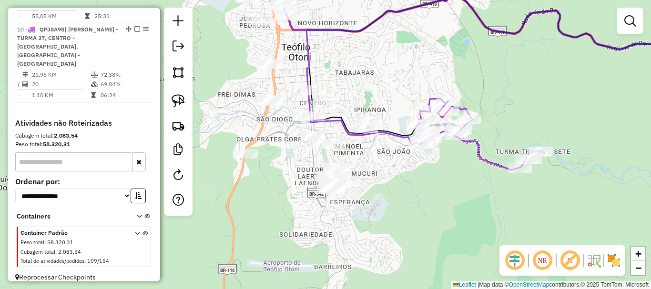
drag, startPoint x: 364, startPoint y: 202, endPoint x: 405, endPoint y: 200, distance: 40.5
click at [405, 200] on div "Janela de atendimento Grade de atendimento Capacidade Transportadoras Veículos …" at bounding box center [325, 144] width 651 height 289
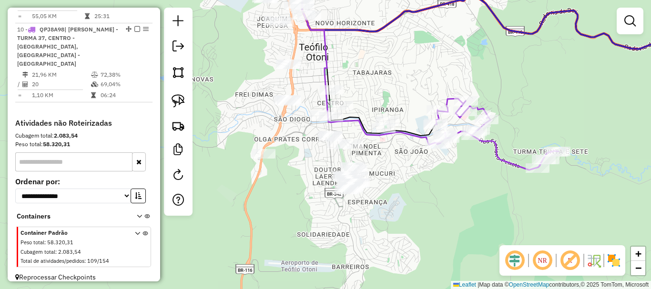
click at [397, 185] on div "Janela de atendimento Grade de atendimento Capacidade Transportadoras Veículos …" at bounding box center [325, 144] width 651 height 289
click at [174, 100] on img at bounding box center [177, 100] width 13 height 13
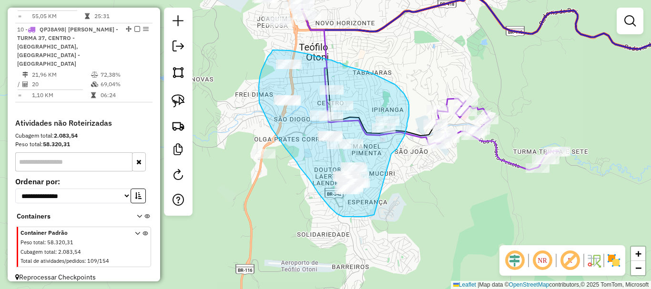
drag, startPoint x: 391, startPoint y: 154, endPoint x: 379, endPoint y: 213, distance: 60.8
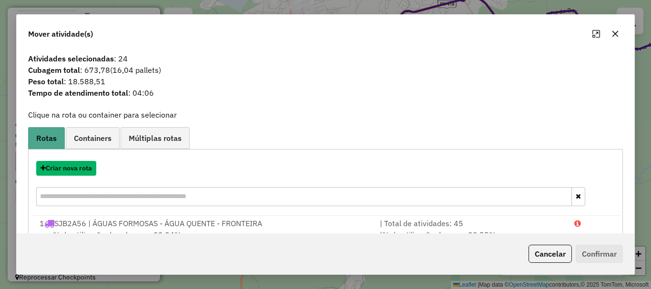
click at [76, 170] on button "Criar nova rota" at bounding box center [66, 168] width 60 height 15
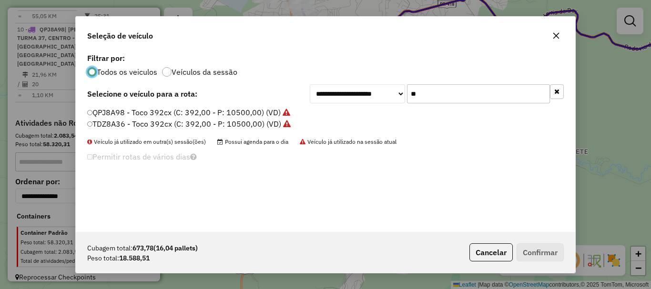
scroll to position [5, 3]
drag, startPoint x: 462, startPoint y: 93, endPoint x: 363, endPoint y: 102, distance: 99.0
click at [363, 102] on div "**********" at bounding box center [437, 93] width 254 height 19
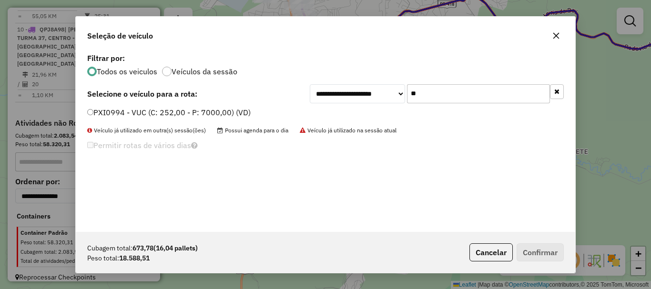
type input "**"
click at [202, 112] on label "PXI0994 - VUC (C: 252,00 - P: 7000,00) (VD)" at bounding box center [168, 112] width 163 height 11
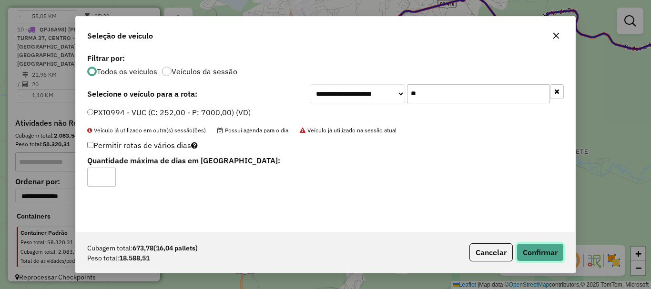
click at [532, 248] on button "Confirmar" at bounding box center [539, 252] width 47 height 18
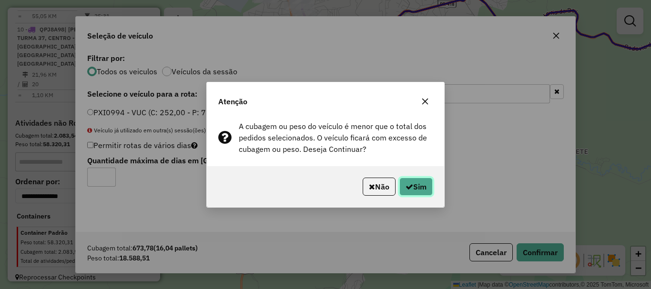
click at [401, 181] on button "Sim" at bounding box center [415, 187] width 33 height 18
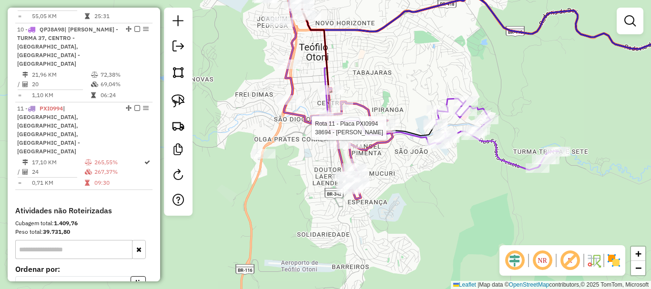
select select "*********"
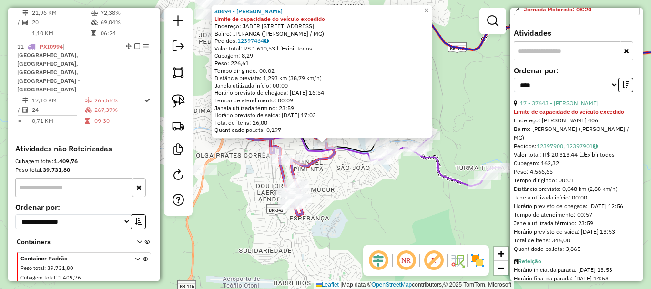
scroll to position [381, 0]
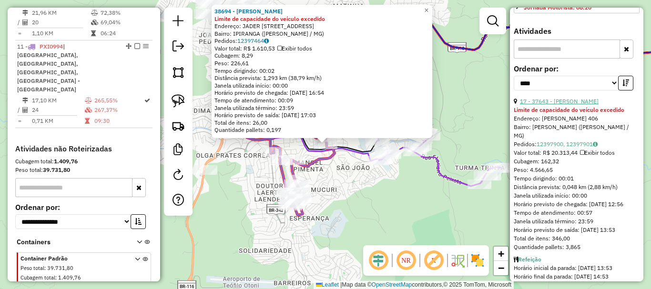
click at [572, 105] on link "17 - 37643 - MARCIO GONCALVES" at bounding box center [559, 101] width 79 height 7
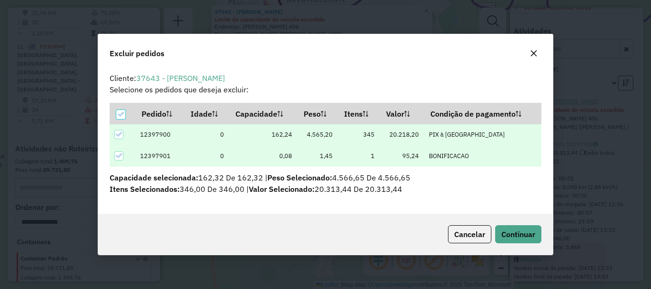
scroll to position [0, 0]
click at [531, 242] on button "Continuar" at bounding box center [518, 234] width 46 height 18
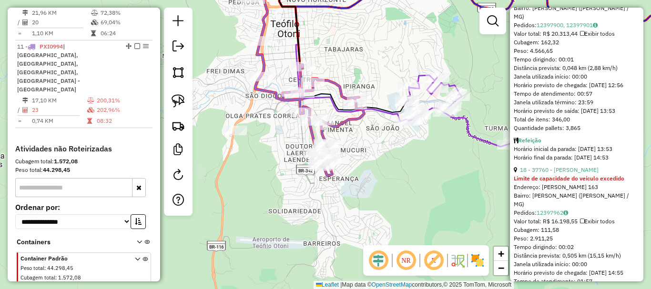
scroll to position [524, 0]
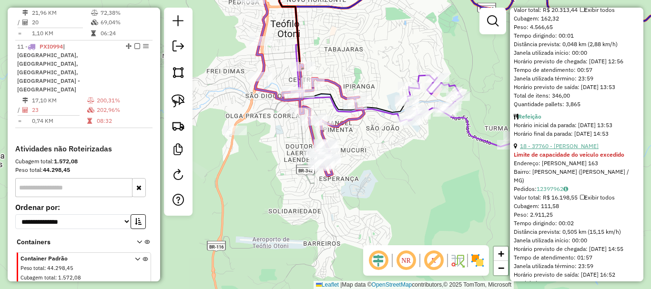
click at [573, 150] on link "18 - 37760 - LEANDRO LORENTZ LAME" at bounding box center [559, 145] width 79 height 7
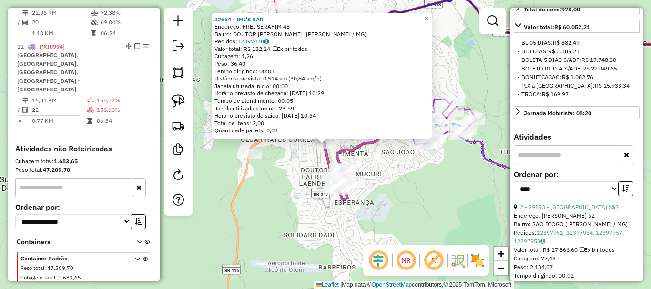
scroll to position [286, 0]
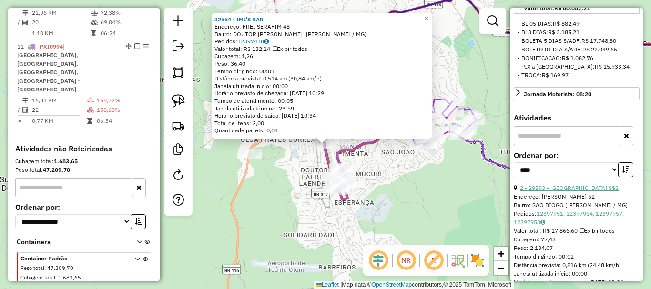
click at [558, 191] on link "2 - 29593 - VILLA LOUGE $$$" at bounding box center [569, 187] width 99 height 7
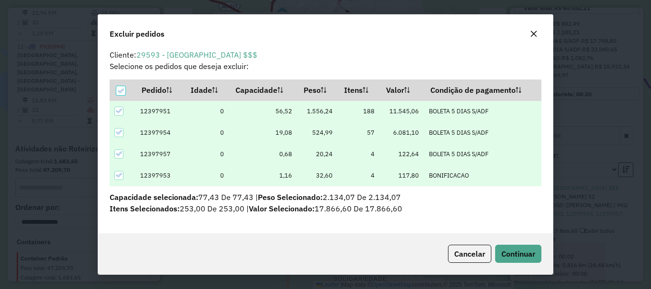
scroll to position [4, 0]
click at [528, 258] on span "Continuar" at bounding box center [518, 254] width 34 height 10
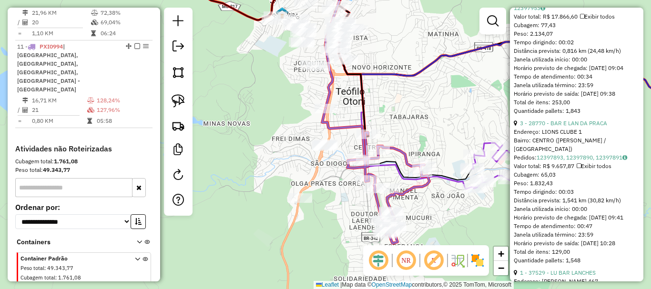
scroll to position [524, 0]
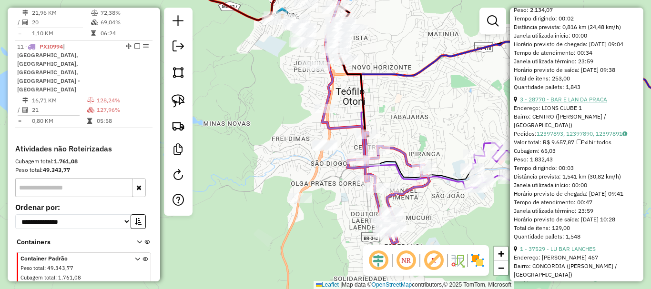
click at [570, 103] on link "3 - 28770 - BAR E LAN DA PRACA" at bounding box center [563, 99] width 87 height 7
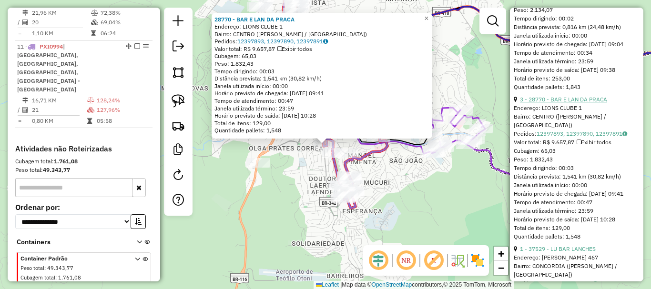
click at [571, 103] on link "3 - 28770 - BAR E LAN DA PRACA" at bounding box center [563, 99] width 87 height 7
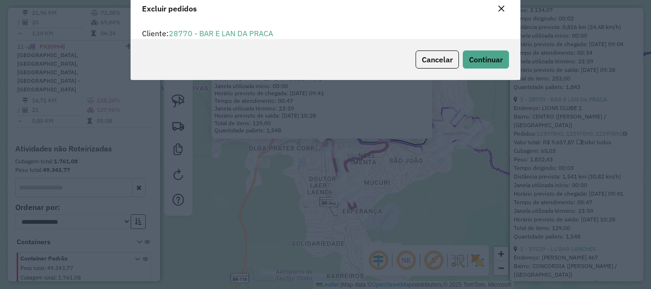
scroll to position [5, 3]
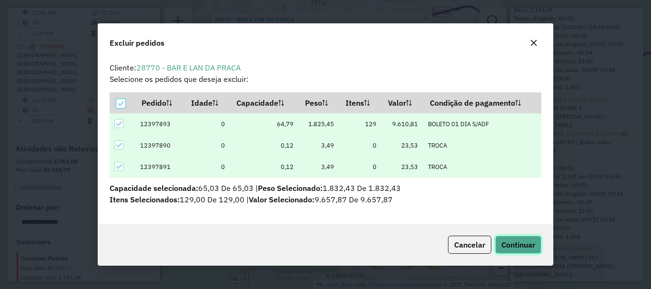
click at [502, 241] on span "Continuar" at bounding box center [518, 245] width 34 height 10
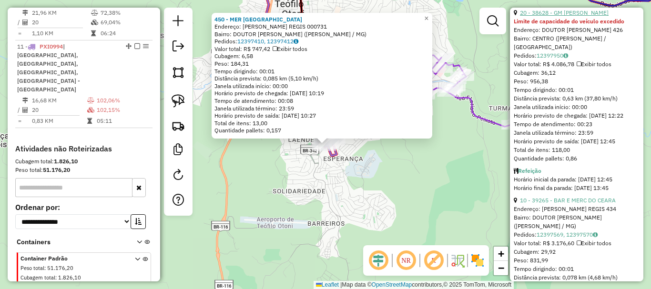
scroll to position [786, 0]
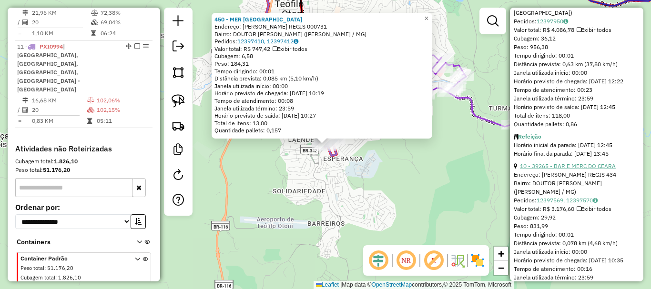
click at [564, 170] on link "10 - 39265 - BAR E MERC DO CEARA" at bounding box center [568, 165] width 96 height 7
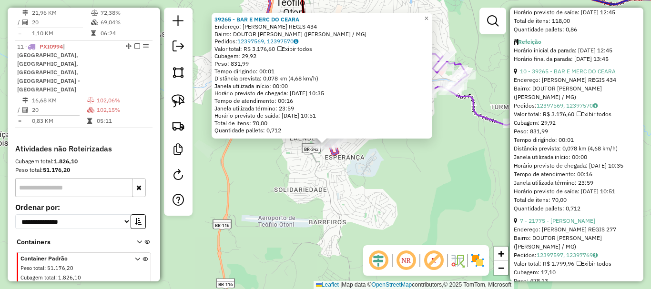
scroll to position [881, 0]
click at [389, 204] on div "39265 - BAR E MERC DO CEARA Endereço: GERALDO DE SOUZA REGIS 434 Bairro: DOUTOR…" at bounding box center [325, 144] width 651 height 289
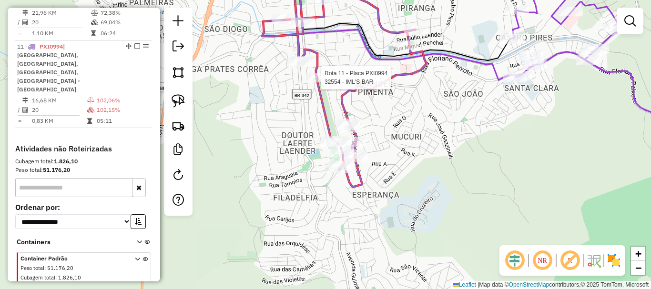
select select "*********"
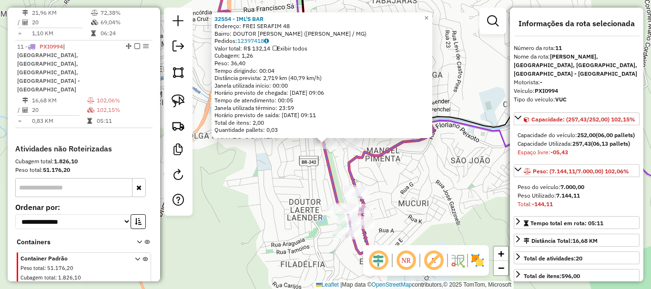
click at [306, 151] on div "32554 - IML'S BAR Endereço: FREI SERAFIM 48 Bairro: DOUTOR LAERTE LAENDER (TEOF…" at bounding box center [325, 144] width 651 height 289
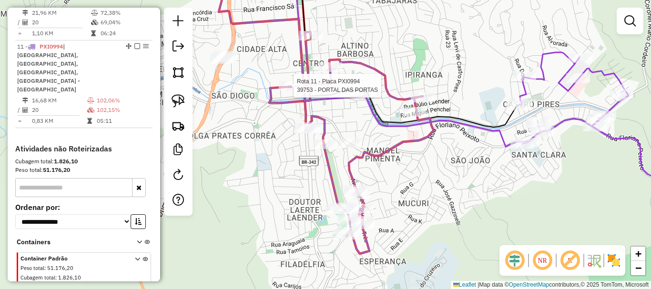
select select "*********"
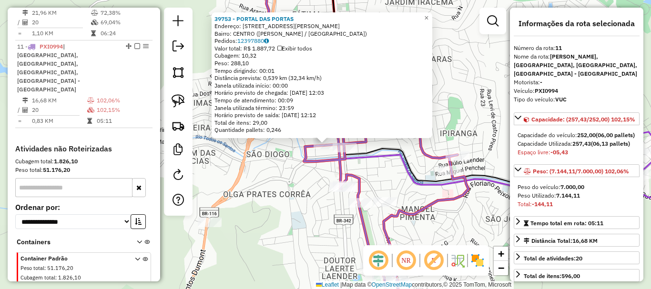
click at [375, 166] on div "39753 - PORTAL DAS PORTAS Endereço: DOUTOR MANOEL ESTEVES 168 Bairro: CENTRO (T…" at bounding box center [325, 144] width 651 height 289
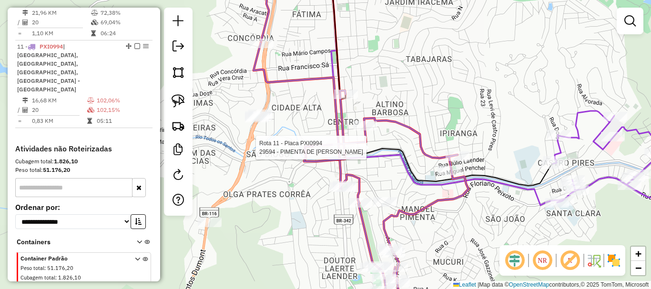
select select "*********"
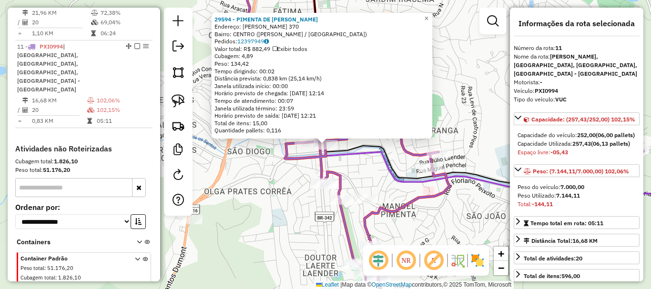
click at [355, 165] on div "29594 - PIMENTA DE CHEIRO Endereço: TEODORICO TOURINHO 370 Bairro: CENTRO (TEOF…" at bounding box center [325, 144] width 651 height 289
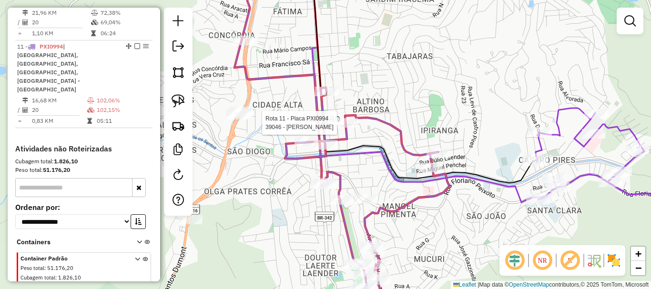
select select "*********"
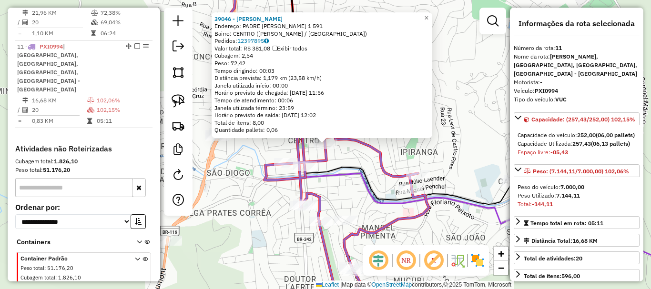
click at [351, 151] on div "39046 - JOELSON PEREIRA Endereço: PADRE VIRGULINO 1 591 Bairro: CENTRO (TEOFILO…" at bounding box center [325, 144] width 651 height 289
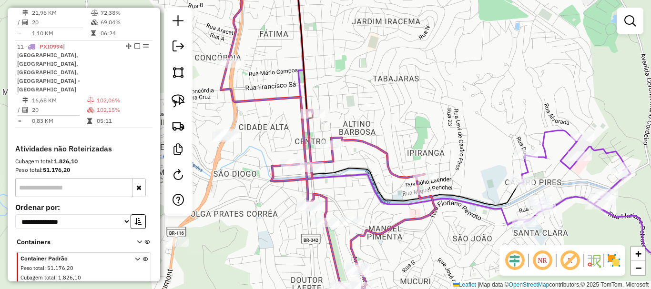
drag, startPoint x: 361, startPoint y: 124, endPoint x: 430, endPoint y: 143, distance: 71.6
click at [430, 143] on div "Janela de atendimento Grade de atendimento Capacidade Transportadoras Veículos …" at bounding box center [325, 144] width 651 height 289
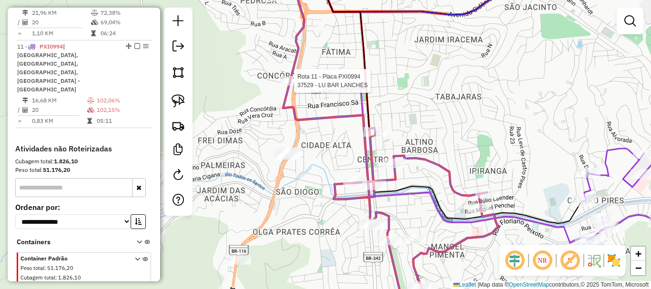
select select "*********"
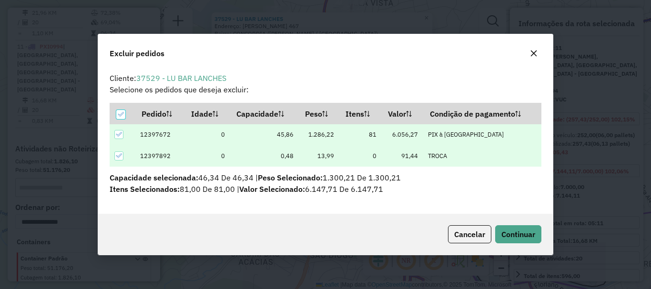
scroll to position [0, 0]
click at [507, 235] on span "Continuar" at bounding box center [518, 235] width 34 height 10
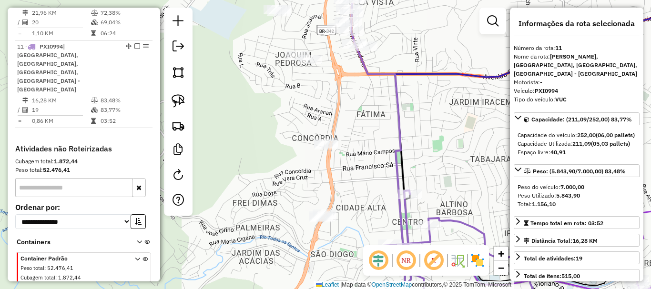
drag, startPoint x: 479, startPoint y: 176, endPoint x: 443, endPoint y: 127, distance: 60.4
click at [443, 127] on div "Janela de atendimento Grade de atendimento Capacidade Transportadoras Veículos …" at bounding box center [325, 144] width 651 height 289
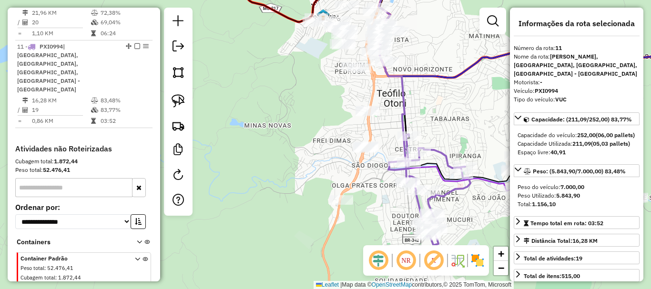
click at [439, 126] on div "Janela de atendimento Grade de atendimento Capacidade Transportadoras Veículos …" at bounding box center [325, 144] width 651 height 289
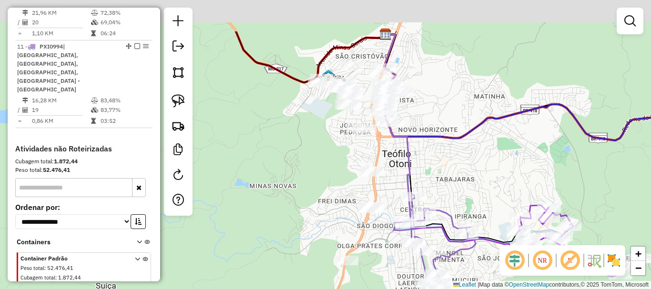
drag, startPoint x: 427, startPoint y: 97, endPoint x: 432, endPoint y: 160, distance: 62.6
click at [432, 160] on div "Janela de atendimento Grade de atendimento Capacidade Transportadoras Veículos …" at bounding box center [325, 144] width 651 height 289
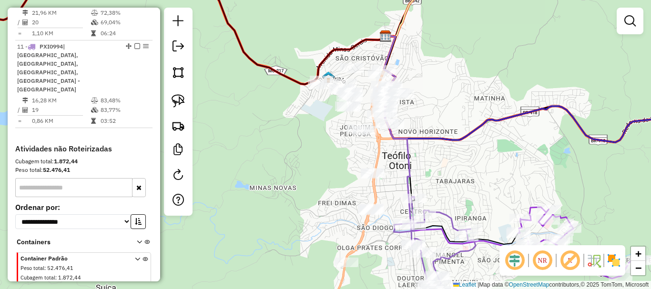
drag, startPoint x: 451, startPoint y: 183, endPoint x: 436, endPoint y: 109, distance: 76.2
click at [436, 109] on div "Janela de atendimento Grade de atendimento Capacidade Transportadoras Veículos …" at bounding box center [325, 144] width 651 height 289
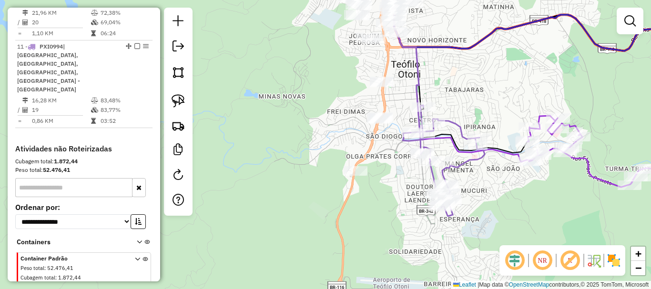
drag, startPoint x: 426, startPoint y: 87, endPoint x: 448, endPoint y: 62, distance: 33.4
click at [448, 62] on div "Janela de atendimento Grade de atendimento Capacidade Transportadoras Veículos …" at bounding box center [325, 144] width 651 height 289
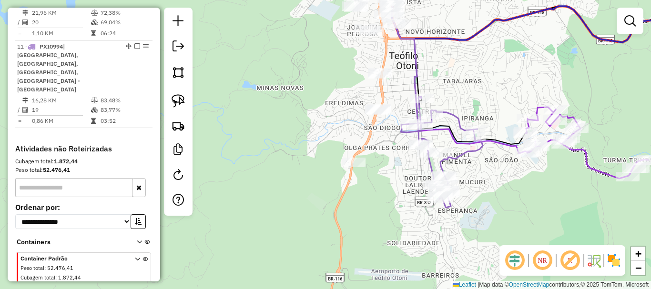
click at [466, 56] on div "Janela de atendimento Grade de atendimento Capacidade Transportadoras Veículos …" at bounding box center [325, 144] width 651 height 289
click at [172, 70] on img at bounding box center [177, 72] width 13 height 13
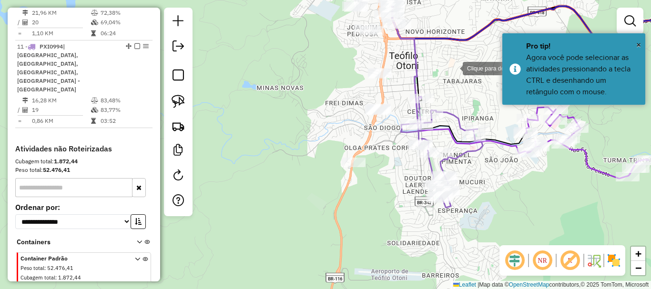
click at [453, 68] on div at bounding box center [452, 67] width 19 height 19
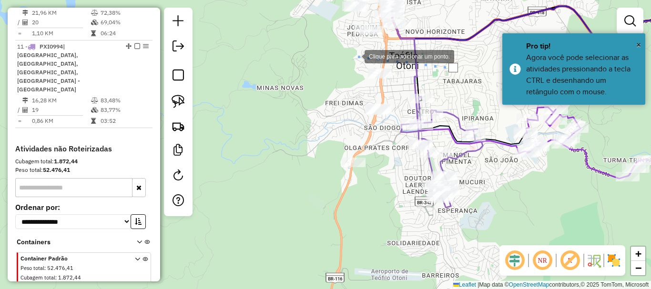
click at [355, 56] on div at bounding box center [354, 55] width 19 height 19
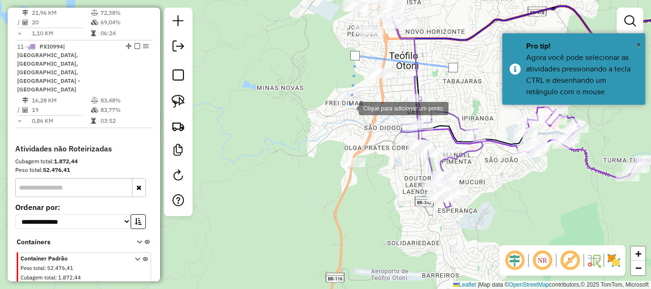
click at [349, 108] on div at bounding box center [349, 107] width 19 height 19
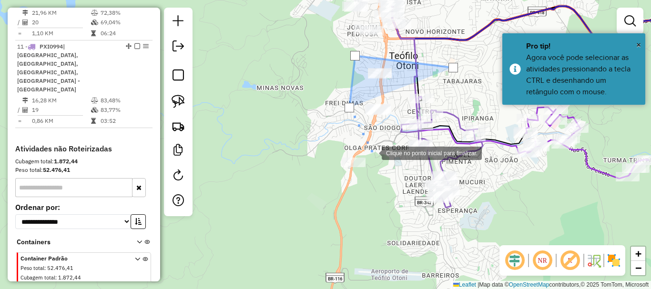
click at [372, 152] on div at bounding box center [371, 152] width 19 height 19
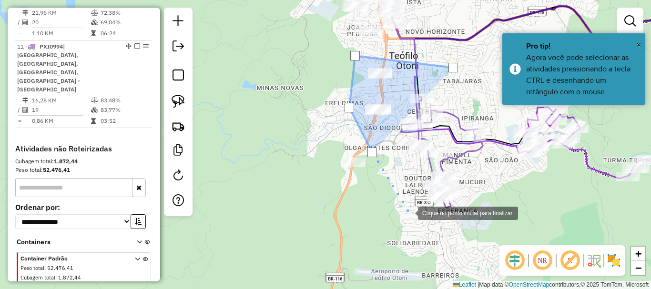
click at [411, 216] on div at bounding box center [408, 212] width 19 height 19
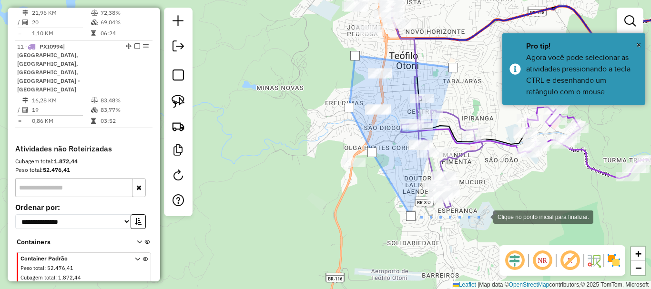
click at [483, 216] on div at bounding box center [483, 216] width 19 height 19
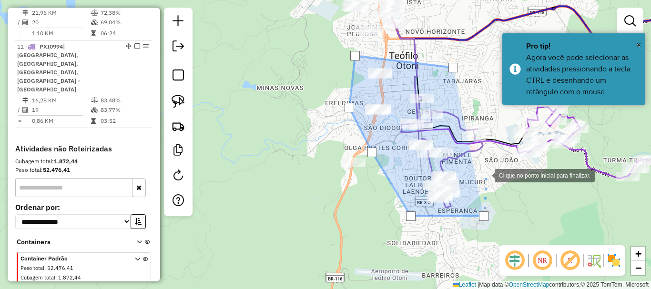
click at [485, 175] on div at bounding box center [484, 174] width 19 height 19
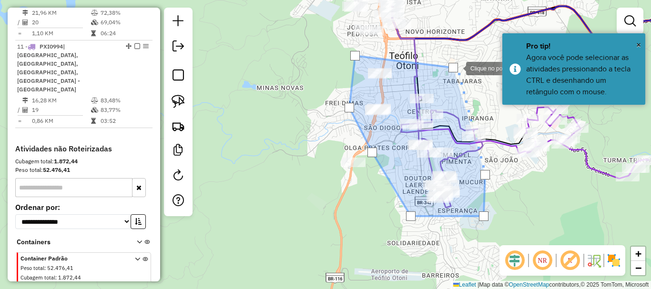
click at [452, 68] on div at bounding box center [453, 68] width 10 height 10
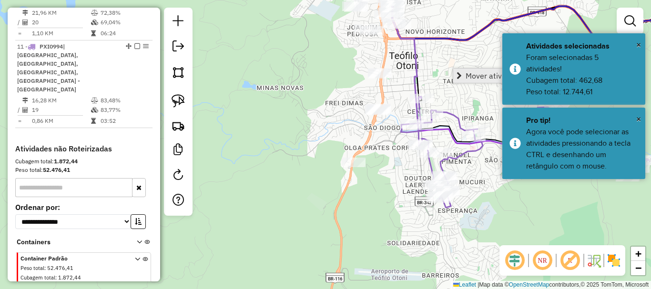
click at [473, 74] on span "Mover atividade(s)" at bounding box center [497, 76] width 64 height 8
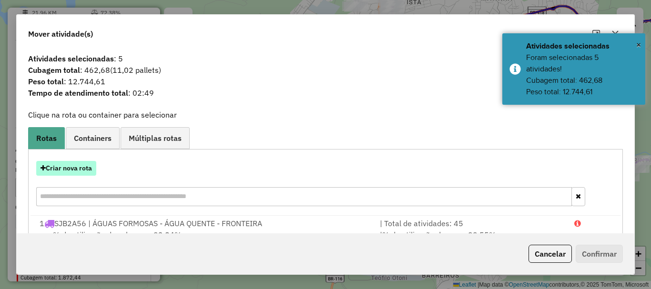
click at [85, 167] on button "Criar nova rota" at bounding box center [66, 168] width 60 height 15
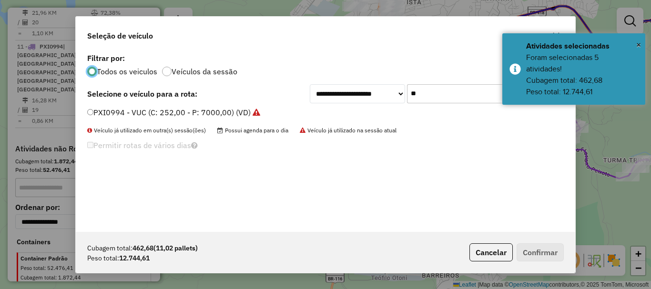
scroll to position [5, 3]
drag, startPoint x: 402, startPoint y: 96, endPoint x: 280, endPoint y: 90, distance: 122.5
click at [280, 90] on div "**********" at bounding box center [325, 93] width 476 height 19
type input "**"
click at [106, 110] on label "TDQ9B67 - Toco 392cx (C: 392,00 - P: 10500,00) (VD)" at bounding box center [185, 112] width 196 height 11
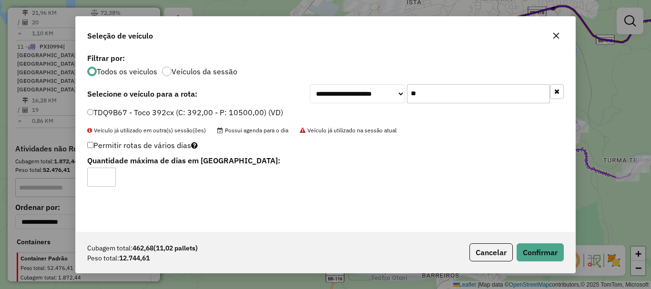
click at [87, 146] on div "Permitir rotas de vários dias Quantidade máxima de dias em rota:" at bounding box center [243, 163] width 325 height 48
type input "*"
click at [110, 173] on input "*" at bounding box center [101, 177] width 29 height 19
click at [539, 252] on button "Confirmar" at bounding box center [539, 252] width 47 height 18
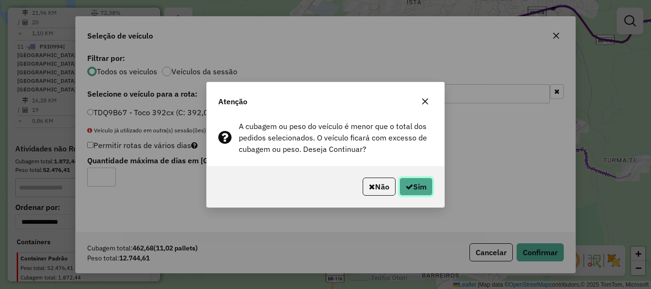
click at [411, 185] on icon "button" at bounding box center [409, 187] width 8 height 8
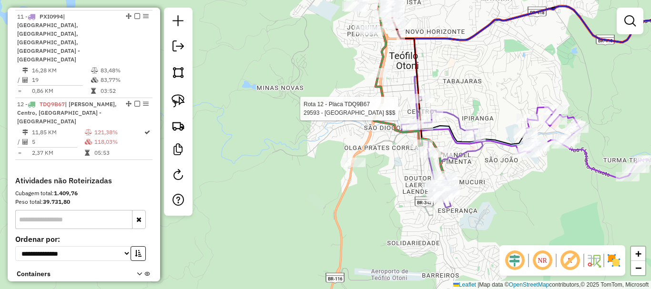
select select "*********"
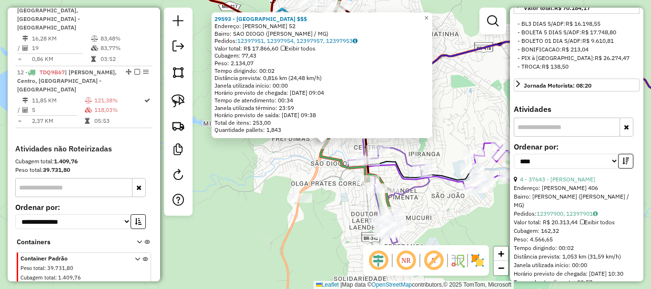
scroll to position [381, 0]
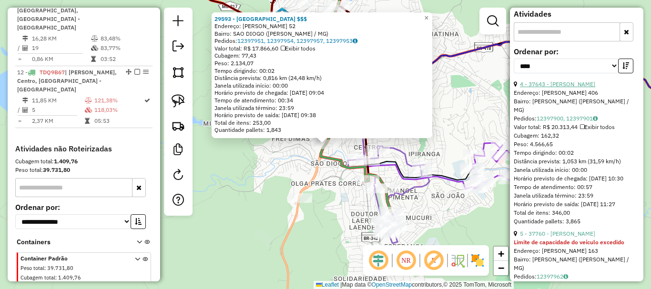
click at [580, 88] on link "4 - 37643 - MARCIO GONCALVES" at bounding box center [557, 83] width 75 height 7
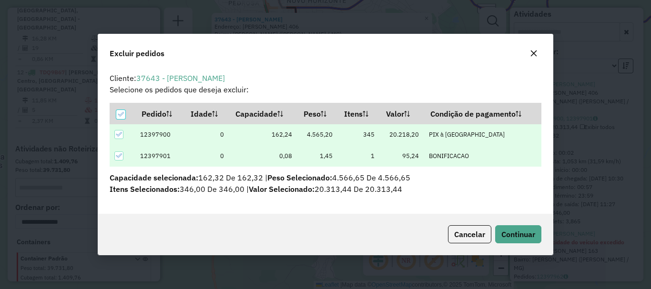
scroll to position [6, 3]
click at [518, 233] on span "Continuar" at bounding box center [518, 235] width 34 height 10
click at [521, 237] on span "Continuar" at bounding box center [518, 235] width 34 height 10
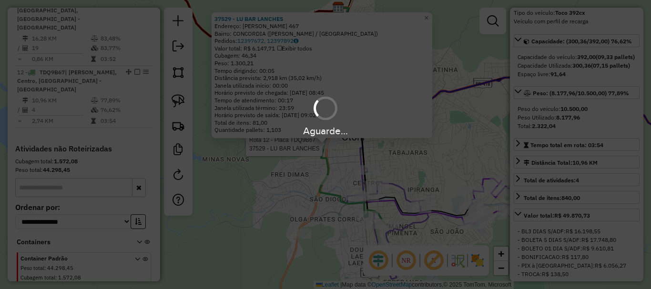
scroll to position [1005, 0]
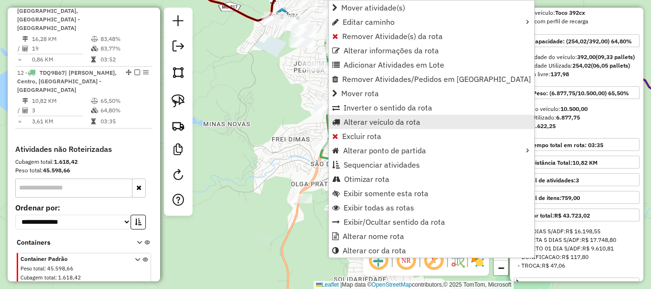
click at [391, 123] on span "Alterar veículo da rota" at bounding box center [381, 122] width 77 height 8
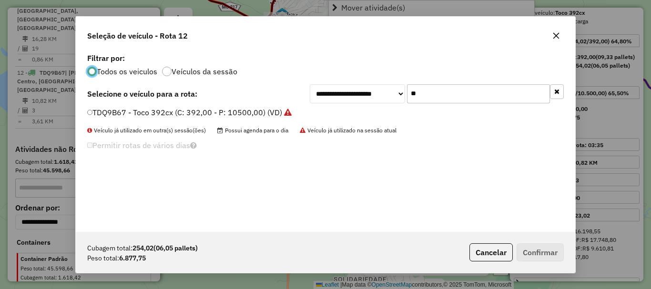
scroll to position [5, 3]
drag, startPoint x: 454, startPoint y: 86, endPoint x: 366, endPoint y: 105, distance: 90.1
click at [366, 105] on div "**********" at bounding box center [325, 141] width 499 height 181
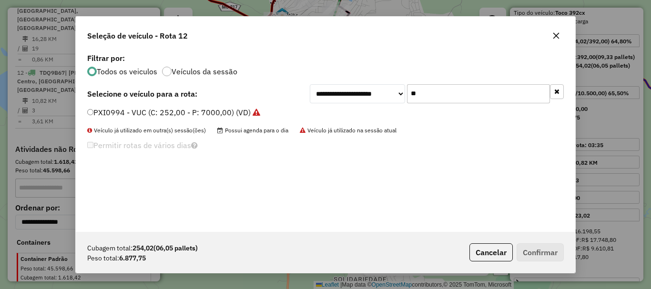
type input "**"
click at [191, 114] on label "PXI0994 - VUC (C: 252,00 - P: 7000,00) (VD)" at bounding box center [173, 112] width 173 height 11
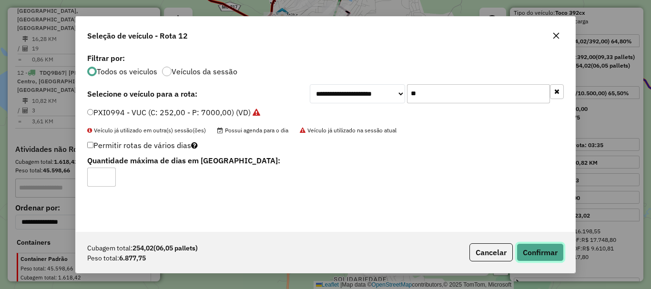
click at [536, 249] on button "Confirmar" at bounding box center [539, 252] width 47 height 18
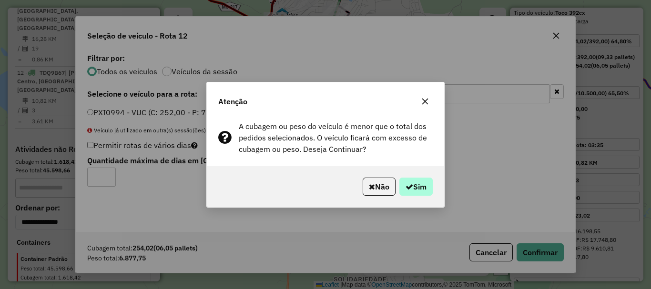
click at [429, 195] on div "Não Sim" at bounding box center [325, 186] width 237 height 41
click at [428, 193] on button "Sim" at bounding box center [415, 187] width 33 height 18
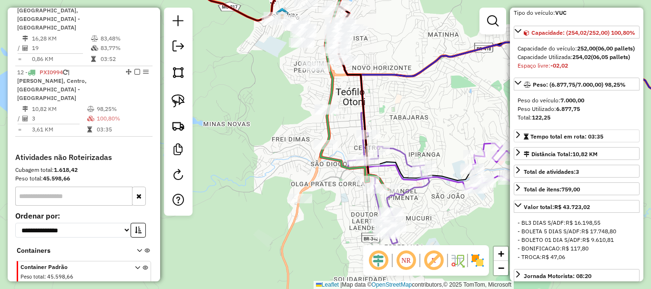
scroll to position [30, 0]
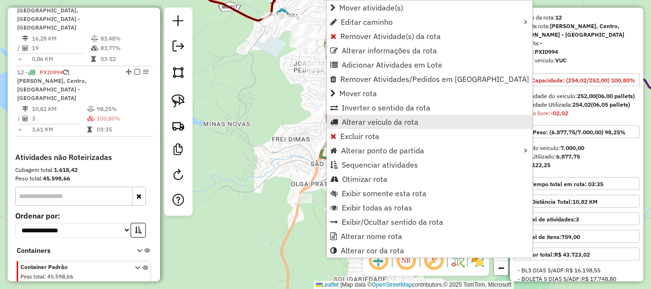
click at [368, 121] on span "Alterar veículo da rota" at bounding box center [379, 122] width 77 height 8
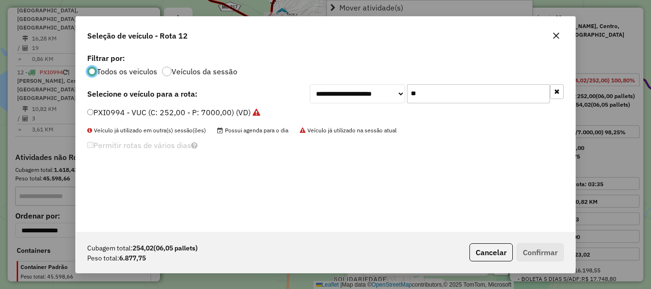
scroll to position [5, 3]
drag, startPoint x: 432, startPoint y: 93, endPoint x: 323, endPoint y: 104, distance: 110.1
click at [323, 104] on div "**********" at bounding box center [325, 141] width 499 height 181
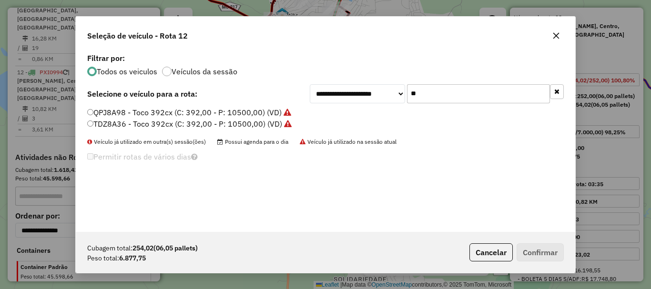
type input "**"
click at [156, 115] on label "QPJ8A98 - Toco 392cx (C: 392,00 - P: 10500,00) (VD)" at bounding box center [189, 112] width 204 height 11
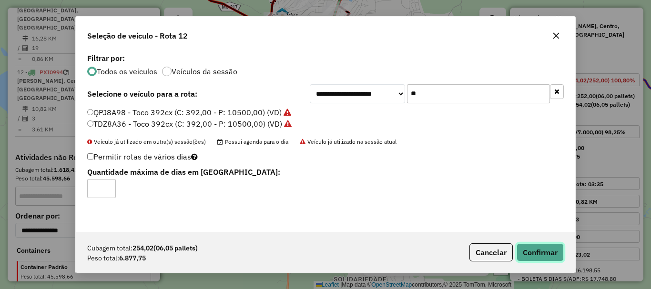
click at [541, 250] on button "Confirmar" at bounding box center [539, 252] width 47 height 18
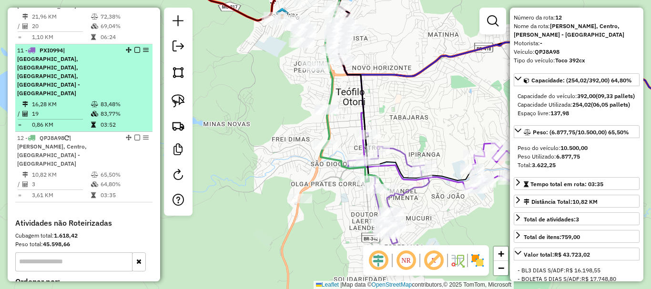
scroll to position [918, 0]
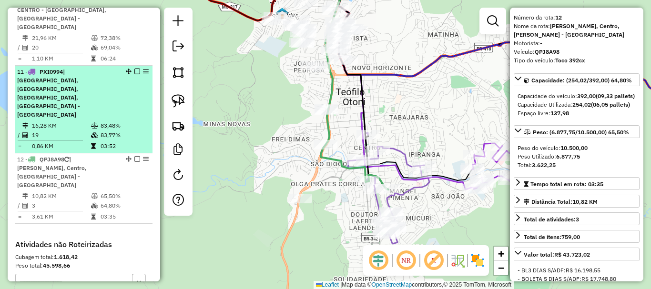
click at [36, 90] on span "| ALFREDO SÁ, Centro, CENTRO - IPIRANGA, MANOEL PIMENTA - VILA SÃO JOÃO" at bounding box center [48, 93] width 63 height 50
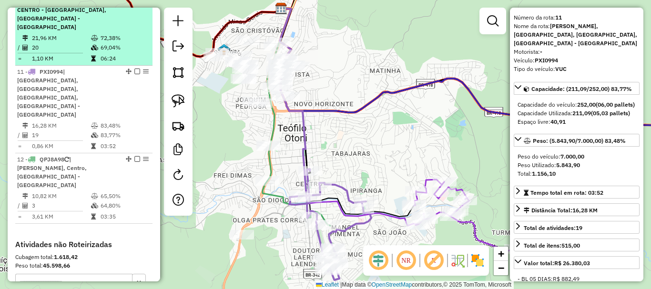
click at [48, 64] on li "10 - QPJ8A98 | CASTRO PIRES - TURMA 37, CENTRO - IPIRANGA, MANOEL PIMENTA - VIL…" at bounding box center [83, 26] width 137 height 79
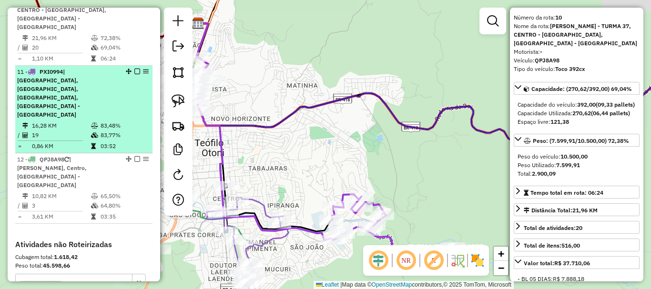
click at [61, 92] on div "11 - PXI0994 | ALFREDO SÁ, Centro, CENTRO - IPIRANGA, MANOEL PIMENTA - VILA SÃO…" at bounding box center [67, 93] width 101 height 51
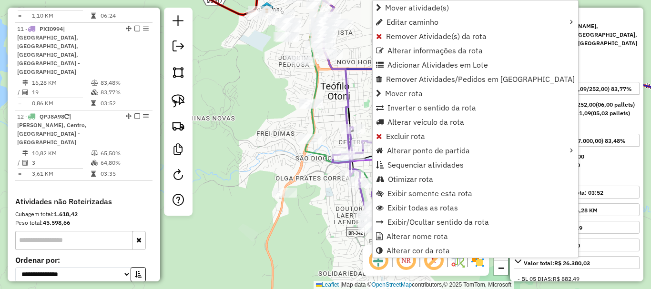
scroll to position [976, 0]
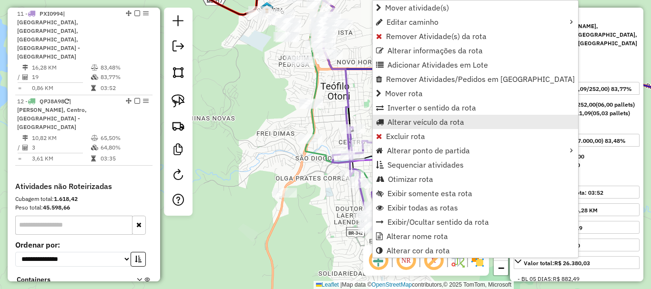
click at [411, 119] on span "Alterar veículo da rota" at bounding box center [425, 122] width 77 height 8
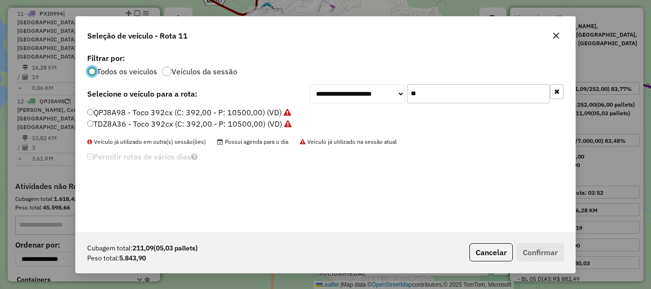
scroll to position [5, 3]
drag, startPoint x: 441, startPoint y: 93, endPoint x: 353, endPoint y: 93, distance: 87.6
click at [353, 93] on div "**********" at bounding box center [437, 93] width 254 height 19
type input "**"
click at [145, 108] on label "PYM7313 - 3/4 238cx (C: 238,00 - P: 6260,00) (VD)" at bounding box center [181, 112] width 188 height 11
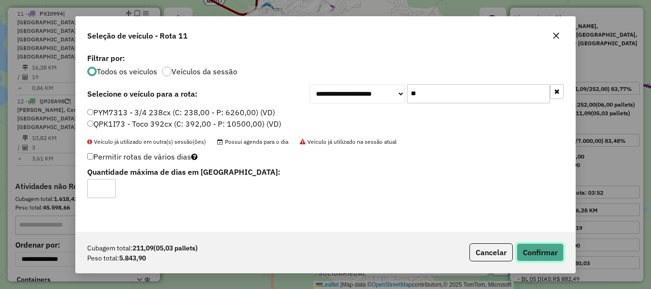
click at [551, 250] on button "Confirmar" at bounding box center [539, 252] width 47 height 18
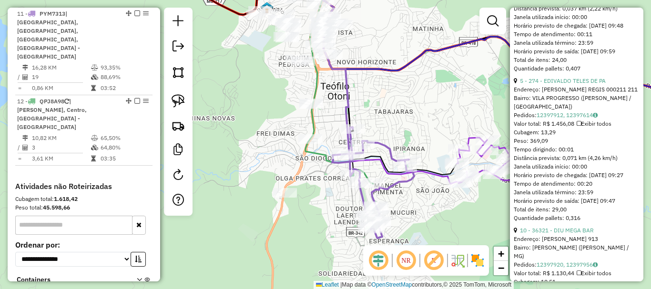
scroll to position [983, 0]
click at [405, 199] on div "Janela de atendimento Grade de atendimento Capacidade Transportadoras Veículos …" at bounding box center [325, 144] width 651 height 289
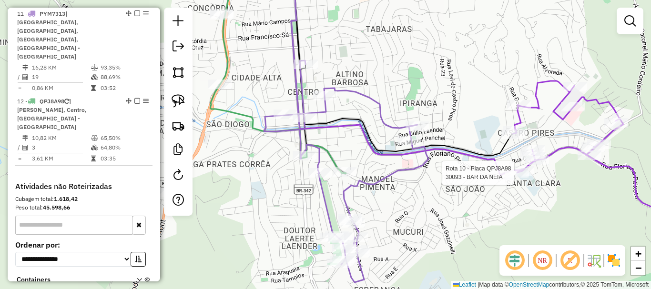
select select "*********"
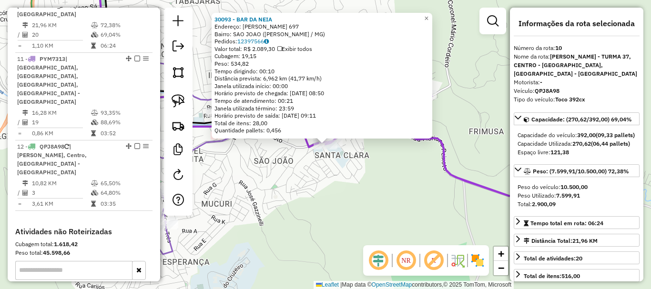
scroll to position [906, 0]
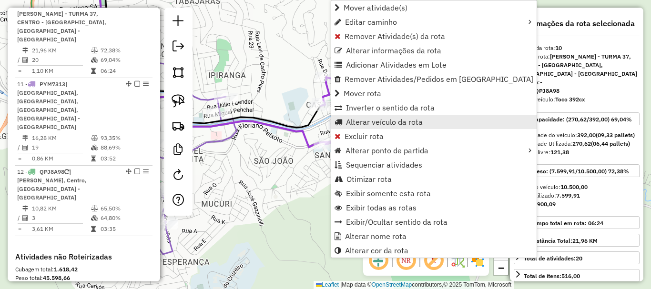
click at [391, 117] on link "Alterar veículo da rota" at bounding box center [433, 122] width 205 height 14
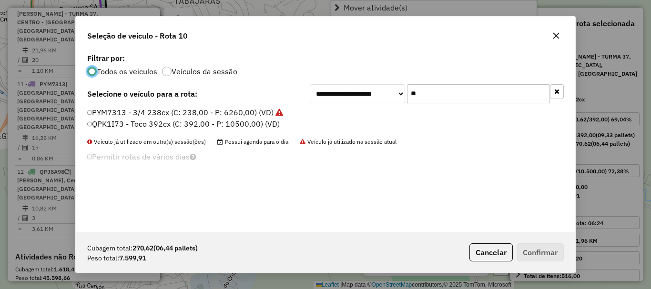
scroll to position [5, 3]
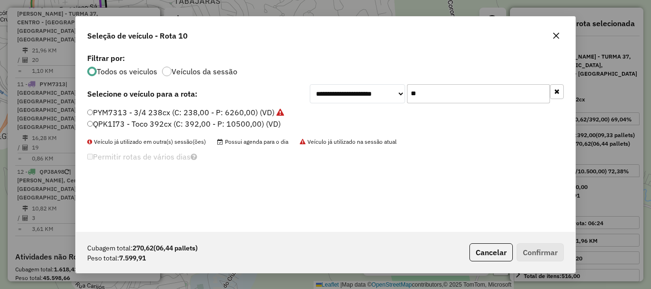
drag, startPoint x: 442, startPoint y: 92, endPoint x: 344, endPoint y: 96, distance: 98.6
click at [344, 96] on div "**********" at bounding box center [437, 93] width 254 height 19
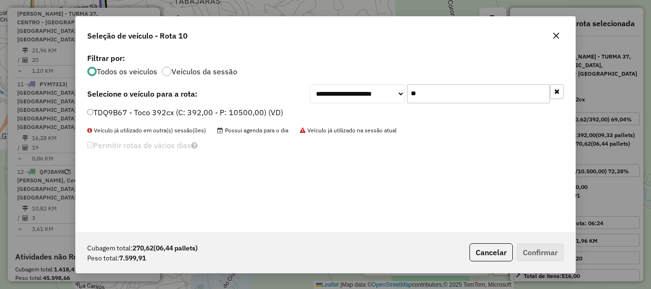
type input "**"
click at [195, 106] on div "**********" at bounding box center [325, 141] width 499 height 181
click at [196, 106] on div "**********" at bounding box center [325, 141] width 499 height 181
click at [200, 110] on label "TDQ9B67 - Toco 392cx (C: 392,00 - P: 10500,00) (VD)" at bounding box center [185, 112] width 196 height 11
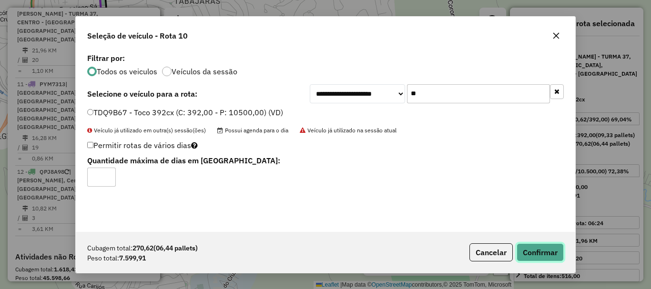
click at [551, 255] on button "Confirmar" at bounding box center [539, 252] width 47 height 18
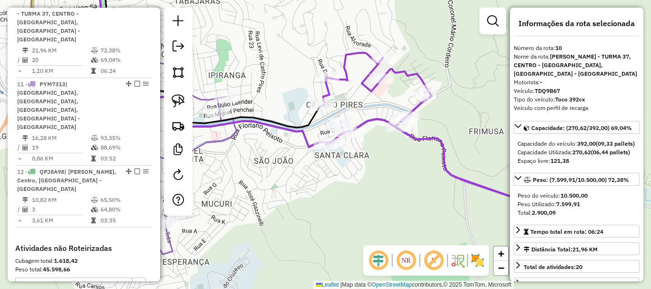
scroll to position [906, 0]
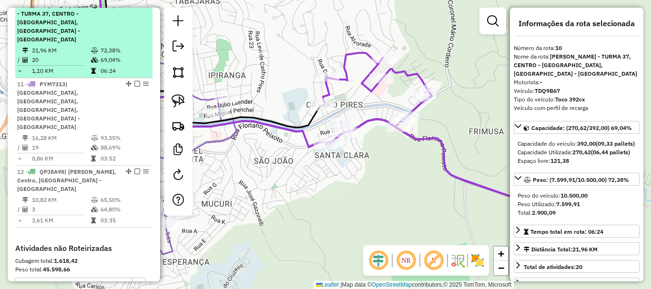
click at [65, 46] on td "21,96 KM" at bounding box center [60, 51] width 59 height 10
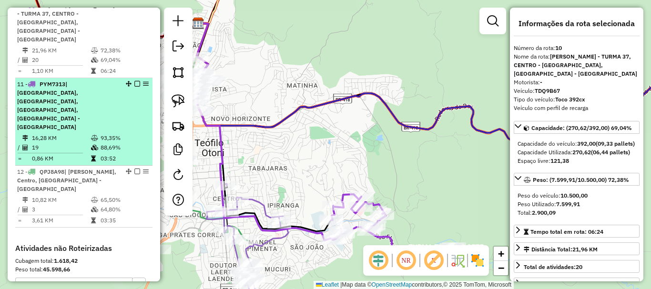
click at [77, 133] on td "16,28 KM" at bounding box center [60, 138] width 59 height 10
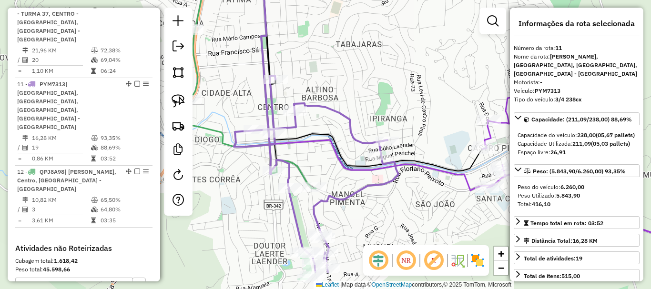
drag, startPoint x: 378, startPoint y: 222, endPoint x: 391, endPoint y: 194, distance: 30.5
click at [391, 194] on div "Janela de atendimento Grade de atendimento Capacidade Transportadoras Veículos …" at bounding box center [325, 144] width 651 height 289
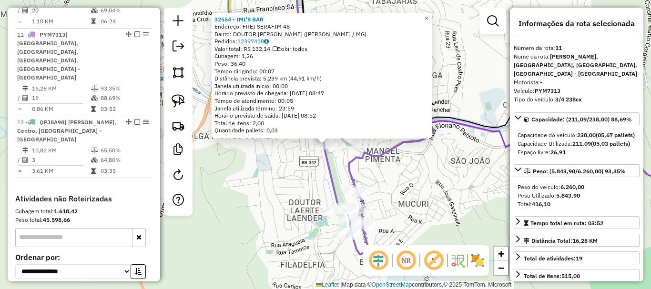
scroll to position [968, 0]
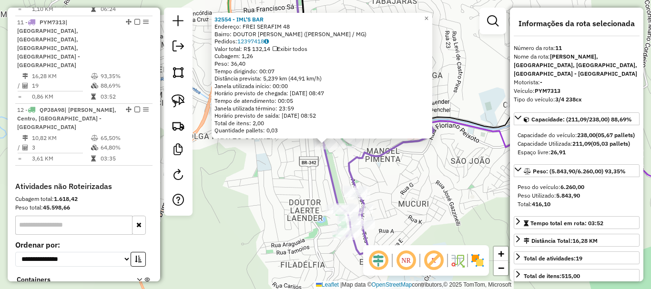
click at [439, 216] on div "32554 - IML'S BAR Endereço: FREI SERAFIM 48 Bairro: DOUTOR LAERTE LAENDER (TEOF…" at bounding box center [325, 144] width 651 height 289
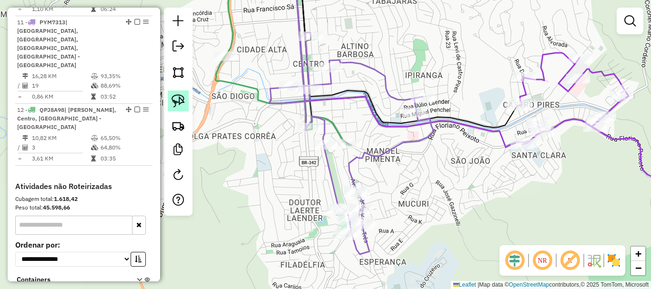
click at [181, 96] on img at bounding box center [177, 100] width 13 height 13
drag, startPoint x: 439, startPoint y: 79, endPoint x: 453, endPoint y: 138, distance: 60.8
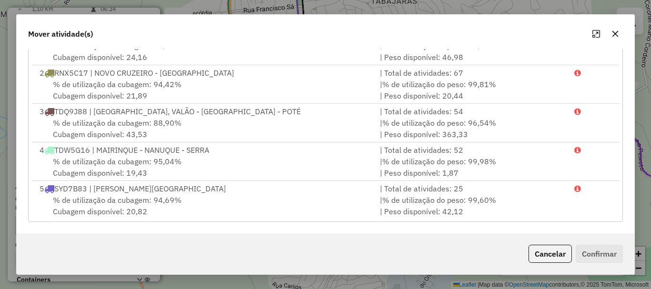
scroll to position [257, 0]
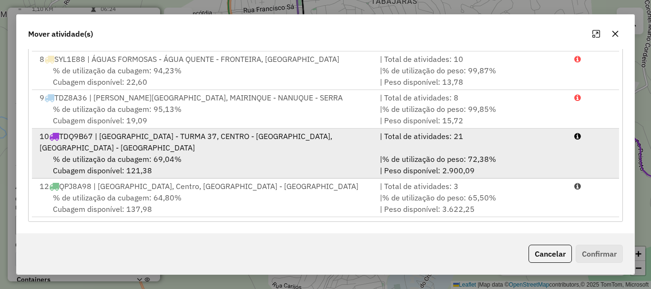
click at [149, 142] on div "10 TDQ9B67 | CASTRO PIRES - TURMA 37, CENTRO - IPIRANGA, MANOEL PIMENTA - VILA …" at bounding box center [204, 141] width 340 height 23
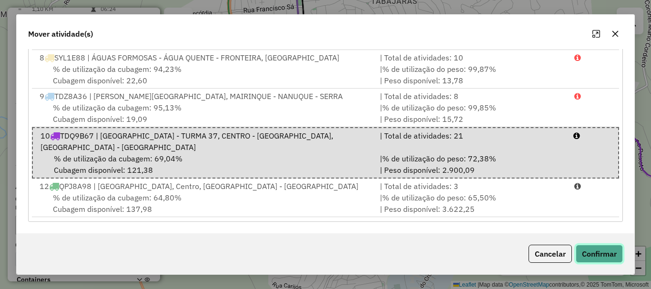
click at [606, 257] on button "Confirmar" at bounding box center [598, 254] width 47 height 18
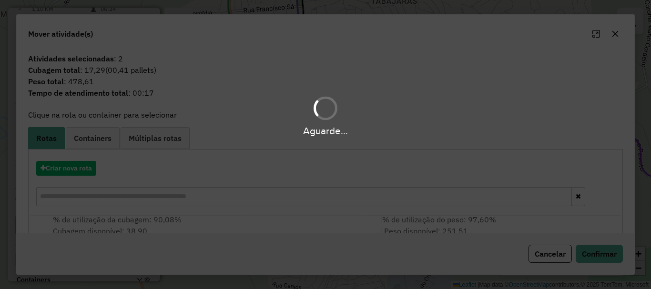
scroll to position [844, 0]
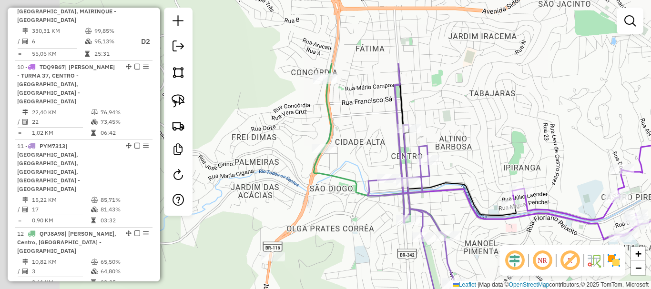
drag, startPoint x: 253, startPoint y: 141, endPoint x: 364, endPoint y: 250, distance: 154.9
click at [364, 250] on div "Janela de atendimento Grade de atendimento Capacidade Transportadoras Veículos …" at bounding box center [325, 144] width 651 height 289
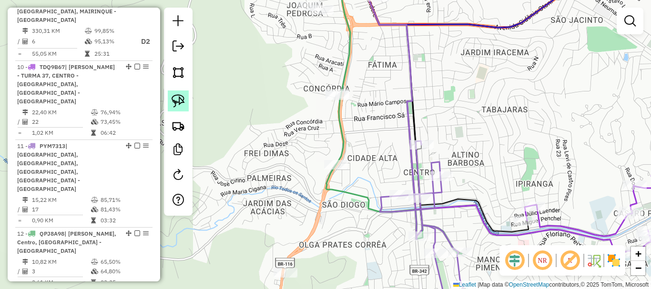
click at [178, 100] on img at bounding box center [177, 100] width 13 height 13
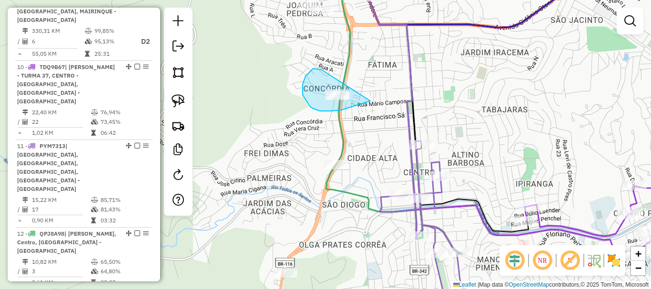
drag, startPoint x: 309, startPoint y: 72, endPoint x: 379, endPoint y: 93, distance: 72.6
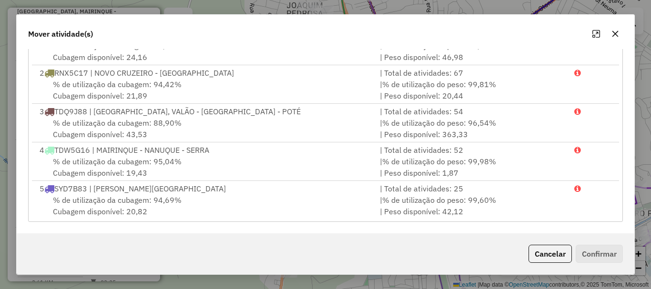
scroll to position [307, 0]
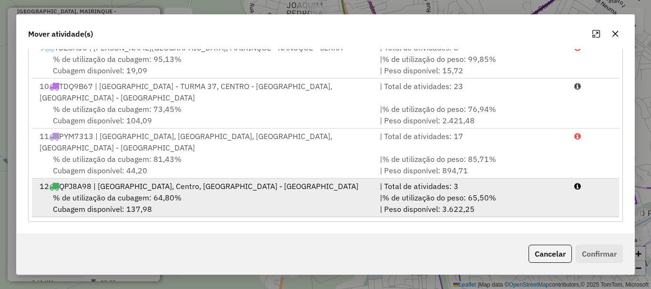
click at [181, 194] on div "% de utilização da cubagem: 64,80% Cubagem disponível: 137,98" at bounding box center [204, 203] width 340 height 23
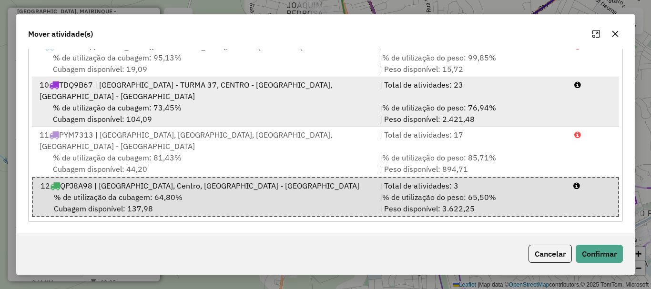
click at [180, 99] on div "10 TDQ9B67 | CASTRO PIRES - TURMA 37, CENTRO - IPIRANGA, MANOEL PIMENTA - VILA …" at bounding box center [204, 90] width 340 height 23
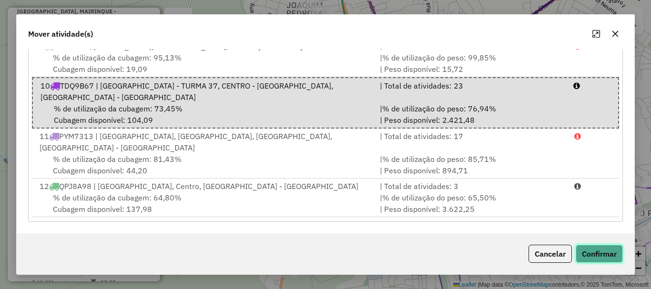
click at [609, 256] on button "Confirmar" at bounding box center [598, 254] width 47 height 18
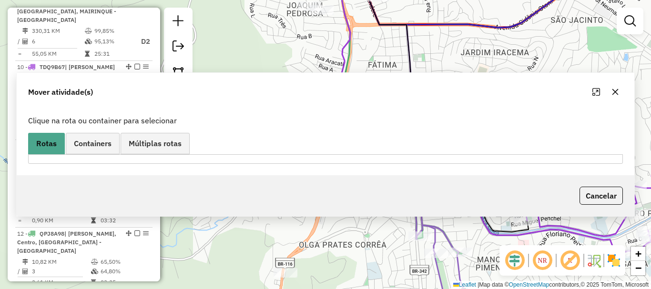
scroll to position [0, 0]
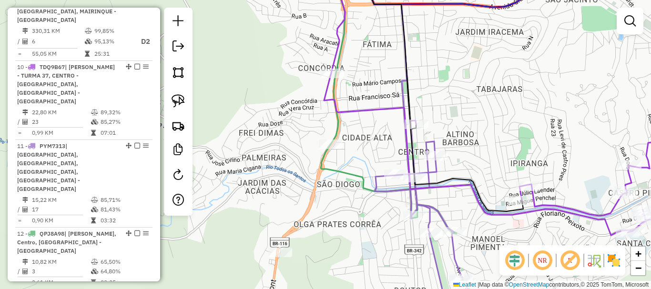
drag, startPoint x: 493, startPoint y: 150, endPoint x: 439, endPoint y: 23, distance: 137.4
click at [441, 27] on div "Janela de atendimento Grade de atendimento Capacidade Transportadoras Veículos …" at bounding box center [325, 144] width 651 height 289
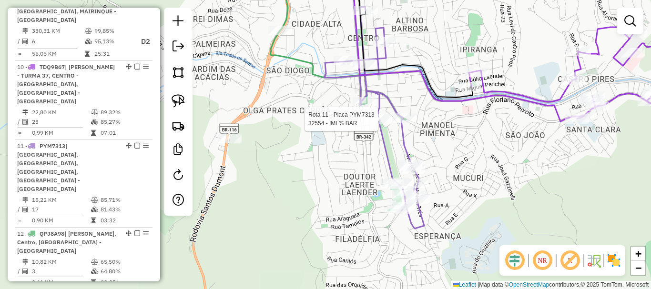
select select "*********"
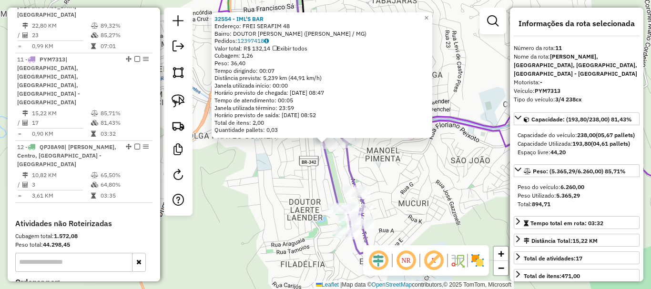
scroll to position [968, 0]
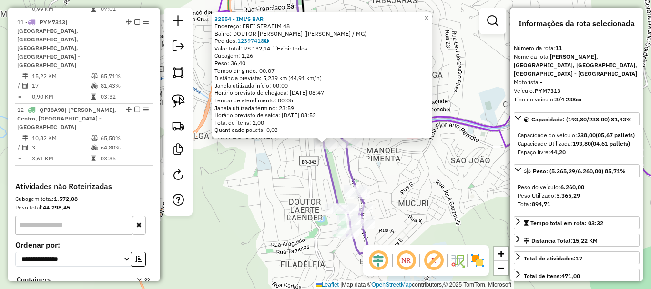
click at [442, 190] on div "32554 - IML'S BAR Endereço: FREI SERAFIM 48 Bairro: DOUTOR LAERTE LAENDER (TEOF…" at bounding box center [325, 144] width 651 height 289
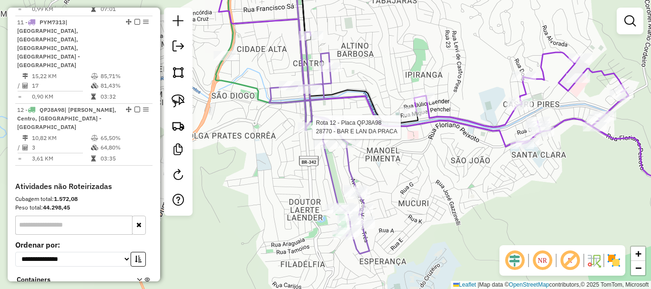
select select "*********"
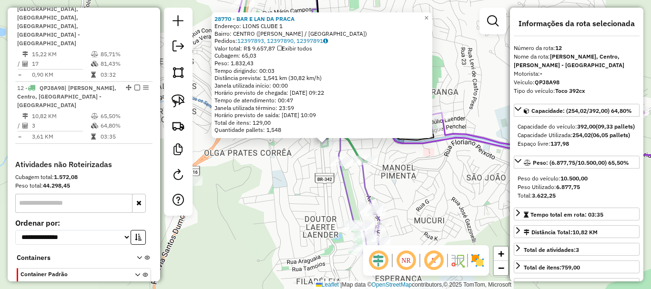
scroll to position [1005, 0]
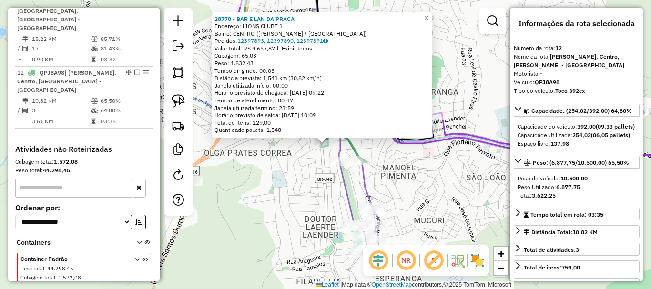
click at [254, 176] on div "28770 - BAR E LAN DA PRACA Endereço: LIONS CLUBE 1 Bairro: CENTRO (TEOFILO OTON…" at bounding box center [325, 144] width 651 height 289
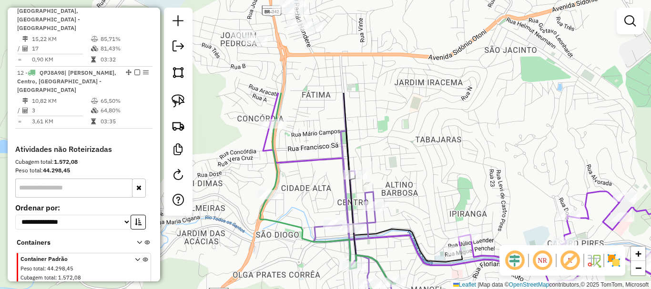
drag, startPoint x: 272, startPoint y: 74, endPoint x: 301, endPoint y: 198, distance: 127.2
click at [301, 198] on div "Janela de atendimento Grade de atendimento Capacidade Transportadoras Veículos …" at bounding box center [325, 144] width 651 height 289
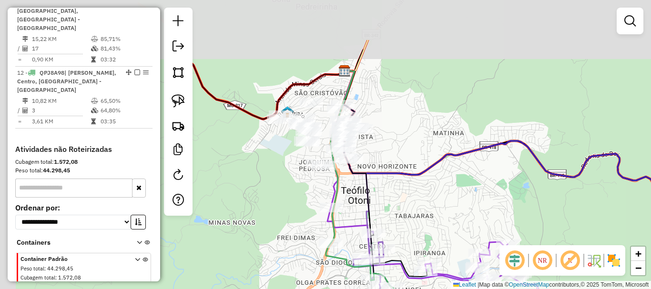
drag, startPoint x: 351, startPoint y: 125, endPoint x: 388, endPoint y: 194, distance: 78.6
click at [388, 194] on div "Janela de atendimento Grade de atendimento Capacidade Transportadoras Veículos …" at bounding box center [325, 144] width 651 height 289
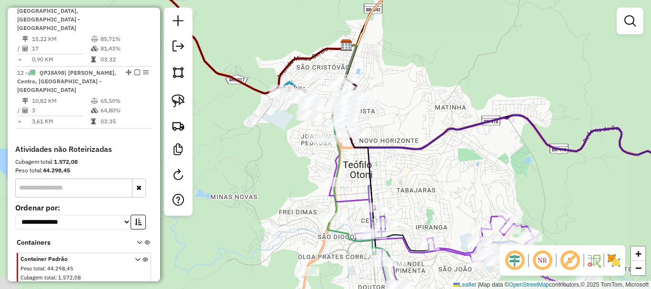
drag, startPoint x: 403, startPoint y: 212, endPoint x: 395, endPoint y: 118, distance: 95.1
click at [395, 118] on div "Janela de atendimento Grade de atendimento Capacidade Transportadoras Veículos …" at bounding box center [325, 144] width 651 height 289
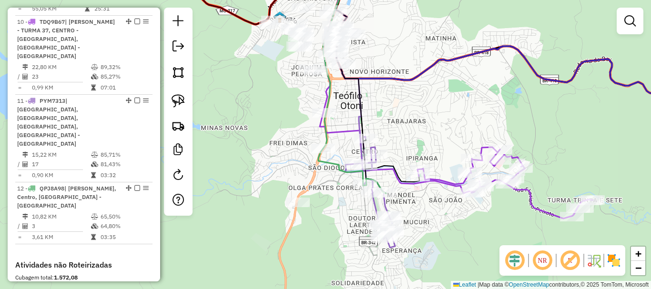
scroll to position [862, 0]
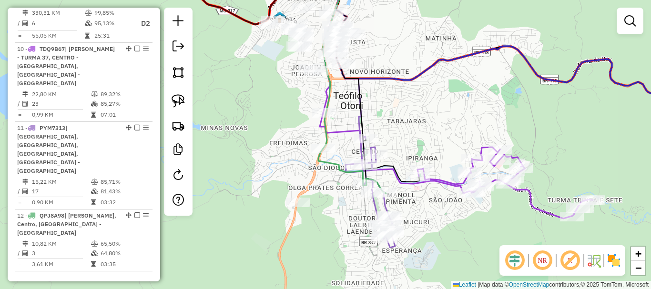
drag, startPoint x: 410, startPoint y: 105, endPoint x: 418, endPoint y: 219, distance: 114.1
click at [418, 219] on div "Janela de atendimento Grade de atendimento Capacidade Transportadoras Veículos …" at bounding box center [325, 144] width 651 height 289
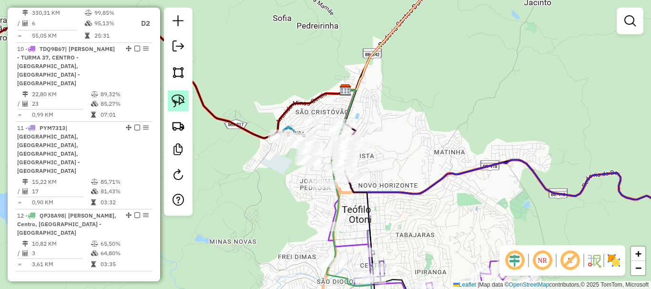
click at [179, 102] on img at bounding box center [177, 100] width 13 height 13
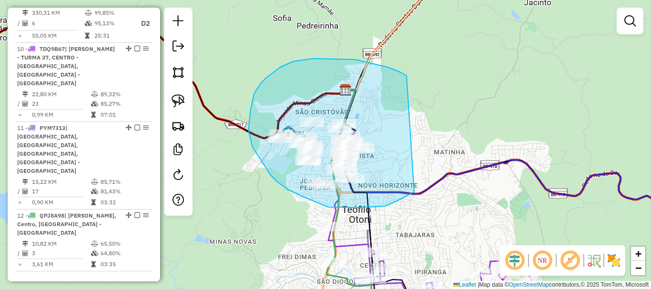
drag, startPoint x: 387, startPoint y: 67, endPoint x: 441, endPoint y: 170, distance: 116.7
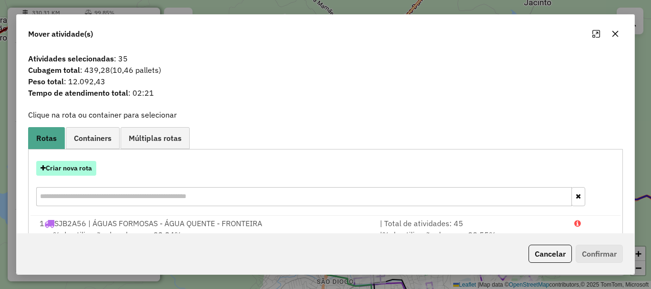
click at [87, 166] on button "Criar nova rota" at bounding box center [66, 168] width 60 height 15
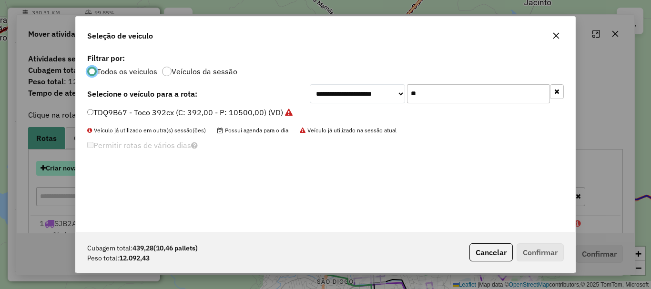
scroll to position [5, 3]
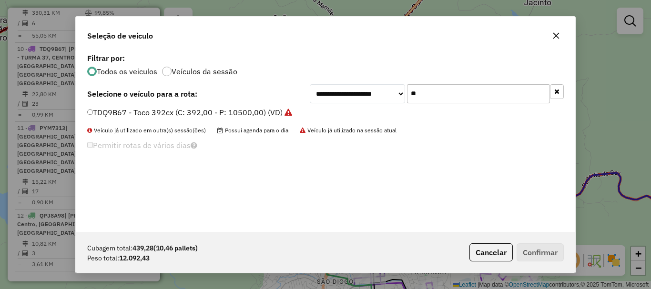
drag, startPoint x: 451, startPoint y: 92, endPoint x: 329, endPoint y: 88, distance: 122.5
click at [332, 88] on div "**********" at bounding box center [437, 93] width 254 height 19
type input "**"
click at [144, 105] on div "**********" at bounding box center [325, 141] width 499 height 181
click at [148, 108] on label "PXI0994 - VUC (C: 252,00 - P: 7000,00) (VD)" at bounding box center [168, 112] width 163 height 11
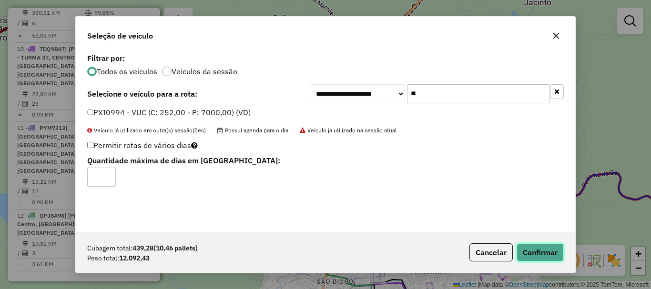
click at [547, 251] on button "Confirmar" at bounding box center [539, 252] width 47 height 18
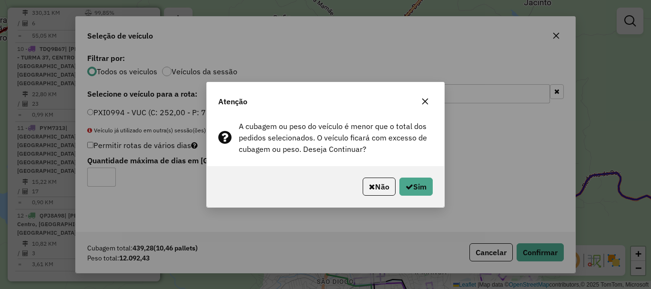
click at [413, 177] on div "Não Sim" at bounding box center [325, 186] width 237 height 41
click at [418, 187] on button "Sim" at bounding box center [415, 187] width 33 height 18
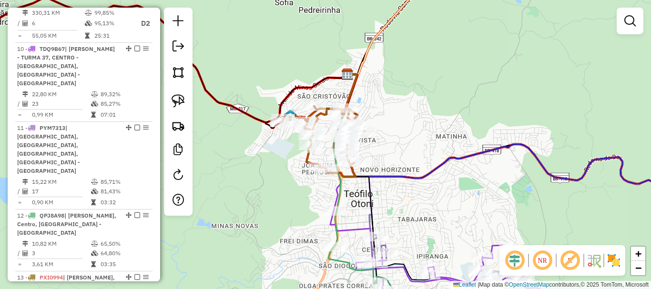
drag, startPoint x: 412, startPoint y: 171, endPoint x: 434, endPoint y: 77, distance: 96.7
click at [433, 77] on div "Janela de atendimento Grade de atendimento Capacidade Transportadoras Veículos …" at bounding box center [325, 144] width 651 height 289
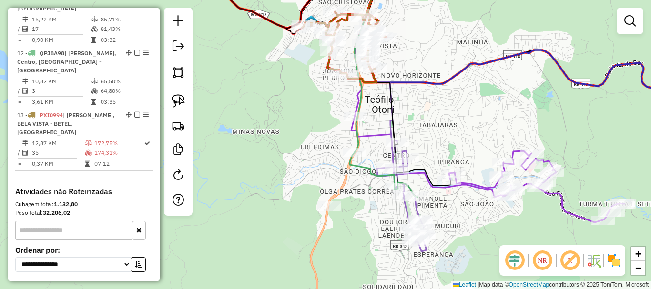
scroll to position [1052, 0]
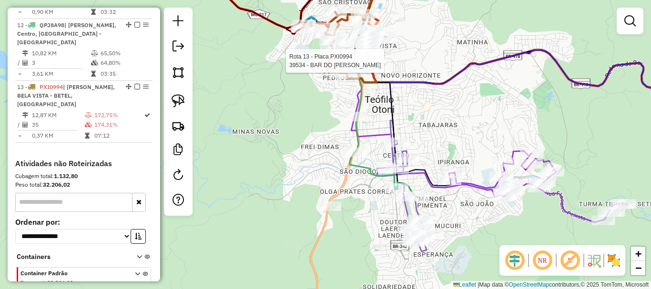
select select "*********"
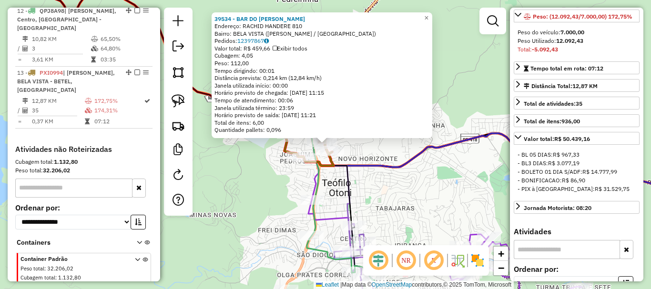
scroll to position [286, 0]
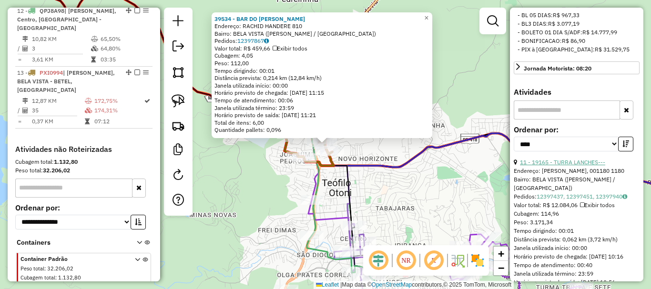
click at [574, 166] on link "11 - 19165 - TURRA LANCHES---" at bounding box center [562, 162] width 85 height 7
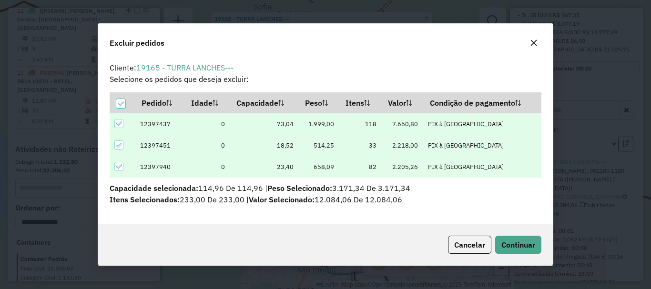
scroll to position [0, 0]
click at [527, 246] on span "Continuar" at bounding box center [518, 245] width 34 height 10
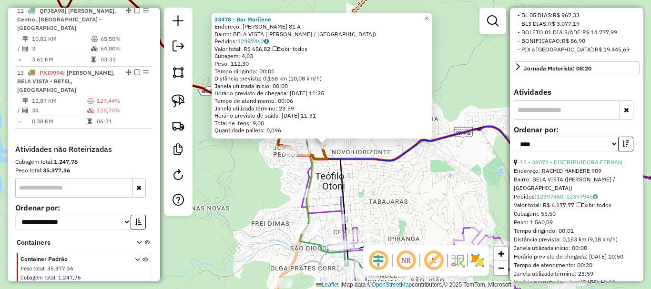
click at [600, 166] on link "15 - 39072 - DISTRIBUIDORA FERNAN" at bounding box center [571, 162] width 102 height 7
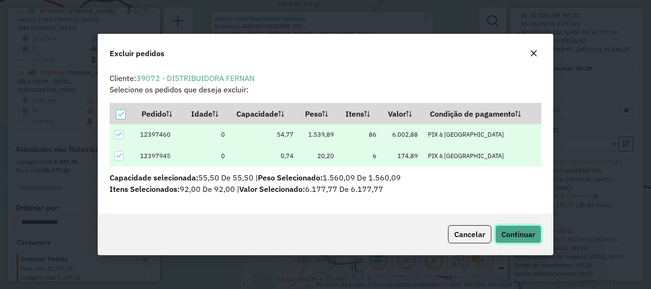
click at [530, 231] on span "Continuar" at bounding box center [518, 235] width 34 height 10
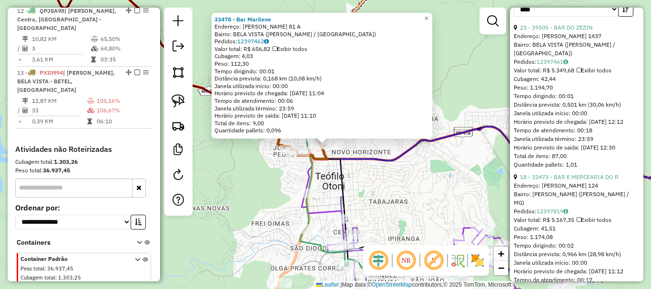
scroll to position [429, 0]
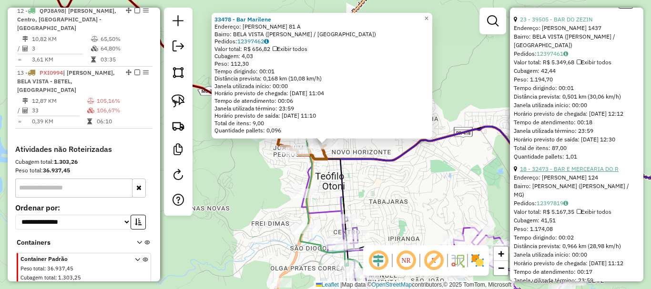
click at [570, 172] on link "18 - 32473 - BAR E MERCEARIA DO R" at bounding box center [569, 168] width 99 height 7
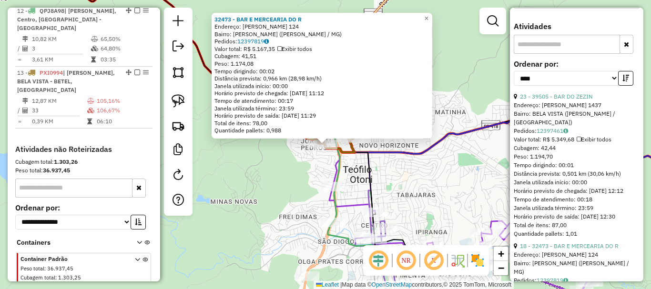
scroll to position [333, 0]
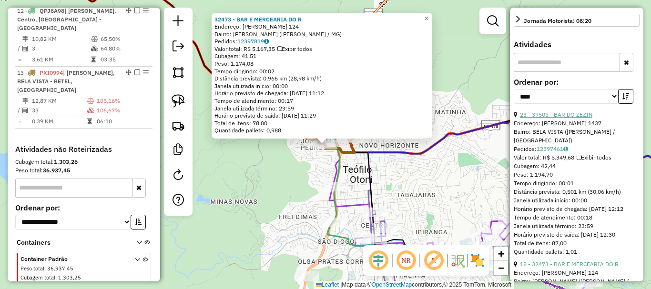
click at [571, 118] on link "23 - 39505 - BAR DO ZEZIN" at bounding box center [556, 114] width 72 height 7
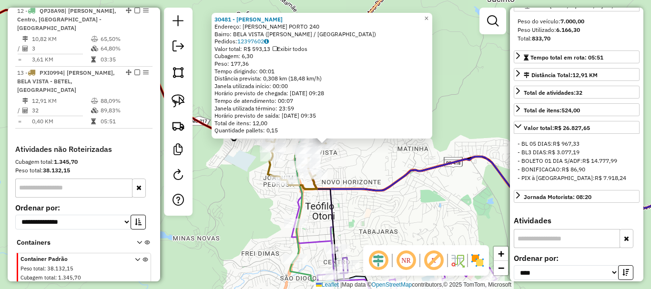
scroll to position [277, 0]
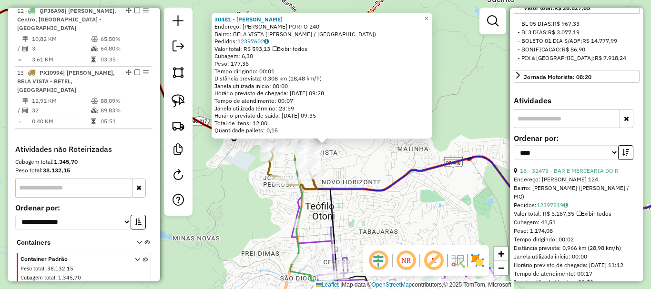
click at [374, 170] on div "30481 - GILSON PEREIRA RAMOS Endereço: REINALDO OTONI PORTO 240 Bairro: BELA VI…" at bounding box center [325, 144] width 651 height 289
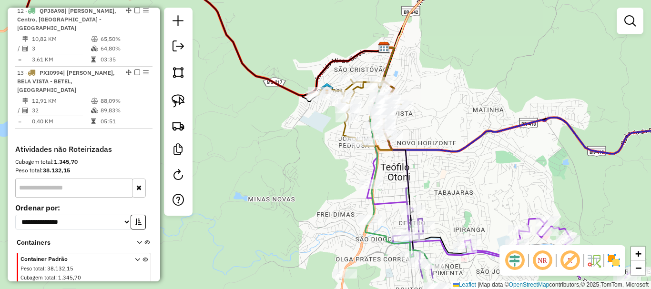
drag, startPoint x: 355, startPoint y: 172, endPoint x: 463, endPoint y: 110, distance: 124.6
click at [461, 112] on div "Janela de atendimento Grade de atendimento Capacidade Transportadoras Veículos …" at bounding box center [325, 144] width 651 height 289
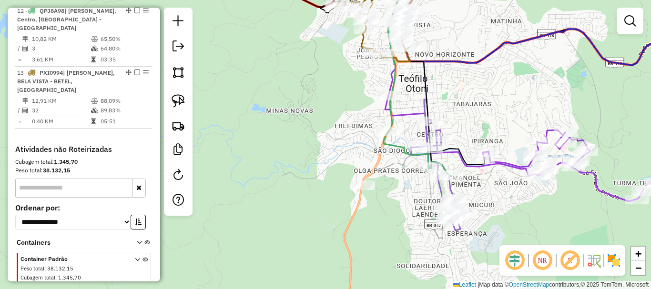
drag, startPoint x: 465, startPoint y: 159, endPoint x: 445, endPoint y: 77, distance: 84.8
click at [445, 77] on div "Janela de atendimento Grade de atendimento Capacidade Transportadoras Veículos …" at bounding box center [325, 144] width 651 height 289
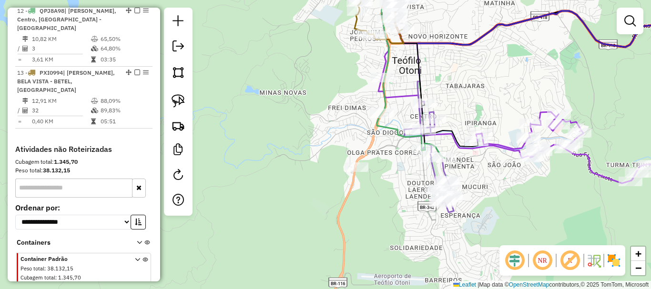
drag, startPoint x: 477, startPoint y: 194, endPoint x: 460, endPoint y: 151, distance: 46.2
click at [460, 151] on div "Janela de atendimento Grade de atendimento Capacidade Transportadoras Veículos …" at bounding box center [325, 144] width 651 height 289
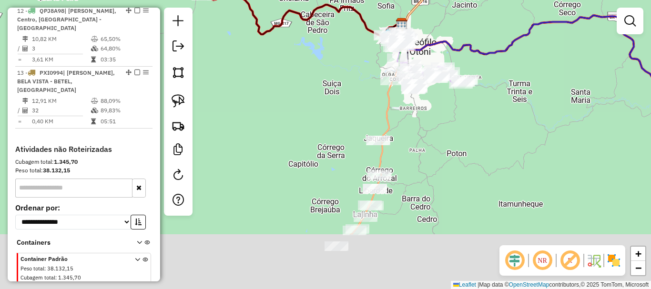
drag, startPoint x: 441, startPoint y: 218, endPoint x: 429, endPoint y: 134, distance: 84.8
click at [431, 126] on div "Janela de atendimento Grade de atendimento Capacidade Transportadoras Veículos …" at bounding box center [325, 144] width 651 height 289
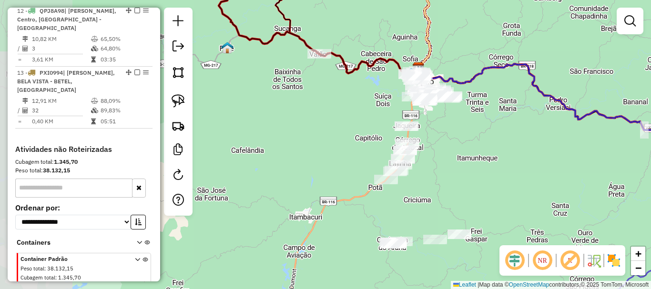
drag, startPoint x: 469, startPoint y: 176, endPoint x: 472, endPoint y: 157, distance: 19.3
click at [472, 157] on div "Janela de atendimento Grade de atendimento Capacidade Transportadoras Veículos …" at bounding box center [325, 144] width 651 height 289
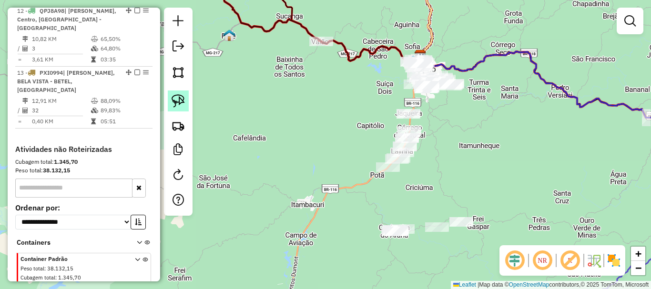
click at [180, 104] on img at bounding box center [177, 100] width 13 height 13
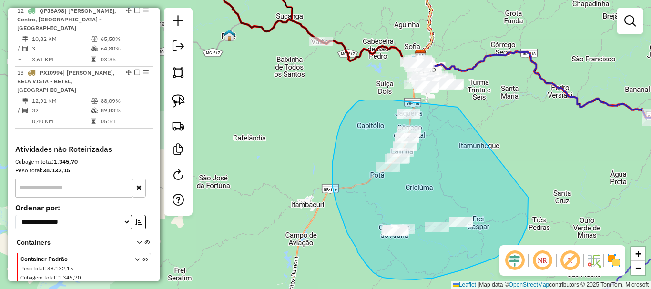
drag, startPoint x: 457, startPoint y: 107, endPoint x: 528, endPoint y: 197, distance: 114.3
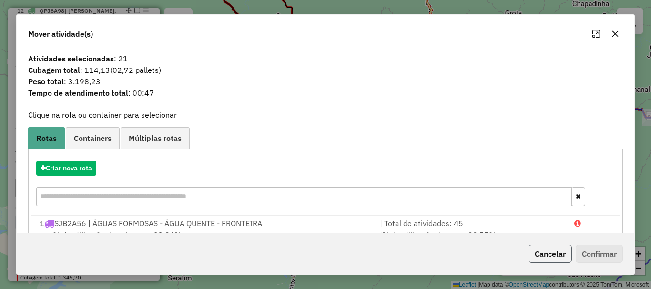
click at [552, 250] on button "Cancelar" at bounding box center [549, 254] width 43 height 18
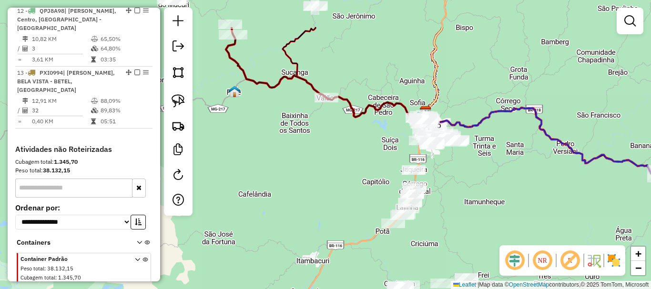
drag, startPoint x: 440, startPoint y: 127, endPoint x: 447, endPoint y: 198, distance: 71.3
click at [448, 197] on div "Janela de atendimento Grade de atendimento Capacidade Transportadoras Veículos …" at bounding box center [325, 144] width 651 height 289
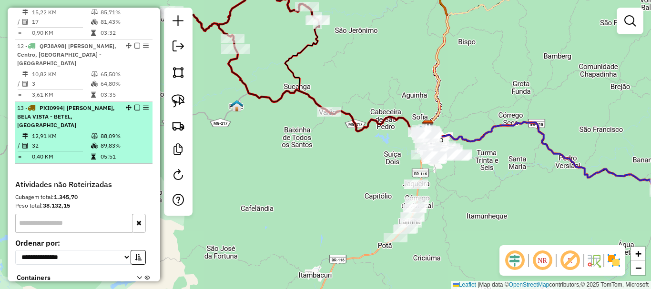
scroll to position [1019, 0]
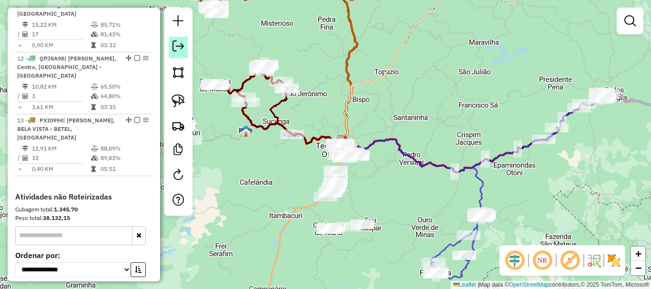
click at [174, 50] on em at bounding box center [177, 45] width 11 height 11
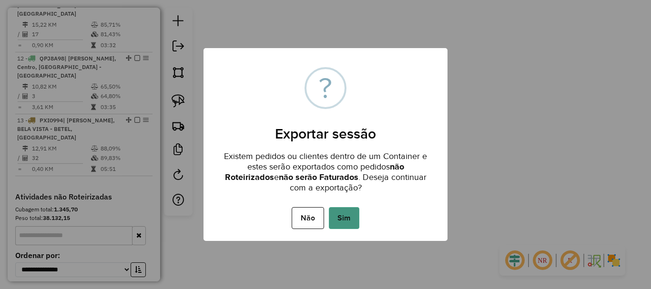
click at [354, 212] on button "Sim" at bounding box center [344, 218] width 30 height 22
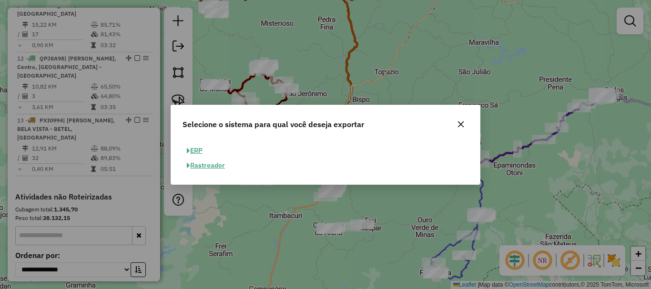
click at [193, 146] on button "ERP" at bounding box center [194, 150] width 24 height 15
select select "**"
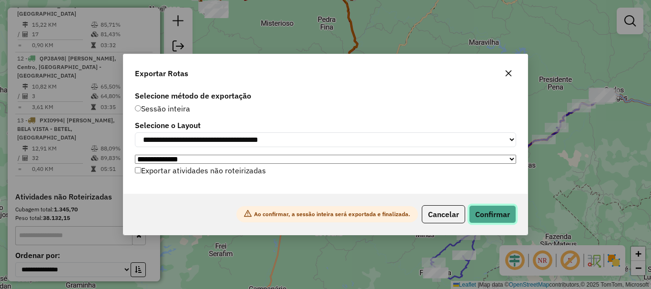
click at [495, 211] on button "Confirmar" at bounding box center [492, 214] width 47 height 18
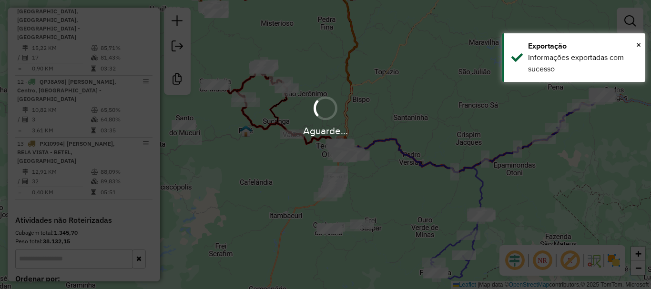
scroll to position [1026, 0]
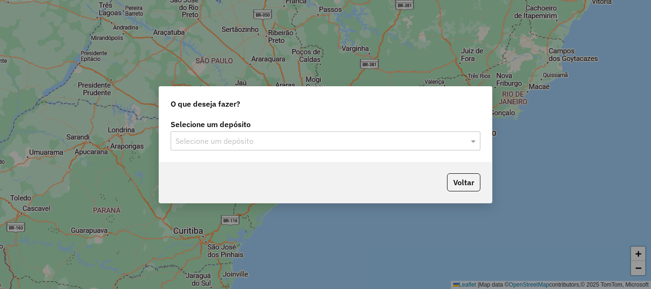
click at [338, 140] on input "text" at bounding box center [315, 141] width 281 height 11
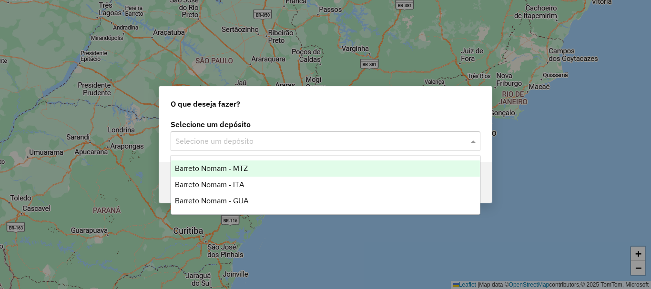
click at [298, 166] on div "Barreto Nomam - MTZ" at bounding box center [325, 168] width 309 height 16
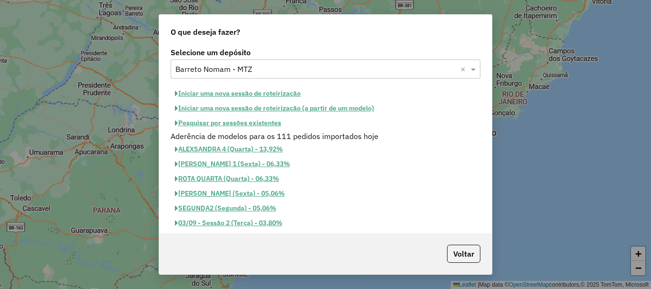
click at [264, 92] on button "Iniciar uma nova sessão de roteirização" at bounding box center [237, 93] width 134 height 15
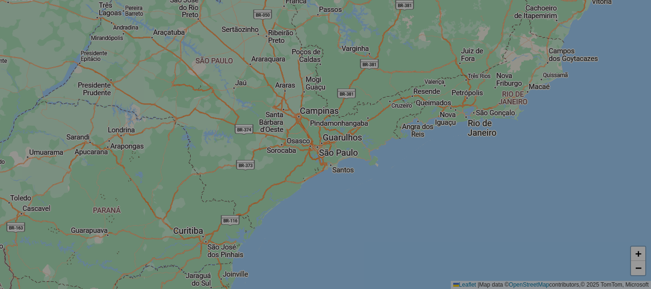
select select "*"
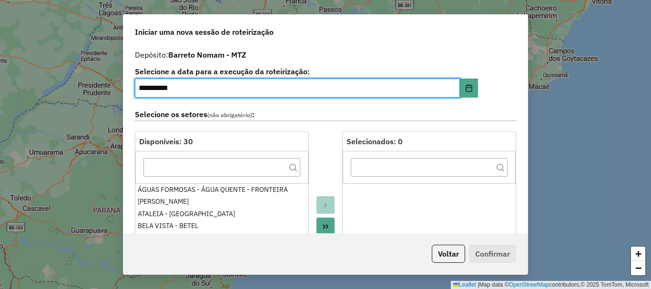
click at [329, 226] on button "Move All to Target" at bounding box center [325, 227] width 18 height 18
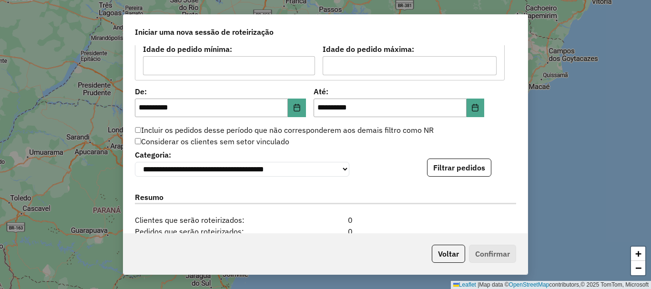
scroll to position [952, 0]
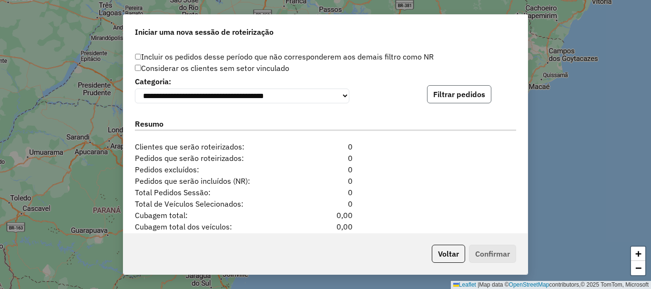
click at [482, 89] on button "Filtrar pedidos" at bounding box center [459, 94] width 64 height 18
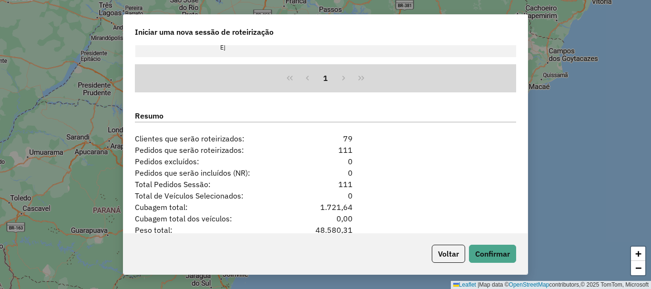
scroll to position [1216, 0]
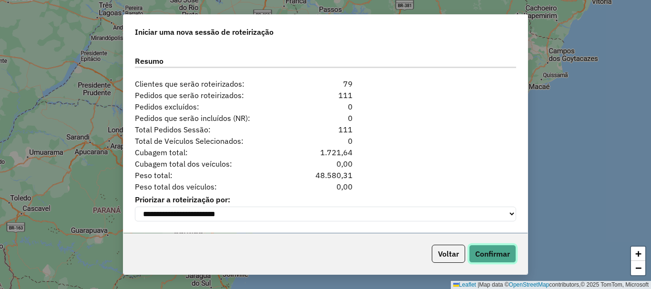
click at [491, 259] on button "Confirmar" at bounding box center [492, 254] width 47 height 18
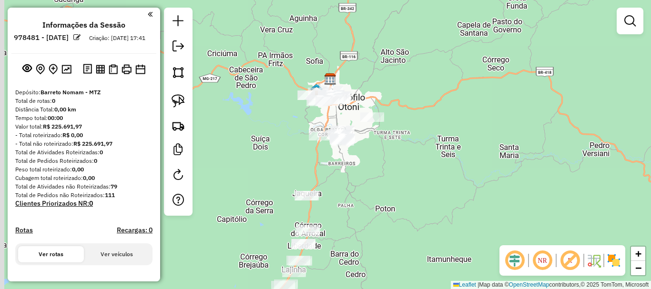
drag, startPoint x: 342, startPoint y: 176, endPoint x: 401, endPoint y: 156, distance: 61.4
click at [401, 156] on div "Janela de atendimento Grade de atendimento Capacidade Transportadoras Veículos …" at bounding box center [325, 144] width 651 height 289
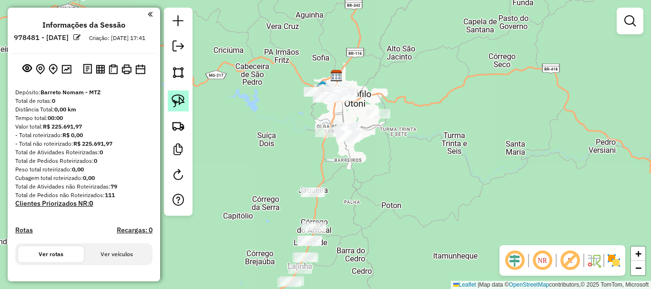
click at [179, 100] on img at bounding box center [177, 100] width 13 height 13
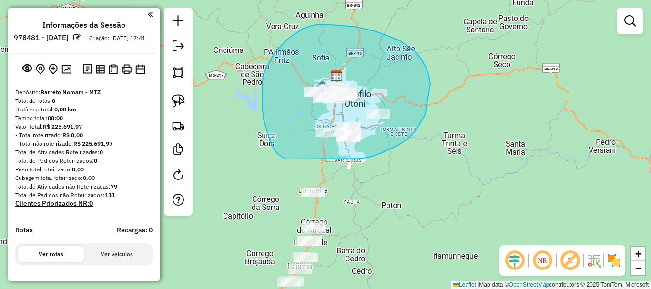
drag, startPoint x: 381, startPoint y: 153, endPoint x: 294, endPoint y: 159, distance: 87.4
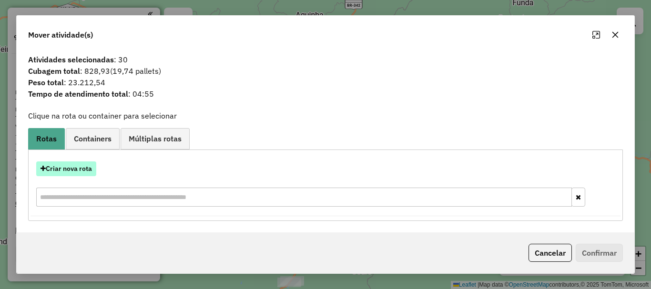
click at [71, 170] on button "Criar nova rota" at bounding box center [66, 168] width 60 height 15
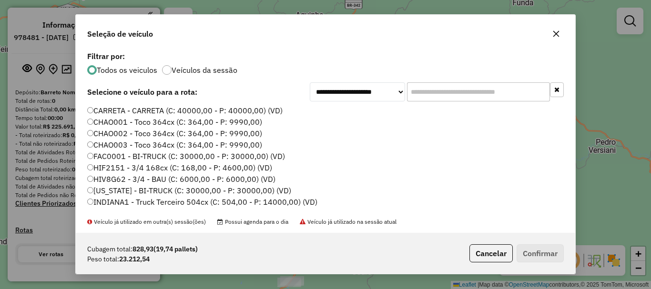
scroll to position [5, 3]
click at [434, 90] on input "text" at bounding box center [478, 91] width 143 height 19
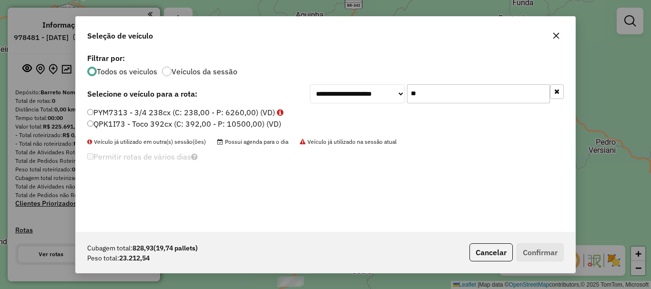
type input "*"
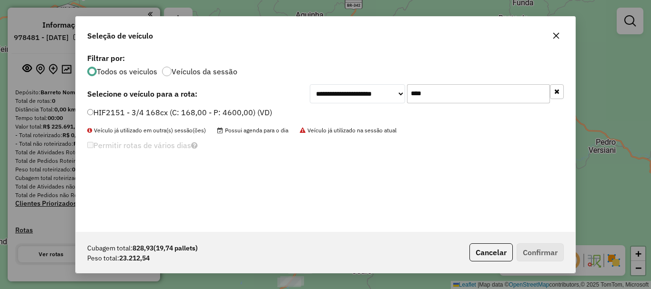
type input "****"
click at [210, 111] on label "HIF2151 - 3/4 168cx (C: 168,00 - P: 4600,00) (VD)" at bounding box center [179, 112] width 185 height 11
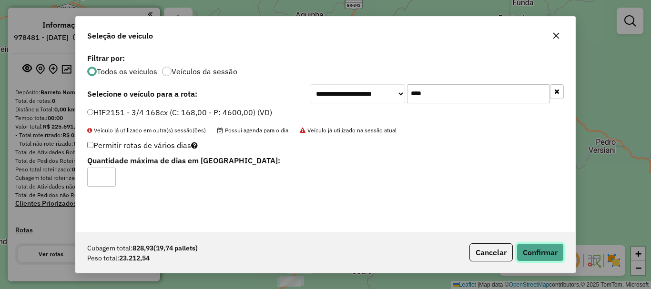
click at [531, 250] on button "Confirmar" at bounding box center [539, 252] width 47 height 18
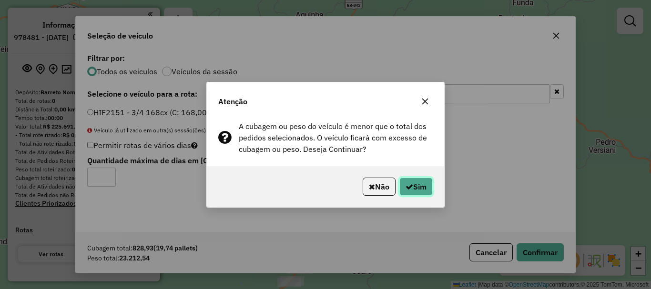
click at [418, 184] on button "Sim" at bounding box center [415, 187] width 33 height 18
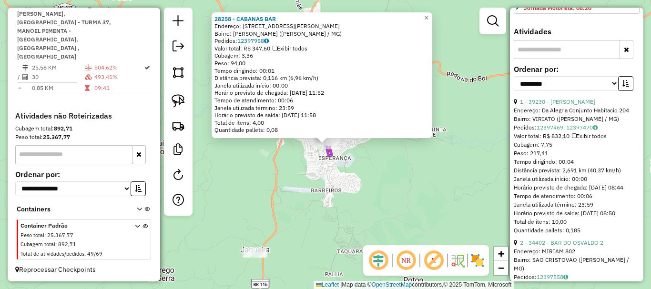
scroll to position [381, 0]
click at [548, 90] on select "**********" at bounding box center [565, 83] width 105 height 15
select select "*********"
click at [513, 90] on select "**********" at bounding box center [565, 83] width 105 height 15
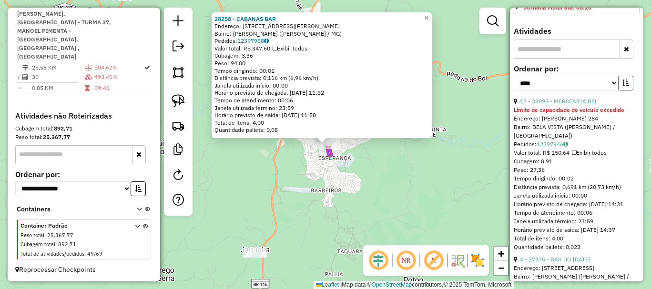
click at [623, 86] on icon "button" at bounding box center [625, 83] width 7 height 7
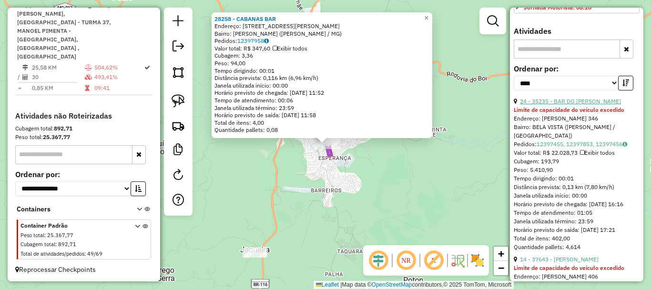
click at [596, 105] on link "24 - 35235 - BAR DO RONALDO" at bounding box center [570, 101] width 101 height 7
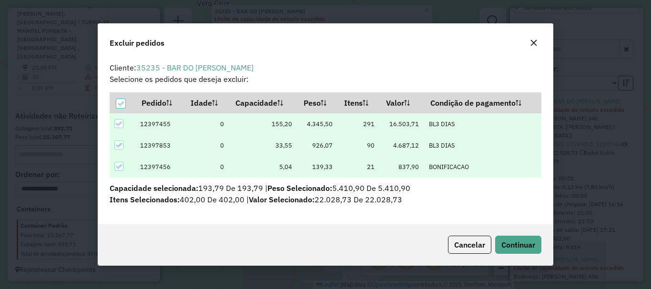
scroll to position [0, 0]
click at [516, 246] on span "Continuar" at bounding box center [518, 245] width 34 height 10
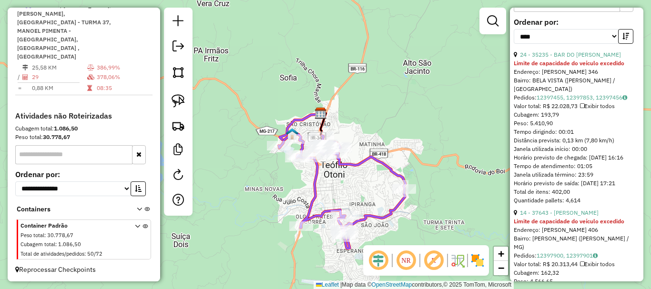
scroll to position [476, 0]
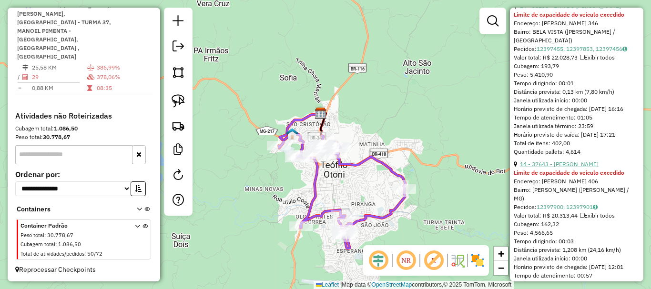
click at [561, 168] on link "14 - 37643 - MARCIO GONCALVES" at bounding box center [559, 163] width 79 height 7
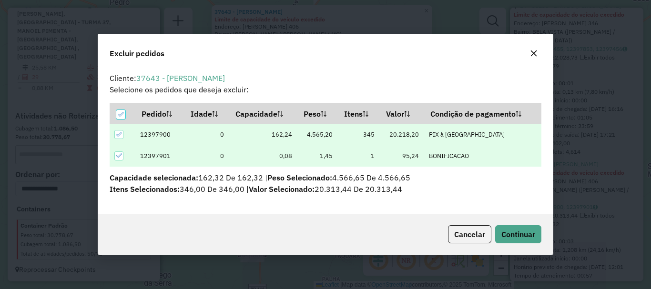
scroll to position [0, 0]
click at [525, 237] on span "Continuar" at bounding box center [518, 235] width 34 height 10
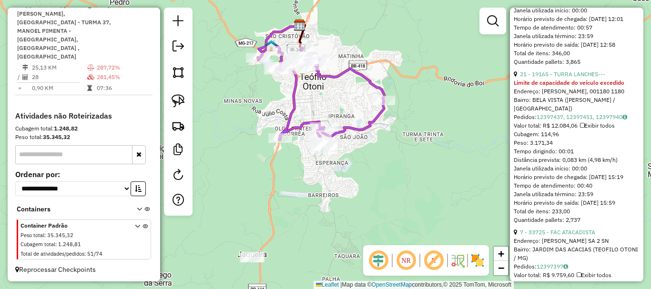
scroll to position [571, 0]
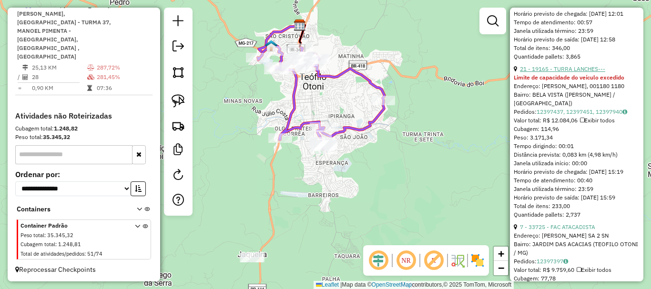
click at [576, 72] on link "21 - 19165 - TURRA LANCHES---" at bounding box center [562, 68] width 85 height 7
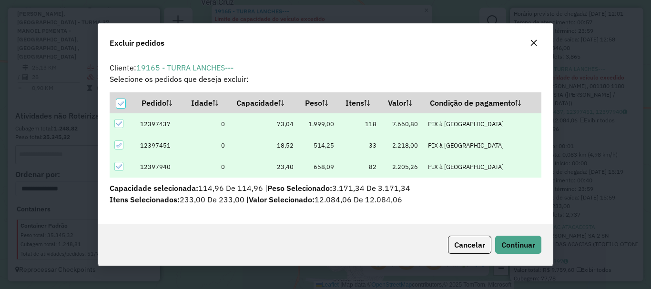
scroll to position [0, 0]
click at [515, 240] on span "Continuar" at bounding box center [518, 245] width 34 height 10
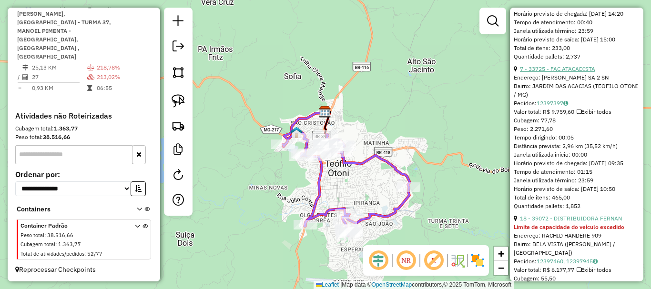
scroll to position [405, 0]
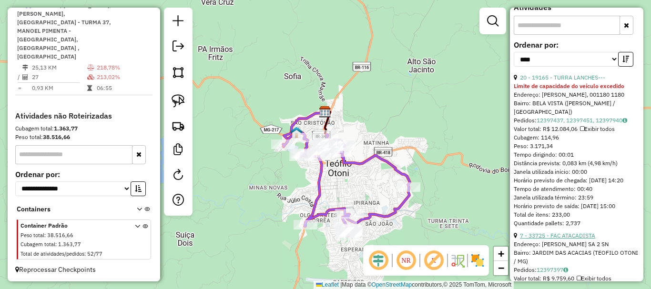
click at [569, 239] on link "7 - 33725 - FAC ATACADISTA" at bounding box center [557, 235] width 75 height 7
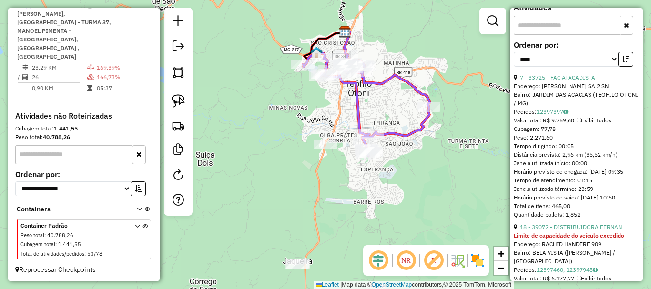
click at [569, 230] on link "18 - 39072 - DISTRIBUIDORA FERNAN" at bounding box center [571, 226] width 102 height 7
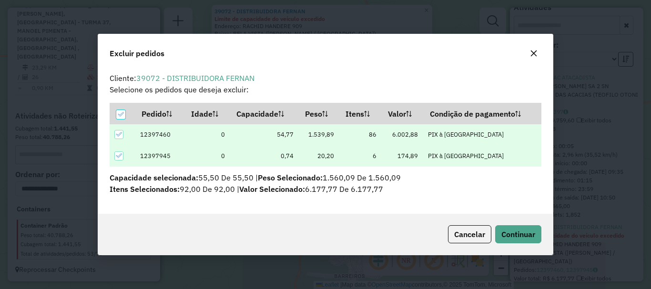
scroll to position [0, 0]
click at [533, 240] on button "Continuar" at bounding box center [518, 234] width 46 height 18
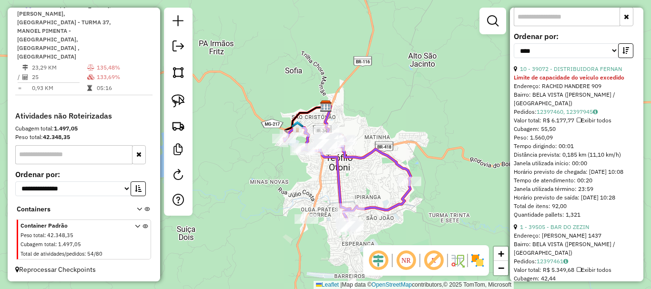
scroll to position [396, 0]
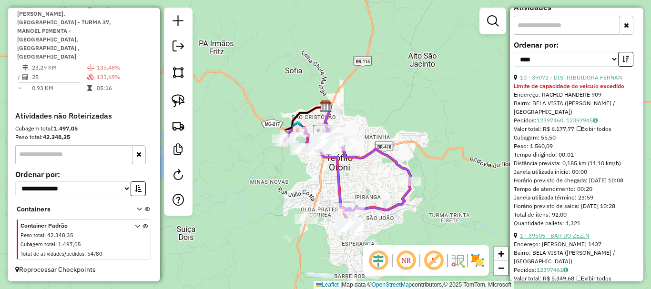
click at [578, 239] on link "1 - 39505 - BAR DO ZEZIN" at bounding box center [554, 235] width 69 height 7
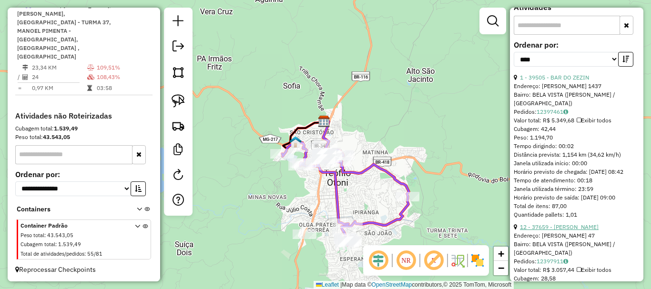
click at [580, 230] on link "12 - 37659 - SILVANO GOMES" at bounding box center [559, 226] width 79 height 7
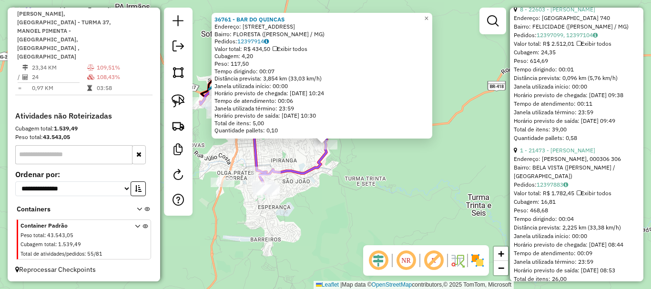
scroll to position [634, 0]
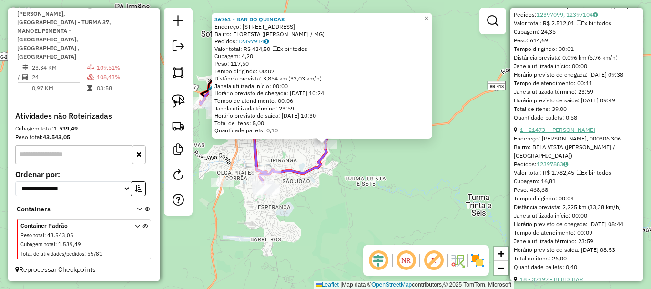
click at [579, 133] on link "1 - 21473 - ANTONIO PEREIRA DA C" at bounding box center [557, 129] width 75 height 7
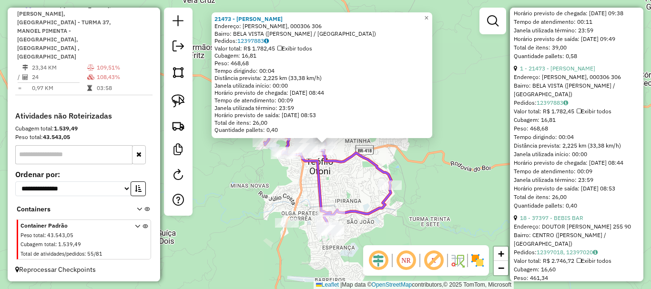
scroll to position [682, 0]
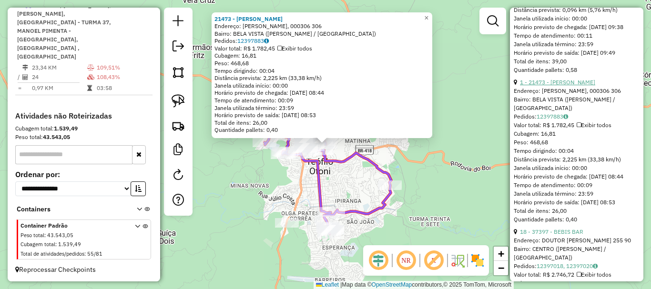
click at [570, 86] on link "1 - 21473 - ANTONIO PEREIRA DA C" at bounding box center [557, 82] width 75 height 7
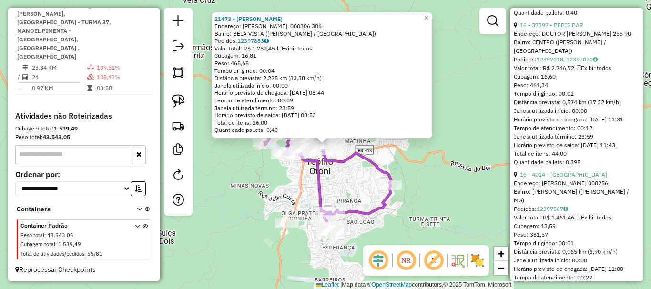
scroll to position [825, 0]
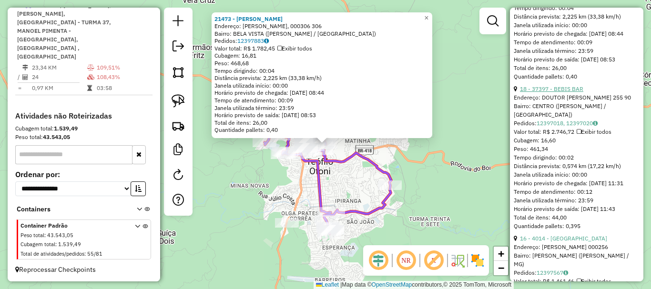
click at [575, 92] on link "18 - 37397 - BEBIS BAR" at bounding box center [551, 88] width 63 height 7
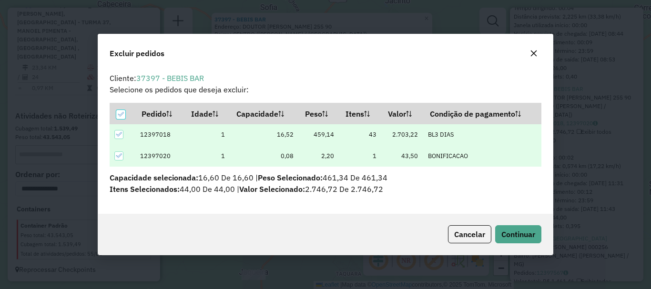
scroll to position [0, 0]
click at [514, 234] on span "Continuar" at bounding box center [518, 235] width 34 height 10
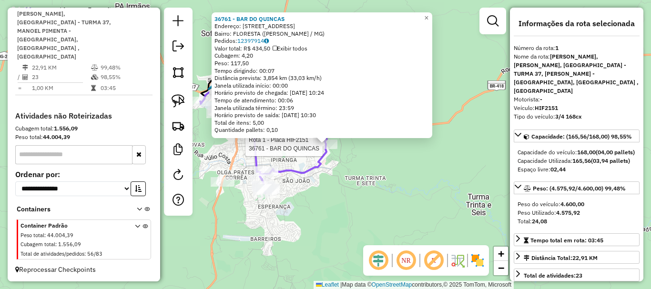
click at [328, 225] on div "Rota 1 - Placa HIF2151 36761 - BAR DO QUINCAS 36761 - BAR DO QUINCAS Endereço: …" at bounding box center [325, 144] width 651 height 289
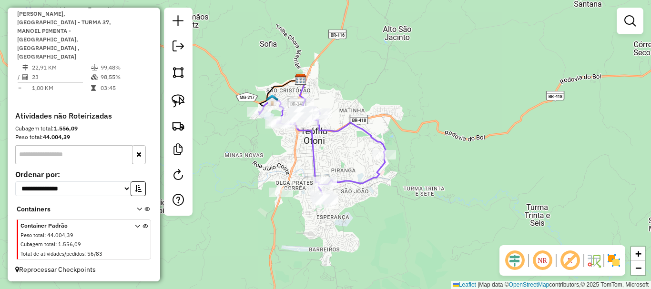
drag, startPoint x: 346, startPoint y: 212, endPoint x: 423, endPoint y: 218, distance: 77.9
click at [423, 218] on div "Janela de atendimento Grade de atendimento Capacidade Transportadoras Veículos …" at bounding box center [325, 144] width 651 height 289
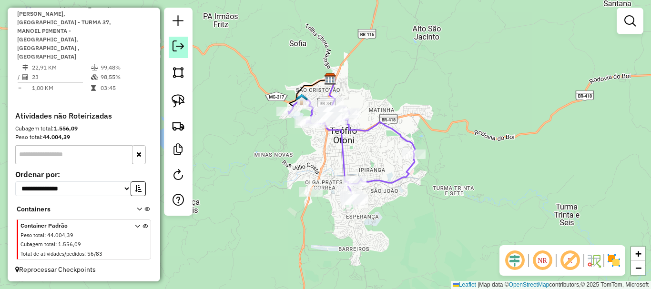
click at [177, 44] on em at bounding box center [177, 45] width 11 height 11
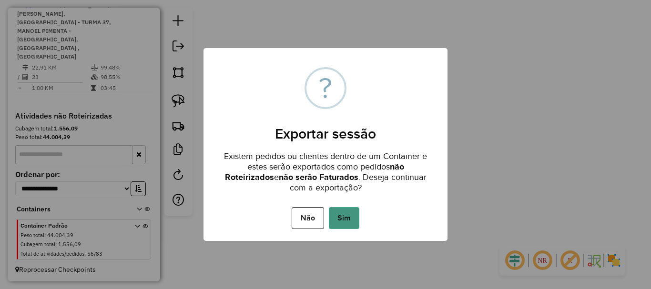
click at [351, 217] on button "Sim" at bounding box center [344, 218] width 30 height 22
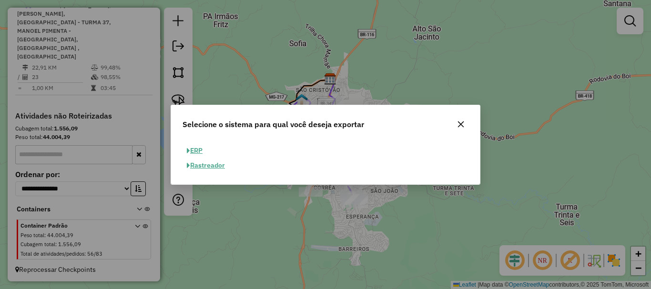
click at [204, 153] on button "ERP" at bounding box center [194, 150] width 24 height 15
select select "**"
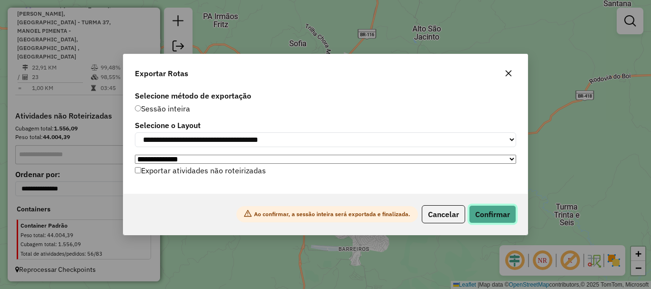
click at [506, 219] on button "Confirmar" at bounding box center [492, 214] width 47 height 18
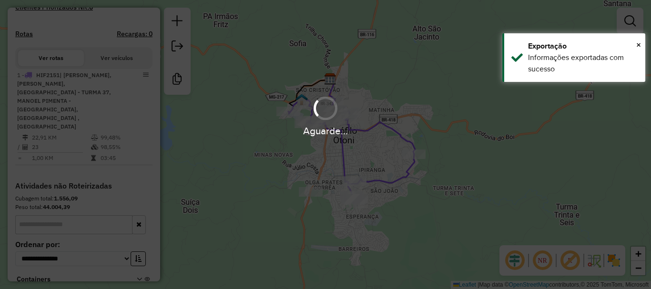
scroll to position [343, 0]
